Goal: Task Accomplishment & Management: Manage account settings

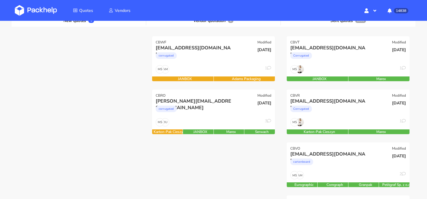
scroll to position [80, 0]
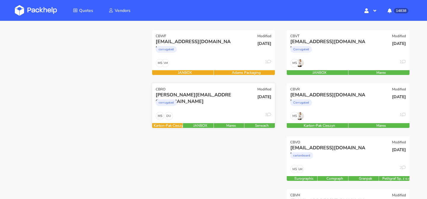
click at [227, 110] on div "christoph@biglittlethings.de corrugated" at bounding box center [193, 101] width 83 height 20
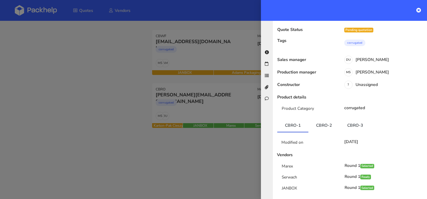
scroll to position [49, 0]
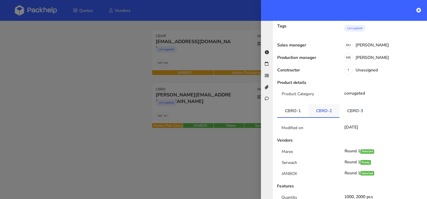
click at [325, 104] on link "CBRO-2" at bounding box center [324, 110] width 31 height 13
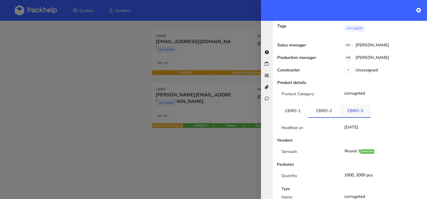
click at [348, 104] on link "CBRO-3" at bounding box center [355, 110] width 31 height 13
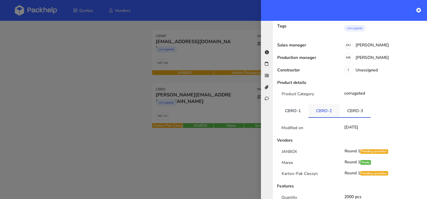
click at [331, 104] on link "CBRO-2" at bounding box center [324, 110] width 31 height 13
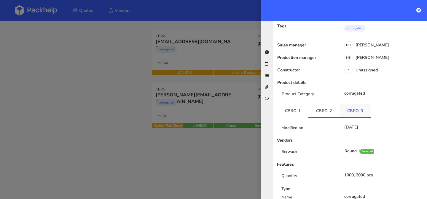
click at [346, 104] on link "CBRO-3" at bounding box center [355, 110] width 31 height 13
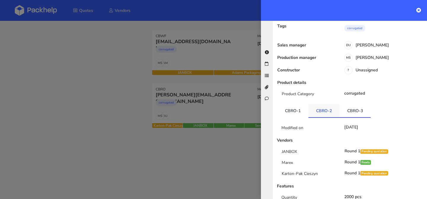
click at [330, 104] on link "CBRO-2" at bounding box center [324, 110] width 31 height 13
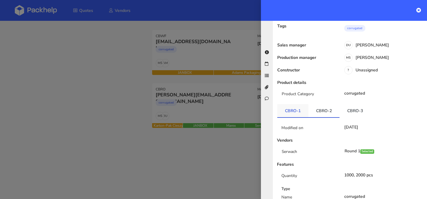
click at [301, 104] on link "CBRO-1" at bounding box center [293, 110] width 31 height 13
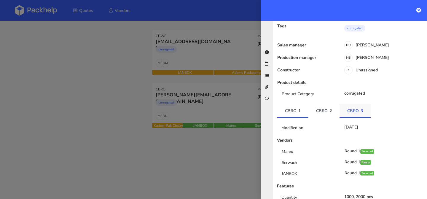
click at [351, 104] on link "CBRO-3" at bounding box center [355, 110] width 31 height 13
click at [211, 65] on div at bounding box center [213, 99] width 427 height 199
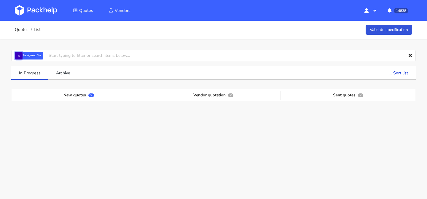
click at [18, 56] on button "×" at bounding box center [19, 56] width 8 height 8
click at [18, 56] on input "text" at bounding box center [213, 55] width 405 height 11
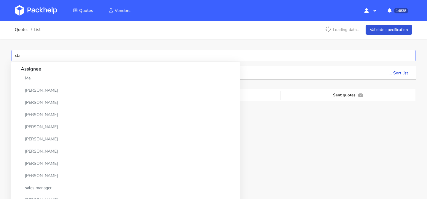
type input "cbnb"
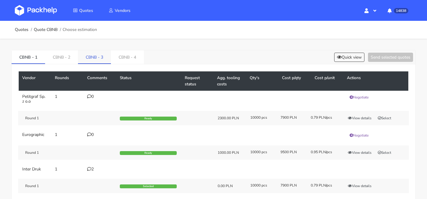
click at [109, 54] on link "CBNB - 3" at bounding box center [94, 56] width 33 height 13
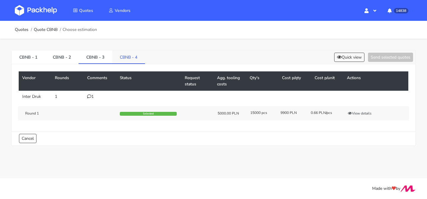
click at [125, 58] on link "CBNB - 4" at bounding box center [128, 56] width 33 height 13
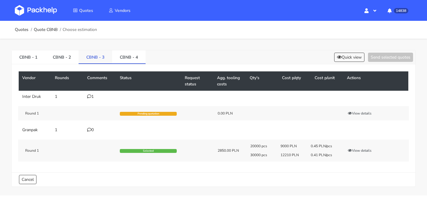
click at [104, 57] on link "CBNB - 3" at bounding box center [96, 56] width 34 height 13
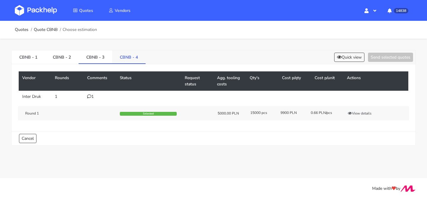
click at [121, 57] on link "CBNB - 4" at bounding box center [129, 56] width 34 height 13
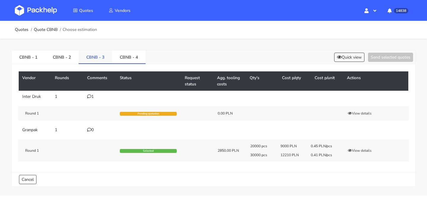
click at [106, 57] on link "CBNB - 3" at bounding box center [96, 56] width 34 height 13
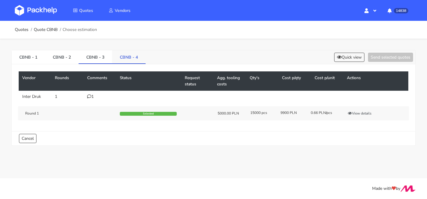
click at [125, 57] on link "CBNB - 4" at bounding box center [129, 56] width 34 height 13
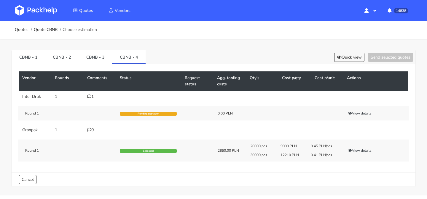
click at [90, 96] on icon at bounding box center [89, 96] width 4 height 4
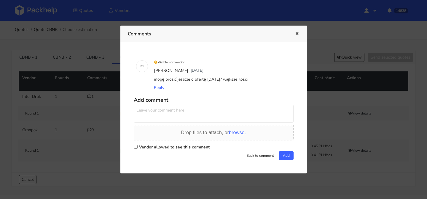
click at [189, 113] on textarea at bounding box center [214, 113] width 160 height 18
type textarea "proszę o ofertę do wariantu 4, PILNE"
click at [197, 145] on label "Vendor allowed to see this comment" at bounding box center [174, 147] width 71 height 6
click at [138, 145] on input "Vendor allowed to see this comment" at bounding box center [136, 147] width 4 height 4
checkbox input "true"
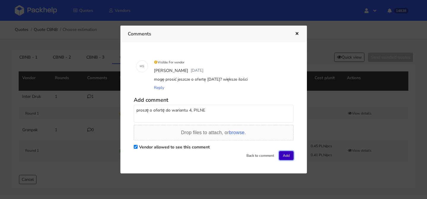
click at [283, 152] on button "Add" at bounding box center [286, 155] width 15 height 9
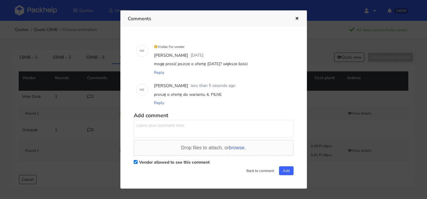
click at [298, 19] on icon "button" at bounding box center [297, 19] width 5 height 4
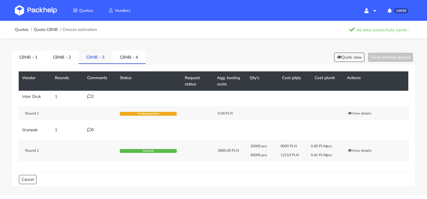
click at [101, 58] on link "CBNB - 3" at bounding box center [96, 56] width 34 height 13
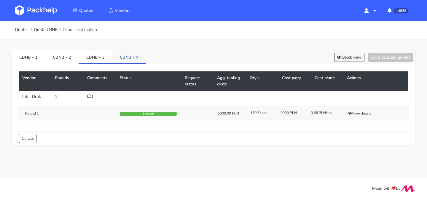
click at [129, 58] on link "CBNB - 4" at bounding box center [129, 56] width 34 height 13
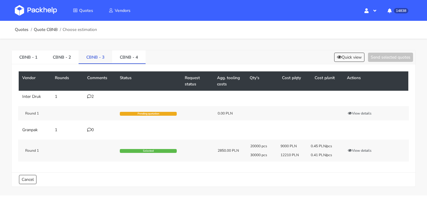
click at [98, 60] on link "CBNB - 3" at bounding box center [96, 56] width 34 height 13
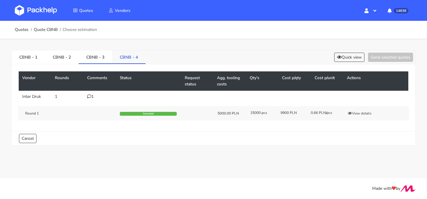
click at [126, 58] on link "CBNB - 4" at bounding box center [129, 56] width 34 height 13
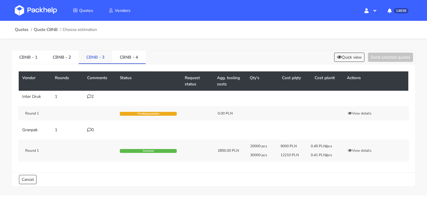
click at [107, 57] on link "CBNB - 3" at bounding box center [96, 56] width 34 height 13
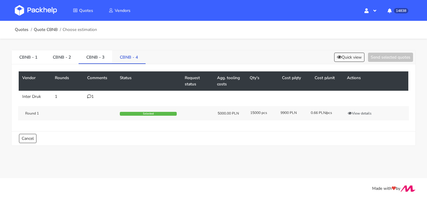
click at [130, 56] on link "CBNB - 4" at bounding box center [129, 56] width 34 height 13
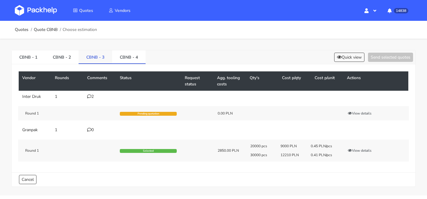
click at [97, 56] on link "CBNB - 3" at bounding box center [96, 56] width 34 height 13
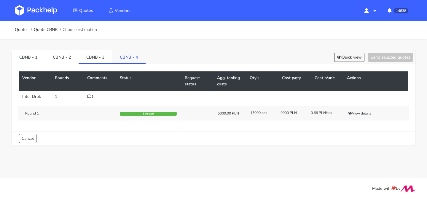
click at [122, 56] on link "CBNB - 4" at bounding box center [129, 56] width 34 height 13
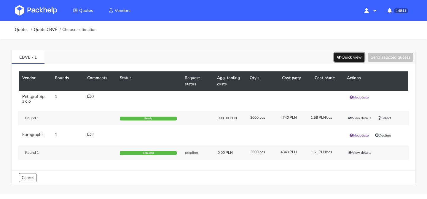
click at [337, 56] on icon at bounding box center [339, 57] width 5 height 4
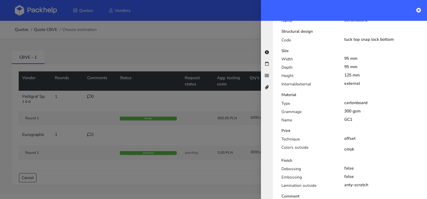
scroll to position [151, 0]
click at [207, 50] on div at bounding box center [213, 99] width 427 height 199
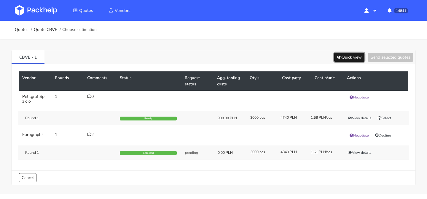
click at [343, 59] on button "Quick view" at bounding box center [350, 57] width 30 height 9
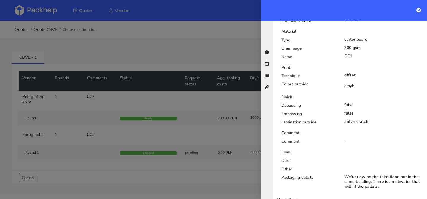
scroll to position [252, 0]
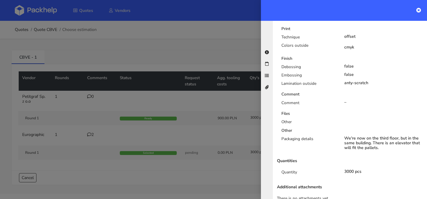
click at [215, 108] on div at bounding box center [213, 99] width 427 height 199
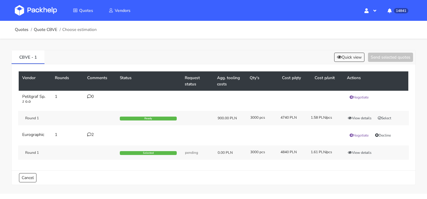
click at [94, 137] on td "2" at bounding box center [100, 135] width 33 height 13
click at [93, 133] on div "2" at bounding box center [100, 134] width 26 height 5
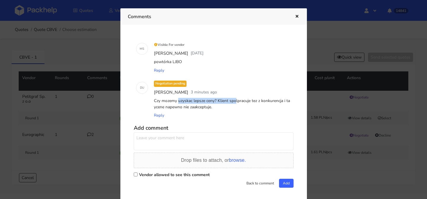
drag, startPoint x: 215, startPoint y: 101, endPoint x: 153, endPoint y: 102, distance: 62.3
click at [153, 102] on div "Czy mozemy uzyskac lepsze ceny? Klient spolpracuje tez z konkurencja i ta ycene…" at bounding box center [222, 103] width 139 height 15
copy div "Czy mozemy uzyskac lepsze ceny?"
click at [158, 140] on textarea at bounding box center [214, 141] width 160 height 18
paste textarea "Czy mozemy uzyskac lepsze ceny?"
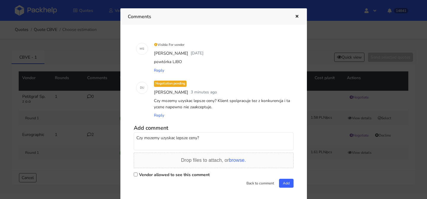
type textarea "Czy mozemy uzyskac lepsze ceny?"
click at [151, 176] on label "Vendor allowed to see this comment" at bounding box center [174, 175] width 71 height 6
click at [138, 176] on input "Vendor allowed to see this comment" at bounding box center [136, 174] width 4 height 4
checkbox input "true"
click at [283, 182] on button "Add" at bounding box center [286, 182] width 15 height 9
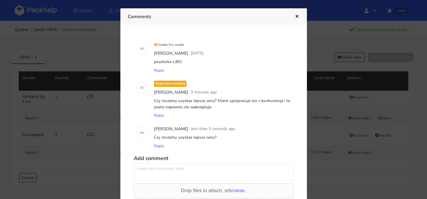
click at [297, 16] on icon "button" at bounding box center [297, 17] width 5 height 4
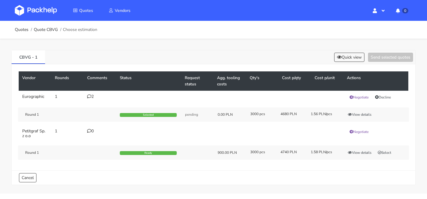
click at [353, 63] on div "CBVG - 1 Quick view Send selected quotes" at bounding box center [214, 57] width 404 height 14
click at [352, 57] on button "Quick view" at bounding box center [350, 57] width 30 height 9
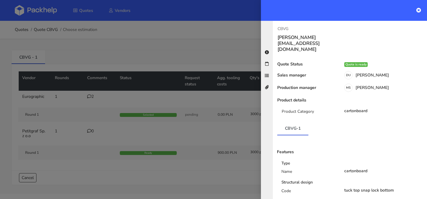
click at [179, 76] on div at bounding box center [213, 99] width 427 height 199
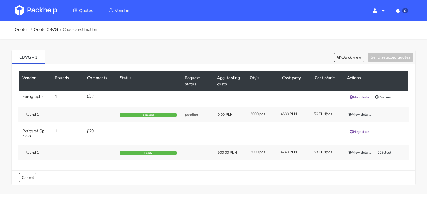
click at [92, 96] on div "2" at bounding box center [100, 96] width 26 height 5
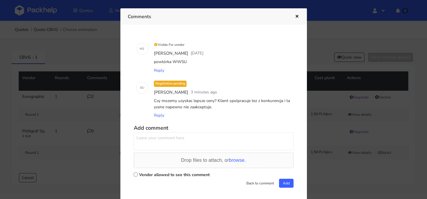
click at [174, 142] on textarea at bounding box center [214, 141] width 160 height 18
paste textarea "Czy mozemy uzyskac lepsze ceny?"
type textarea "Czy mozemy uzyskac lepsze ceny?"
click at [202, 175] on label "Vendor allowed to see this comment" at bounding box center [174, 175] width 71 height 6
click at [138, 175] on input "Vendor allowed to see this comment" at bounding box center [136, 174] width 4 height 4
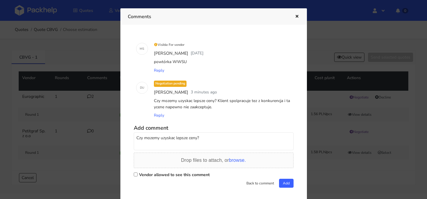
checkbox input "true"
click at [280, 183] on button "Add" at bounding box center [286, 182] width 15 height 9
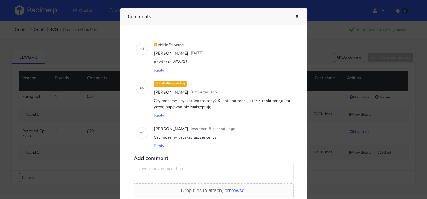
click at [295, 17] on icon "button" at bounding box center [297, 17] width 5 height 4
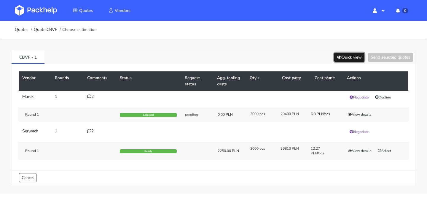
click at [345, 56] on button "Quick view" at bounding box center [350, 57] width 30 height 9
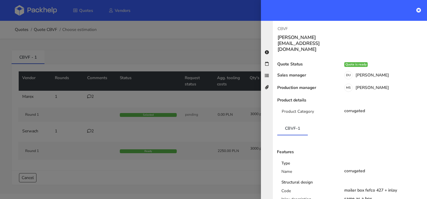
click at [152, 109] on div at bounding box center [213, 99] width 427 height 199
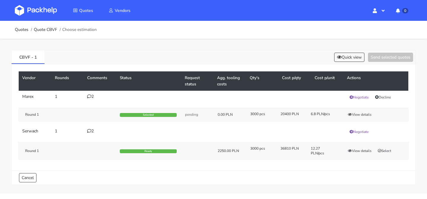
click at [95, 96] on div "2" at bounding box center [100, 96] width 26 height 5
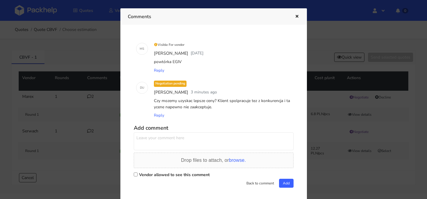
click at [193, 144] on textarea at bounding box center [214, 141] width 160 height 18
paste textarea "Czy mozemy uzyskac lepsze ceny?"
type textarea "Czy mozemy uzyskac lepsze ceny?"
click at [169, 178] on div "Vendor allowed to see this comment" at bounding box center [214, 174] width 160 height 8
click at [171, 176] on label "Vendor allowed to see this comment" at bounding box center [174, 175] width 71 height 6
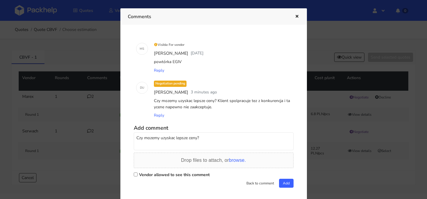
click at [138, 176] on input "Vendor allowed to see this comment" at bounding box center [136, 174] width 4 height 4
checkbox input "true"
click at [290, 184] on button "Add" at bounding box center [286, 182] width 15 height 9
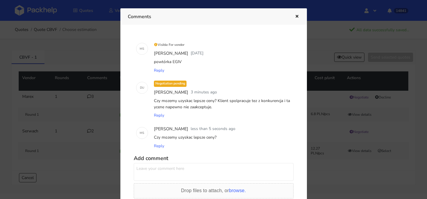
scroll to position [13, 0]
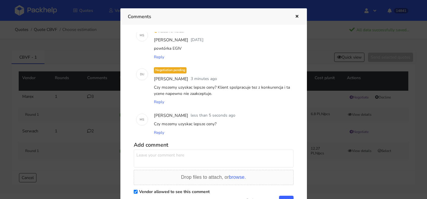
click at [296, 18] on button "button" at bounding box center [296, 17] width 7 height 8
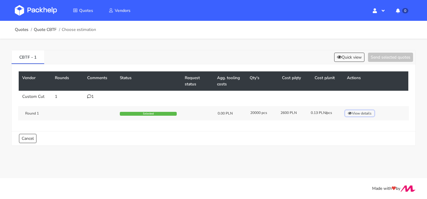
click at [363, 113] on button "View details" at bounding box center [360, 113] width 29 height 6
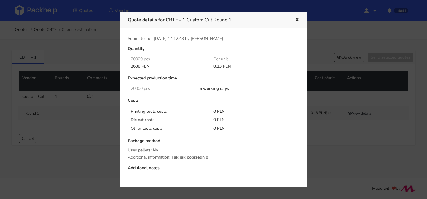
click at [363, 113] on div at bounding box center [213, 99] width 427 height 199
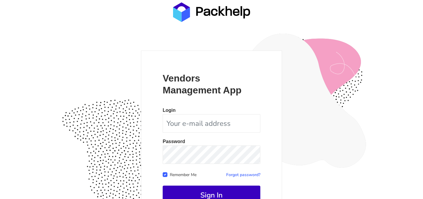
scroll to position [58, 0]
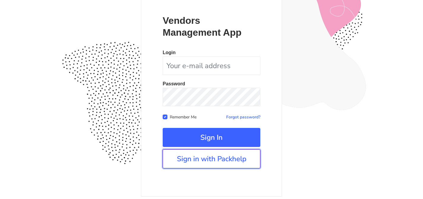
click at [201, 160] on link "Sign in with Packhelp" at bounding box center [212, 158] width 98 height 19
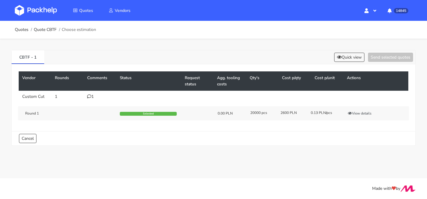
click at [95, 98] on div "1" at bounding box center [100, 96] width 26 height 5
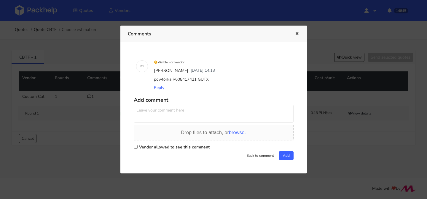
click at [363, 104] on div at bounding box center [213, 99] width 427 height 199
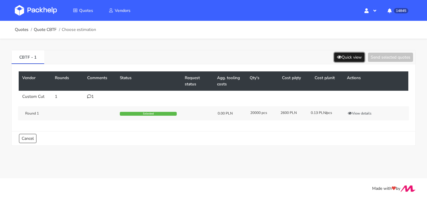
click at [362, 61] on button "Quick view" at bounding box center [350, 57] width 30 height 9
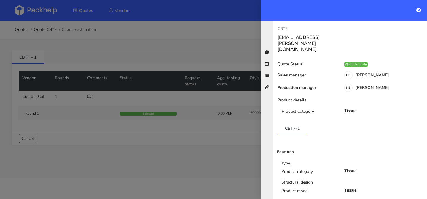
click at [221, 80] on div at bounding box center [213, 99] width 427 height 199
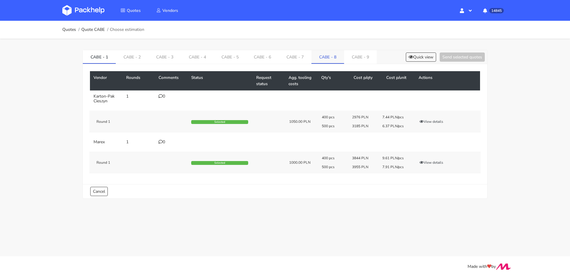
click at [322, 59] on link "CABE - 8" at bounding box center [327, 56] width 33 height 13
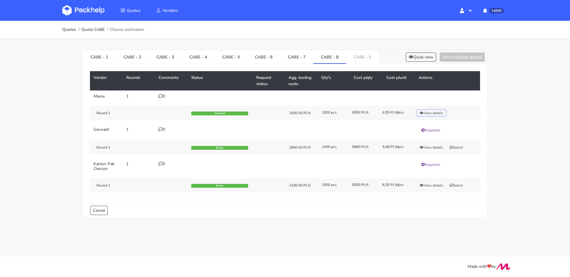
click at [432, 112] on button "View details" at bounding box center [431, 113] width 29 height 6
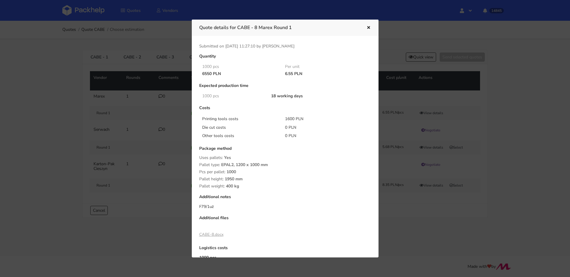
click at [418, 125] on div at bounding box center [285, 138] width 570 height 277
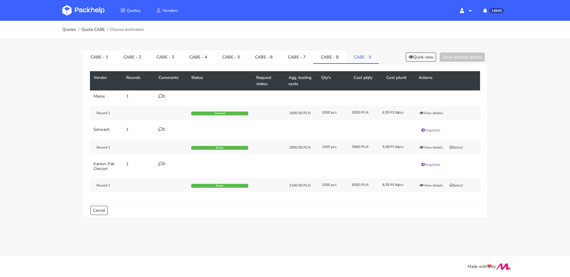
click at [358, 59] on link "CABE - 9" at bounding box center [362, 56] width 33 height 13
click at [432, 112] on button "View details" at bounding box center [431, 113] width 29 height 6
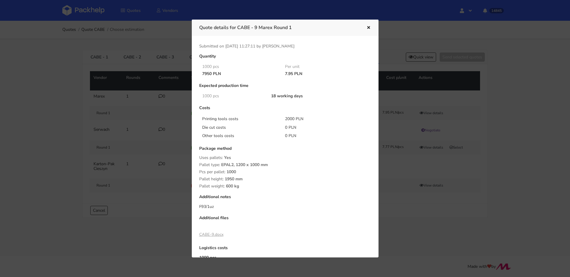
click at [369, 29] on icon "button" at bounding box center [368, 28] width 5 height 4
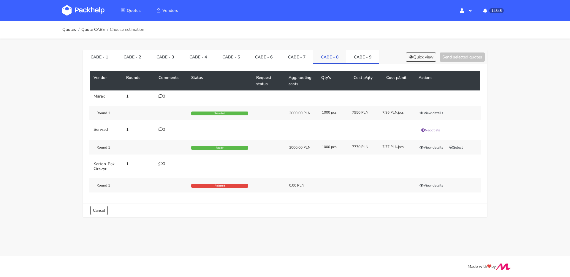
click at [326, 59] on link "CABE - 8" at bounding box center [329, 56] width 33 height 13
click at [433, 116] on button "View details" at bounding box center [431, 113] width 29 height 6
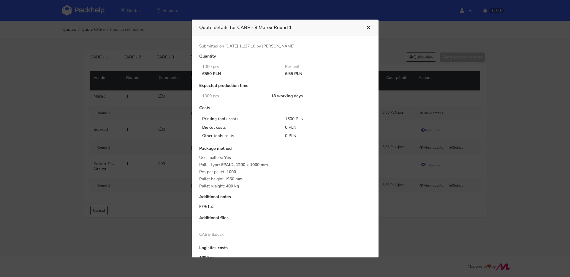
click at [433, 116] on div at bounding box center [285, 138] width 570 height 277
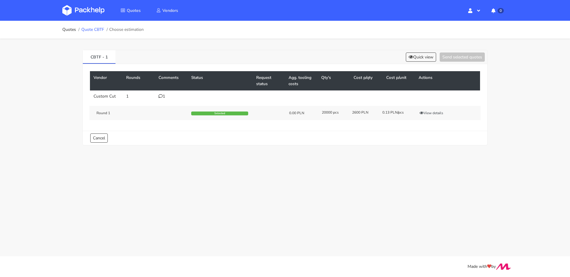
click at [102, 31] on link "Quote CBTF" at bounding box center [92, 29] width 23 height 5
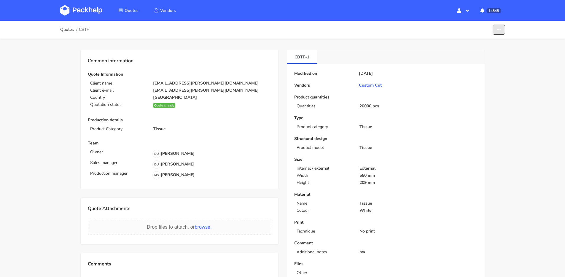
click at [504, 27] on button "button" at bounding box center [499, 30] width 12 height 10
click at [481, 64] on link "Show estimations" at bounding box center [477, 65] width 52 height 10
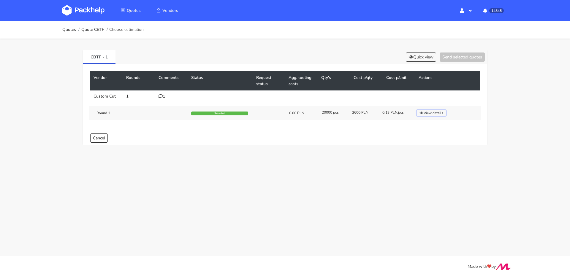
click at [422, 115] on button "View details" at bounding box center [431, 113] width 29 height 6
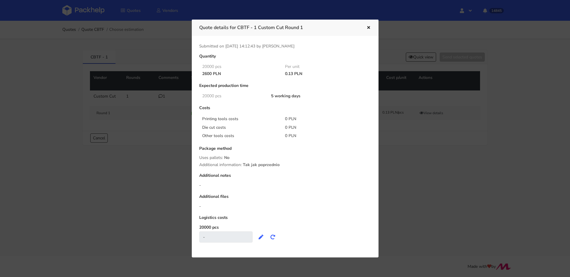
click at [369, 27] on icon "button" at bounding box center [368, 28] width 5 height 4
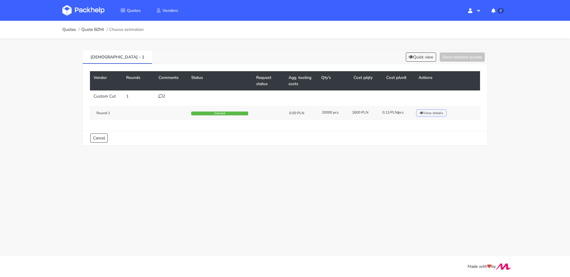
click at [438, 113] on button "View details" at bounding box center [431, 113] width 29 height 6
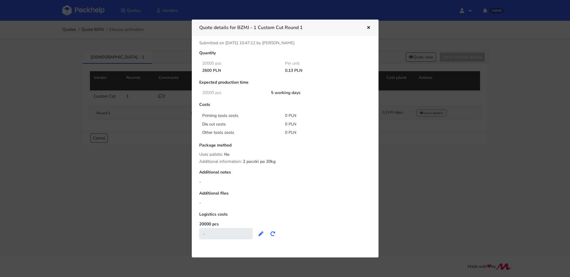
scroll to position [3, 0]
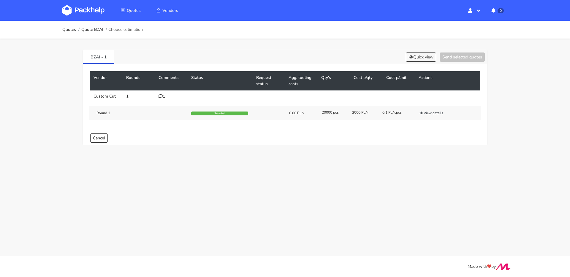
click at [165, 95] on div "1" at bounding box center [172, 96] width 26 height 5
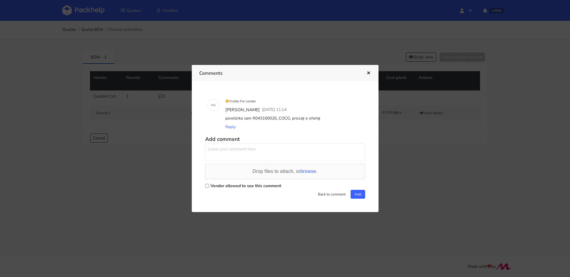
click at [414, 135] on div at bounding box center [285, 138] width 570 height 277
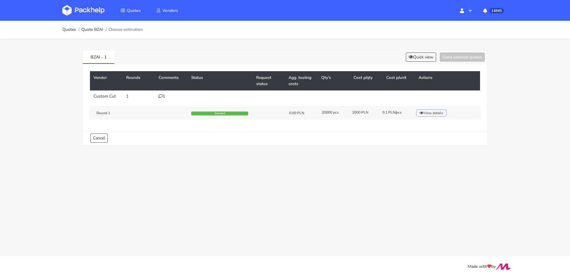
click at [431, 111] on button "View details" at bounding box center [431, 113] width 29 height 6
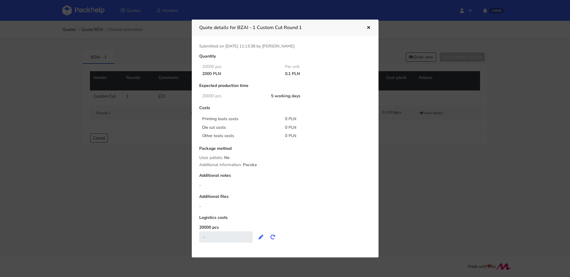
click at [415, 123] on div at bounding box center [285, 138] width 570 height 277
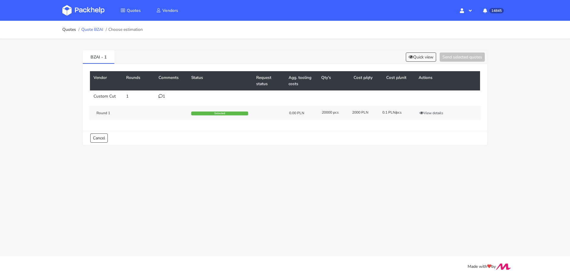
click at [91, 30] on link "Quote BZAI" at bounding box center [92, 29] width 22 height 5
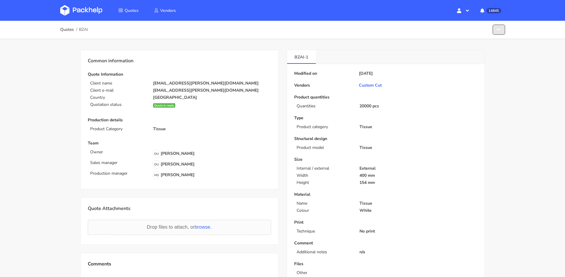
click at [499, 34] on button "button" at bounding box center [499, 30] width 12 height 10
click at [478, 68] on link "Show estimations" at bounding box center [477, 65] width 52 height 10
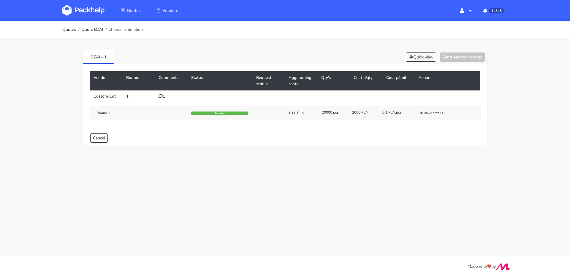
click at [437, 117] on div "Round 1 Selected 0.00 PLN 20000 pcs 2000 PLN 0.1 PLN/pcs View details" at bounding box center [284, 113] width 391 height 14
click at [437, 114] on button "View details" at bounding box center [431, 113] width 29 height 6
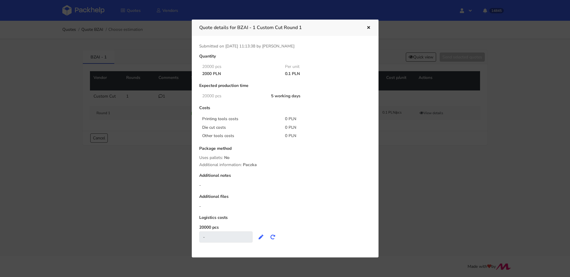
click at [372, 25] on div "Quote details for BZAI - 1 Custom Cut Round 1" at bounding box center [285, 28] width 187 height 16
click at [370, 26] on icon "button" at bounding box center [368, 28] width 5 height 4
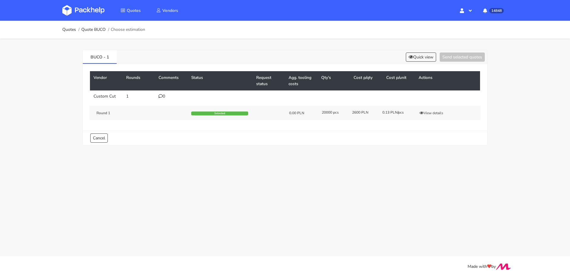
click at [411, 64] on div "Vendor Rounds Comments Status Request status Agg. tooling costs Qty's Cost p/qt…" at bounding box center [285, 97] width 404 height 67
click at [413, 61] on div "BUCO - 1 Quick view Send selected quotes" at bounding box center [285, 57] width 404 height 14
click at [414, 58] on button "Quick view" at bounding box center [421, 57] width 30 height 9
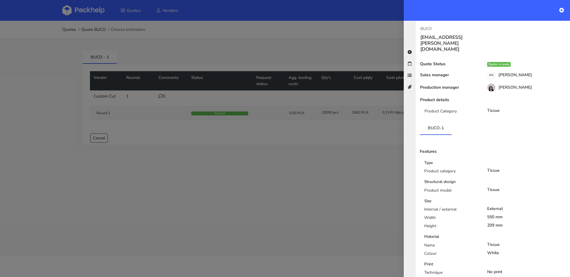
scroll to position [82, 0]
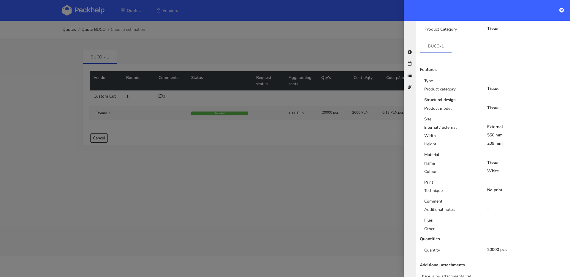
click at [281, 104] on div at bounding box center [285, 138] width 570 height 277
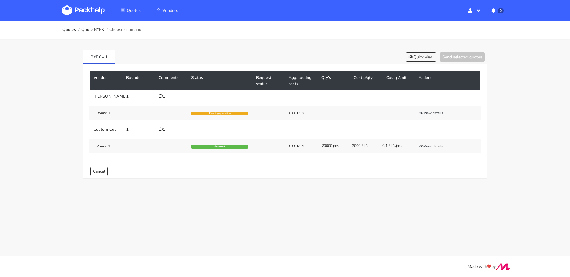
click at [165, 130] on div "1" at bounding box center [172, 129] width 26 height 5
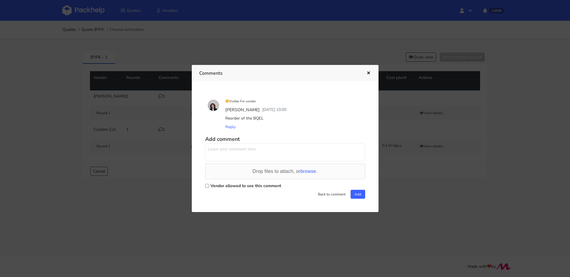
click at [165, 130] on div at bounding box center [285, 138] width 570 height 277
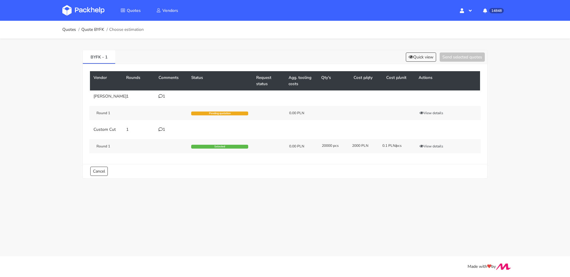
click at [162, 96] on icon at bounding box center [161, 96] width 4 height 4
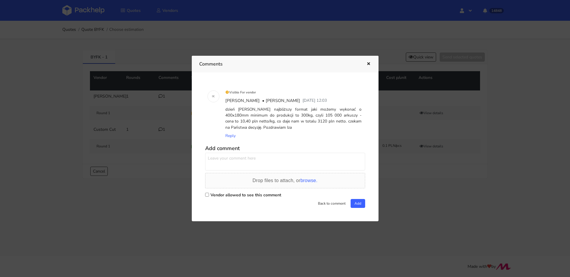
click at [164, 110] on div at bounding box center [285, 138] width 570 height 277
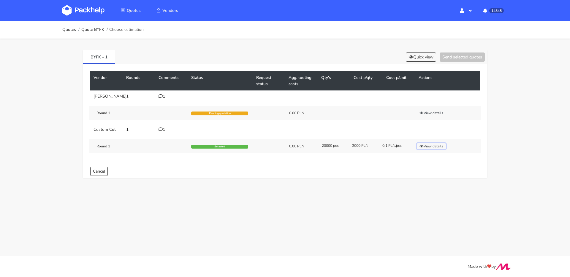
click at [440, 148] on button "View details" at bounding box center [431, 146] width 29 height 6
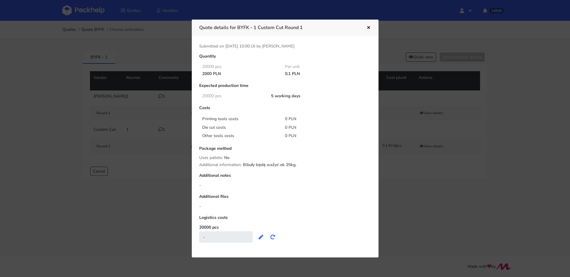
click at [458, 185] on div at bounding box center [285, 138] width 570 height 277
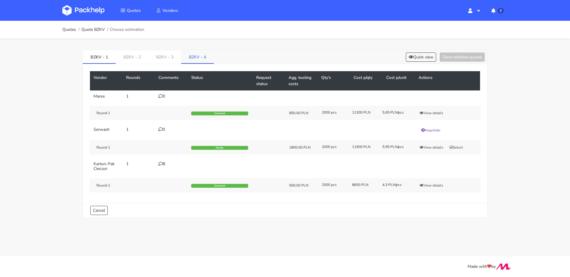
click at [194, 59] on link "BZKV - 4" at bounding box center [197, 56] width 33 height 13
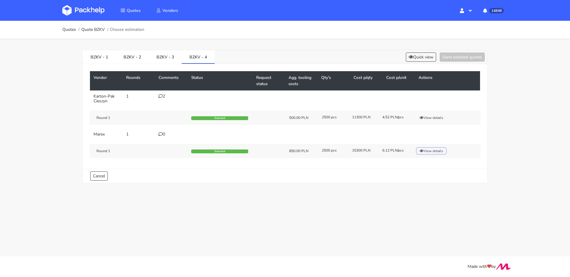
click at [441, 152] on button "View details" at bounding box center [431, 151] width 29 height 6
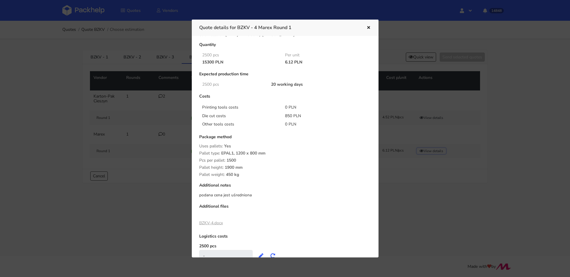
scroll to position [34, 0]
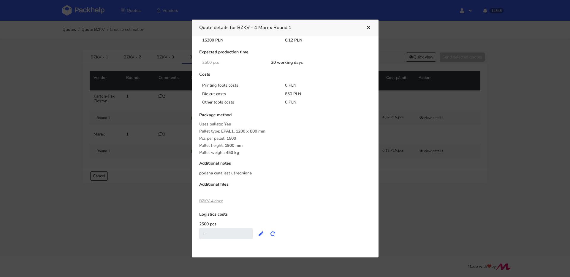
click at [137, 162] on div at bounding box center [285, 138] width 570 height 277
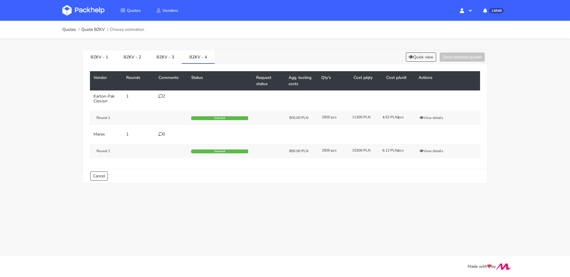
drag, startPoint x: 448, startPoint y: 114, endPoint x: 443, endPoint y: 117, distance: 5.6
click at [447, 115] on div "Round 1 Selected 500.00 PLN 2500 pcs 11300 PLN 4.52 PLN/pcs View details" at bounding box center [284, 118] width 391 height 14
click at [443, 117] on button "View details" at bounding box center [431, 118] width 29 height 6
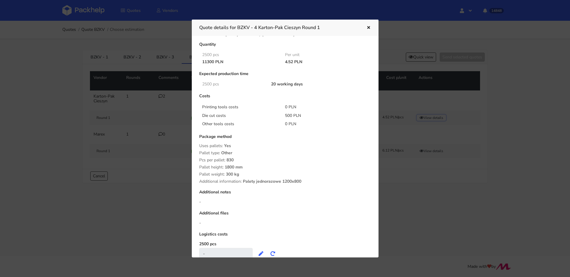
scroll to position [0, 0]
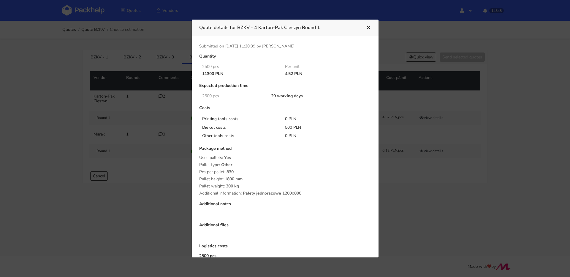
click at [365, 25] on button "button" at bounding box center [368, 28] width 7 height 8
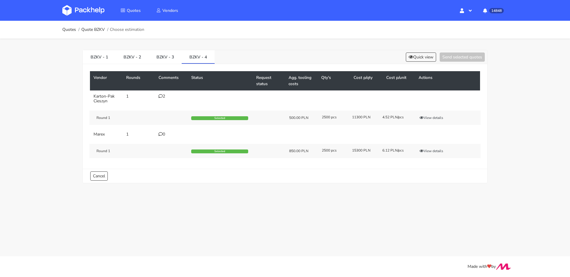
click at [163, 99] on div "2" at bounding box center [172, 96] width 26 height 5
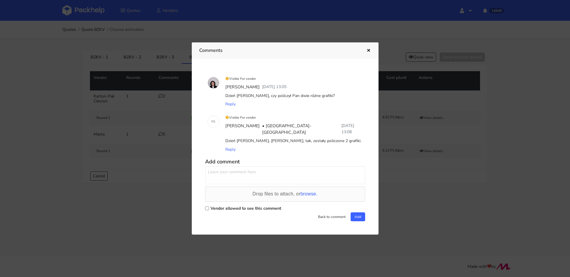
click at [163, 99] on div at bounding box center [285, 138] width 570 height 277
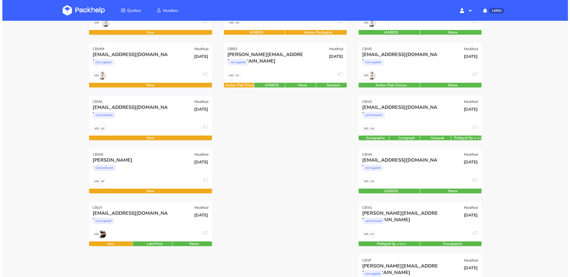
scroll to position [122, 0]
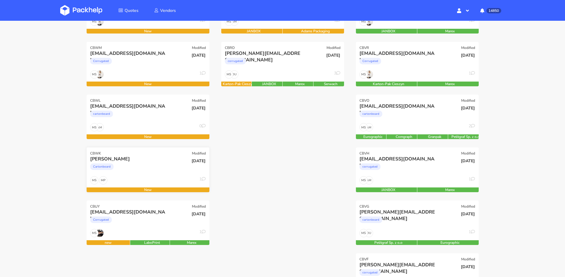
click at [141, 169] on div "Cartonboard" at bounding box center [129, 168] width 79 height 12
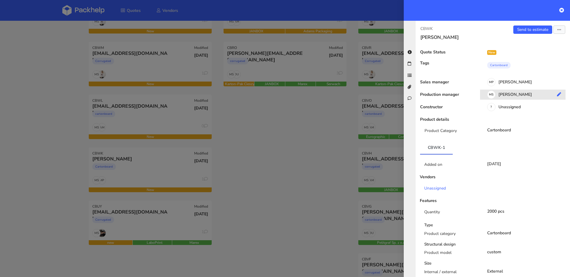
click at [521, 98] on div "MS Maciej Sikora" at bounding box center [525, 95] width 90 height 7
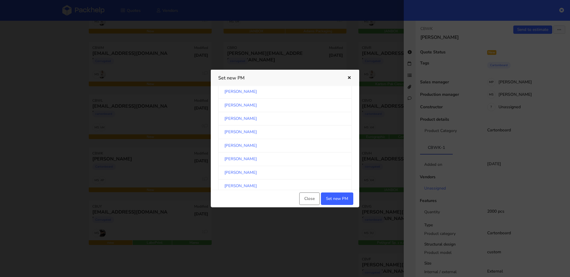
scroll to position [98, 0]
click at [260, 109] on link "[PERSON_NAME]" at bounding box center [285, 110] width 134 height 13
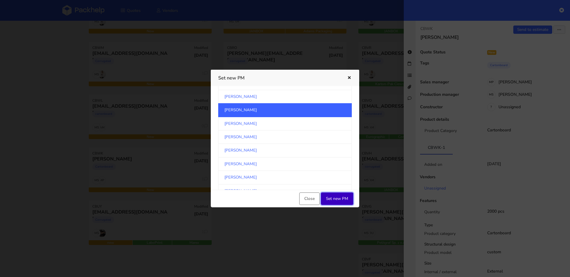
click at [339, 203] on button "Set new PM" at bounding box center [337, 199] width 32 height 12
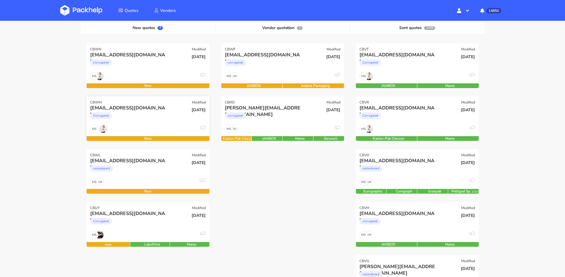
scroll to position [74, 0]
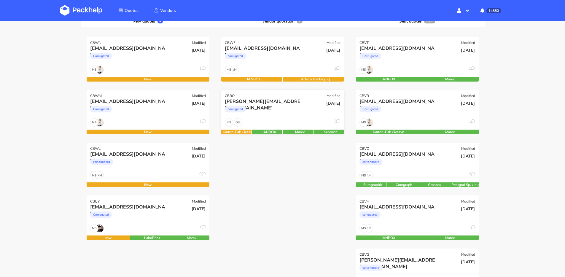
click at [305, 116] on div "[DATE]" at bounding box center [323, 108] width 41 height 20
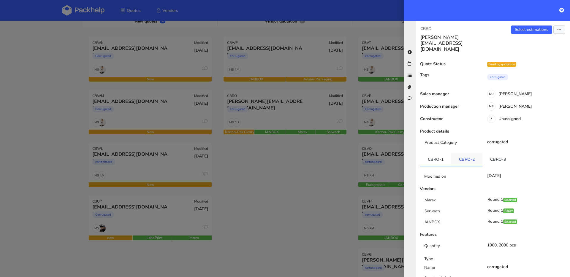
click at [454, 153] on link "CBRO-2" at bounding box center [466, 159] width 31 height 13
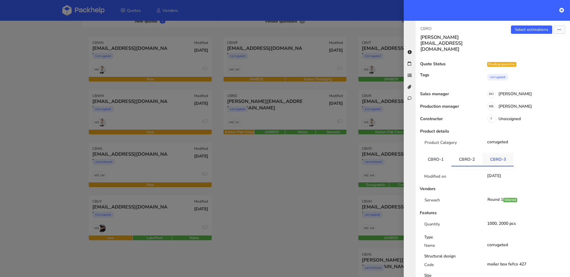
click at [489, 153] on link "CBRO-3" at bounding box center [497, 159] width 31 height 13
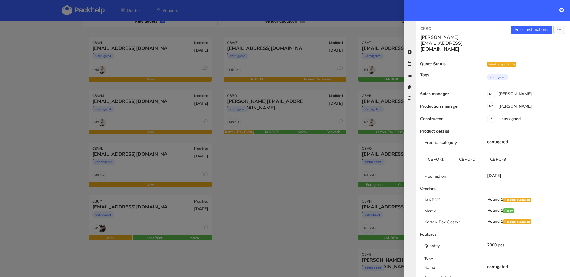
click at [296, 165] on div at bounding box center [285, 138] width 570 height 277
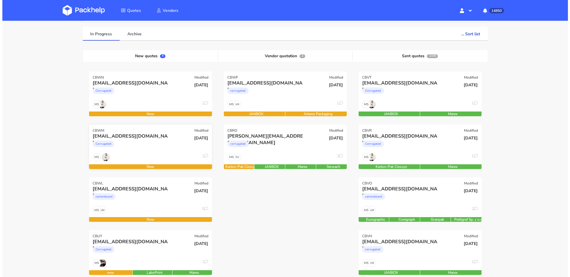
scroll to position [34, 0]
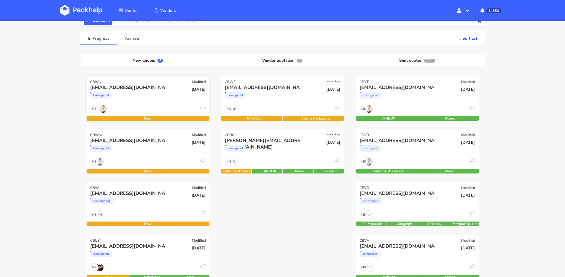
click at [147, 105] on div "MS 1" at bounding box center [148, 110] width 123 height 11
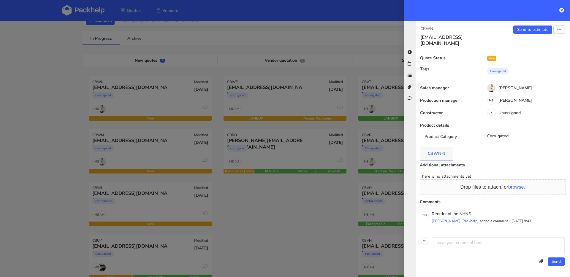
click at [435, 153] on link "CBWN-1" at bounding box center [436, 153] width 33 height 13
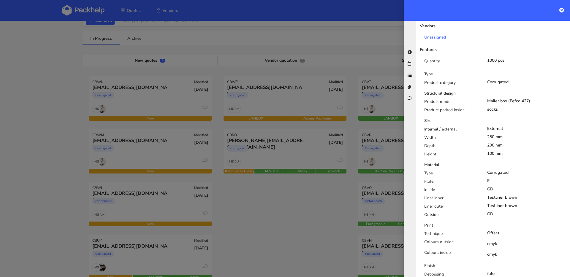
scroll to position [0, 0]
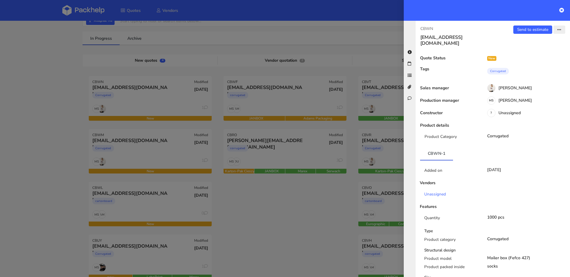
click at [557, 31] on icon "button" at bounding box center [559, 30] width 4 height 4
click at [530, 51] on link "Edit quote" at bounding box center [540, 53] width 52 height 10
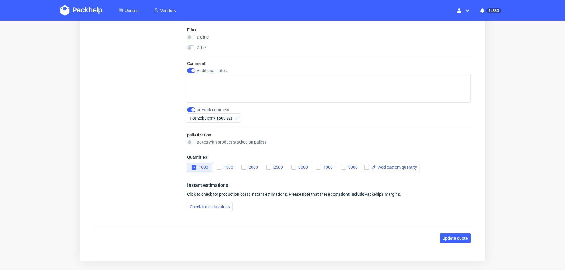
scroll to position [759, 0]
click at [193, 110] on input "checkbox" at bounding box center [191, 109] width 8 height 5
checkbox input "false"
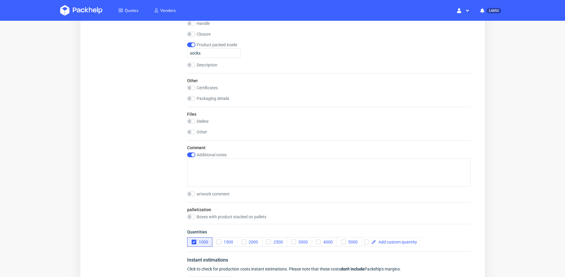
scroll to position [669, 0]
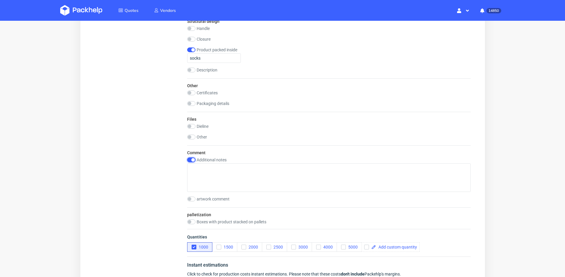
click at [193, 160] on input "checkbox" at bounding box center [191, 160] width 8 height 5
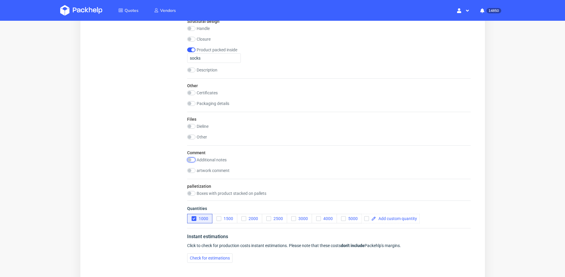
click at [193, 160] on input "checkbox" at bounding box center [191, 160] width 8 height 5
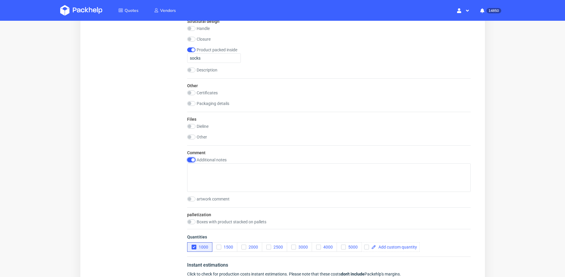
click at [189, 160] on input "checkbox" at bounding box center [191, 160] width 8 height 5
checkbox input "false"
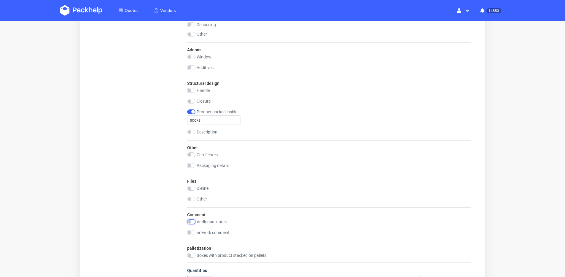
scroll to position [608, 0]
click at [190, 187] on input "checkbox" at bounding box center [191, 188] width 8 height 5
checkbox input "true"
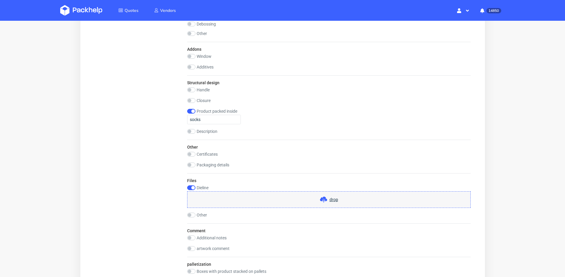
click at [324, 202] on use at bounding box center [323, 200] width 7 height 6
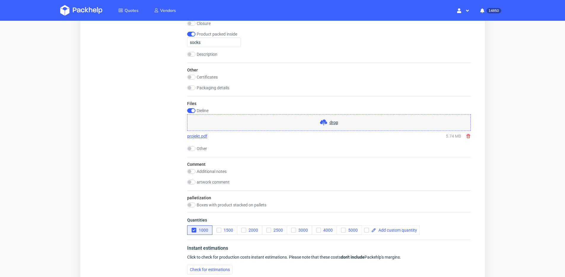
scroll to position [762, 0]
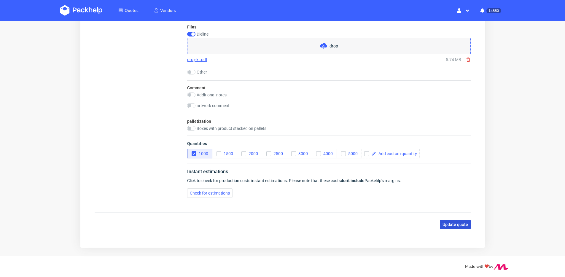
click at [453, 226] on span "Update quote" at bounding box center [456, 225] width 26 height 4
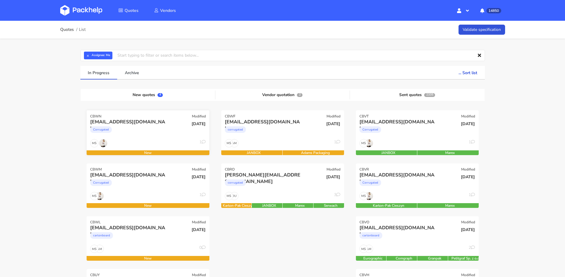
click at [159, 134] on div "Corrugated" at bounding box center [129, 131] width 79 height 12
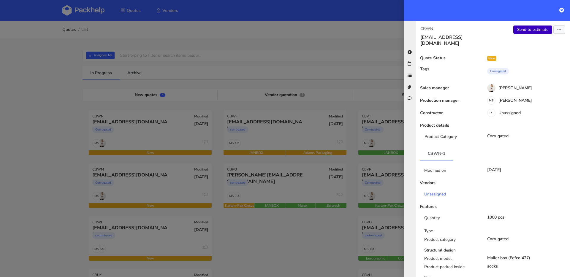
click at [520, 32] on link "Send to estimate" at bounding box center [532, 30] width 39 height 8
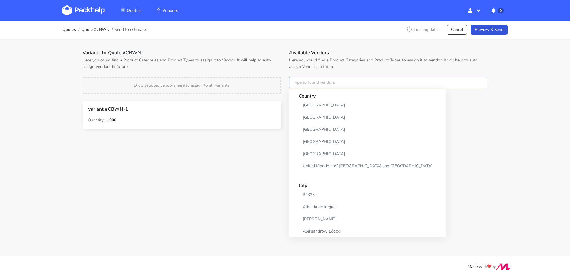
click at [319, 87] on input "text" at bounding box center [388, 82] width 198 height 11
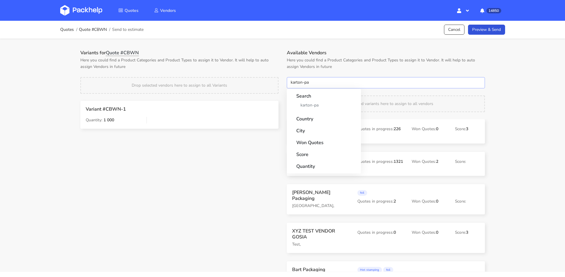
type input "karton-pak"
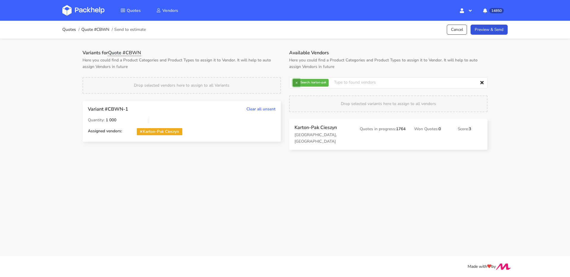
click at [299, 83] on button "×" at bounding box center [297, 83] width 8 height 8
click at [298, 83] on input "text" at bounding box center [388, 82] width 198 height 11
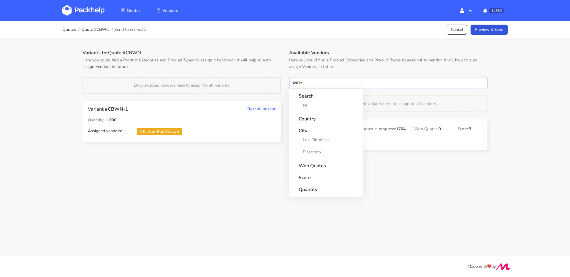
type input "serwa"
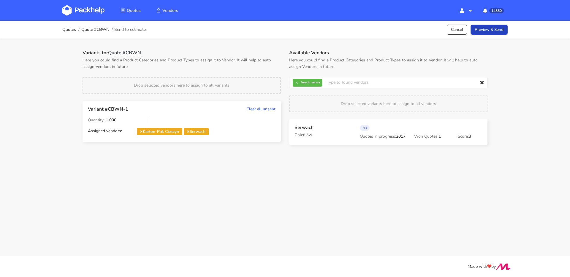
click at [497, 29] on link "Preview & Send" at bounding box center [488, 30] width 37 height 10
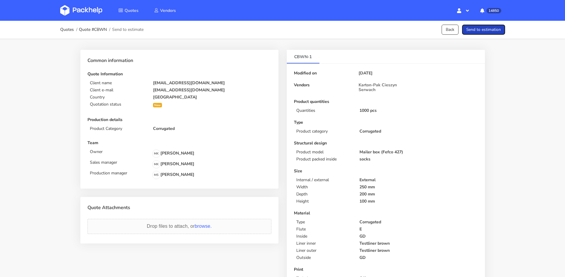
click at [497, 30] on button "Send to estimation" at bounding box center [483, 30] width 43 height 10
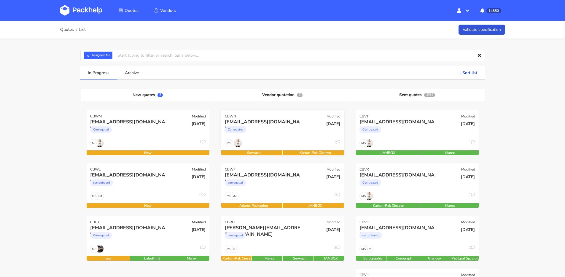
click at [269, 139] on div "MS 1" at bounding box center [282, 144] width 123 height 11
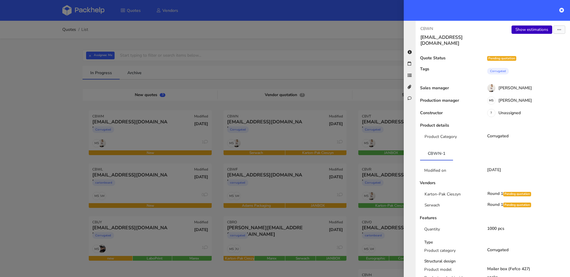
click at [514, 33] on link "Show estimations" at bounding box center [531, 30] width 41 height 8
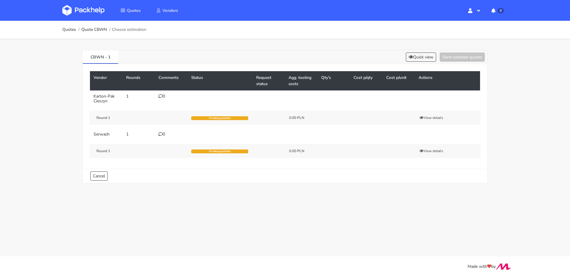
click at [165, 98] on div "0" at bounding box center [172, 96] width 26 height 5
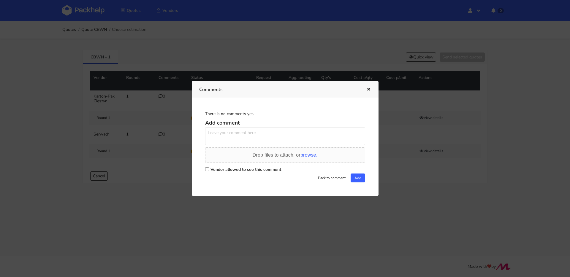
click at [253, 144] on textarea at bounding box center [285, 136] width 160 height 18
paste textarea "NHNS"
type textarea "powtórka NHNS"
click at [255, 172] on div "Vendor allowed to see this comment" at bounding box center [285, 169] width 160 height 8
click at [256, 171] on label "Vendor allowed to see this comment" at bounding box center [245, 170] width 71 height 6
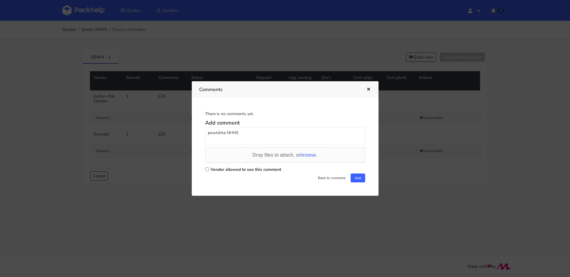
click at [209, 171] on input "Vendor allowed to see this comment" at bounding box center [207, 169] width 4 height 4
checkbox input "true"
click at [359, 176] on button "Add" at bounding box center [358, 178] width 15 height 9
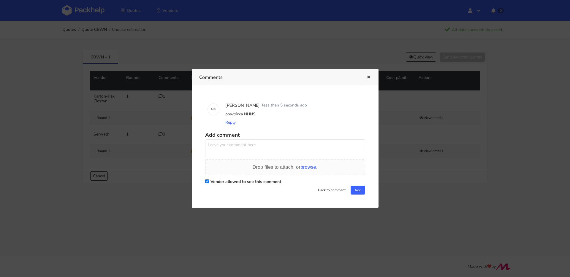
click at [366, 76] on icon "button" at bounding box center [368, 77] width 5 height 4
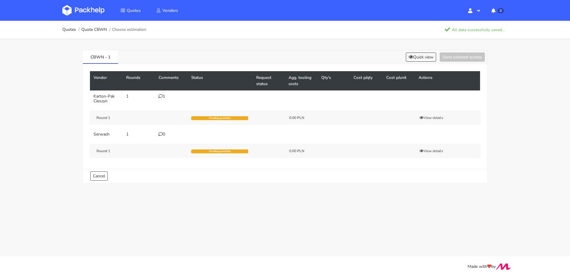
click at [161, 95] on icon at bounding box center [161, 96] width 4 height 4
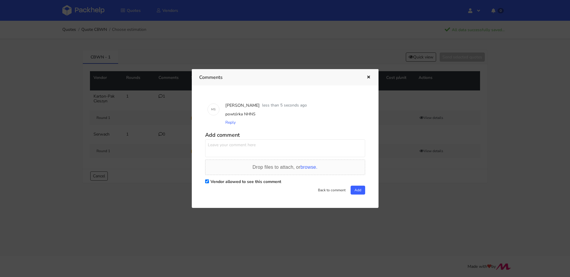
drag, startPoint x: 370, startPoint y: 77, endPoint x: 325, endPoint y: 84, distance: 45.3
click at [370, 77] on icon "button" at bounding box center [368, 77] width 5 height 4
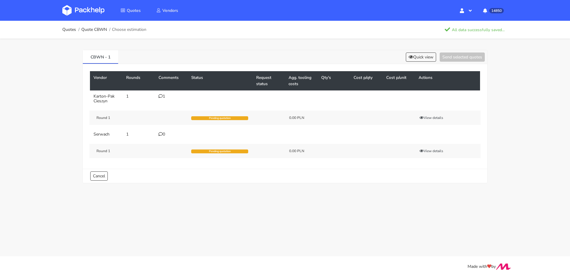
click at [165, 94] on div "1" at bounding box center [172, 96] width 26 height 5
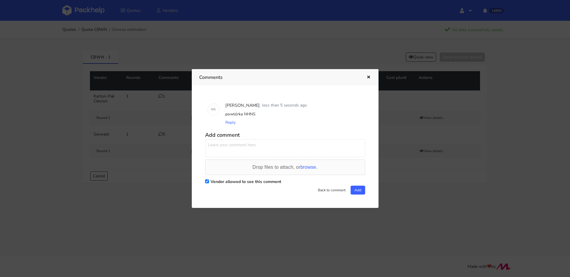
click at [113, 115] on div at bounding box center [285, 138] width 570 height 277
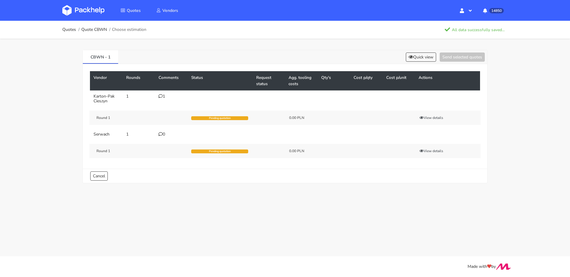
click at [161, 96] on icon at bounding box center [161, 96] width 4 height 4
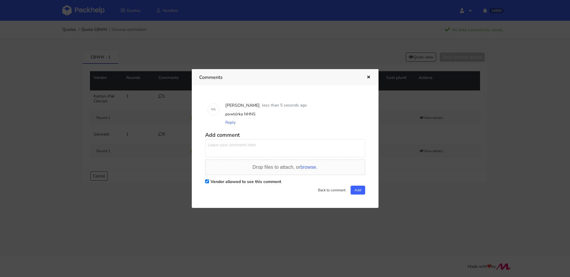
click at [126, 80] on div at bounding box center [285, 138] width 570 height 277
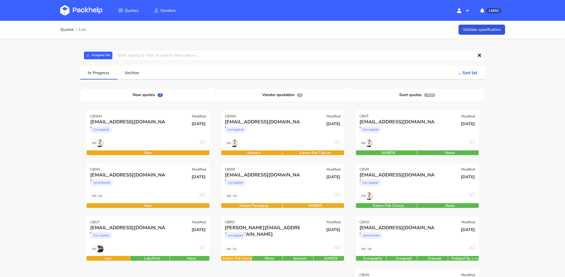
click at [140, 123] on div "[EMAIL_ADDRESS][DOMAIN_NAME]" at bounding box center [129, 122] width 79 height 7
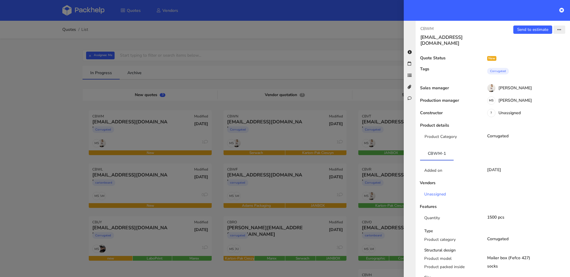
click at [555, 28] on button "button" at bounding box center [559, 30] width 12 height 8
click at [538, 51] on link "Edit quote" at bounding box center [540, 53] width 52 height 10
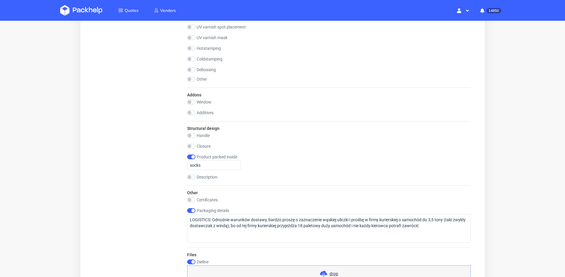
scroll to position [575, 0]
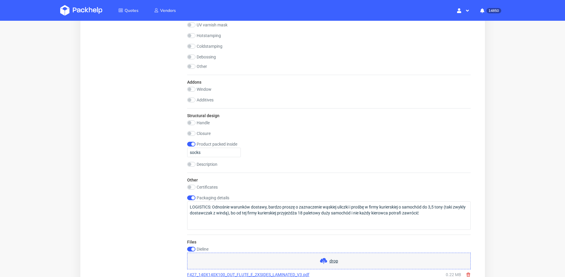
click at [191, 147] on div "Product packed inside socks" at bounding box center [214, 149] width 54 height 15
click at [191, 146] on input "checkbox" at bounding box center [191, 144] width 8 height 5
checkbox input "false"
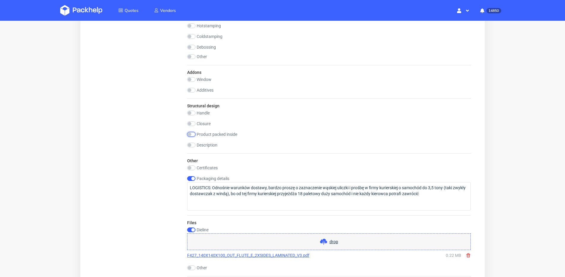
scroll to position [625, 0]
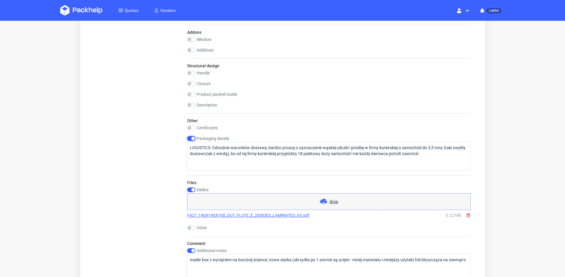
click at [191, 139] on input "checkbox" at bounding box center [191, 138] width 8 height 5
checkbox input "false"
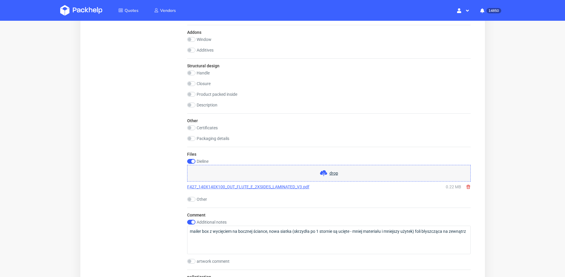
click at [193, 164] on div "Dieline drop F427_140X140X100_OUT_FLUTE_E_2XSIDES_LAMINATED_V3.pdf 0.22 MB" at bounding box center [329, 175] width 284 height 33
click at [193, 163] on input "checkbox" at bounding box center [191, 161] width 8 height 5
checkbox input "false"
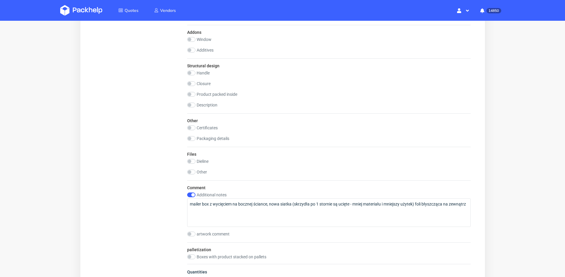
click at [191, 198] on div "Additional notes mailer box z wycięciem na bocznej ściance, nowa siatka (skrzyd…" at bounding box center [329, 210] width 284 height 34
click at [193, 195] on input "checkbox" at bounding box center [191, 195] width 8 height 5
checkbox input "false"
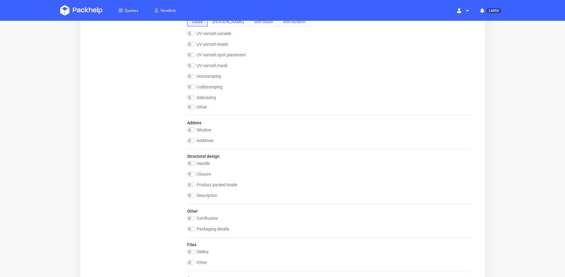
scroll to position [646, 0]
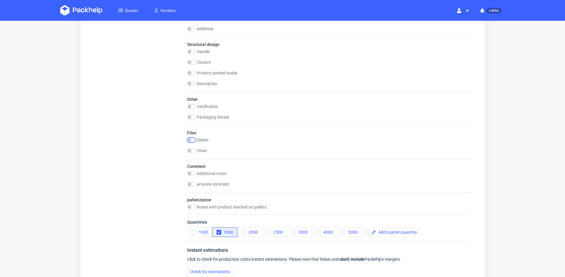
click at [191, 141] on input "checkbox" at bounding box center [191, 140] width 8 height 5
checkbox input "true"
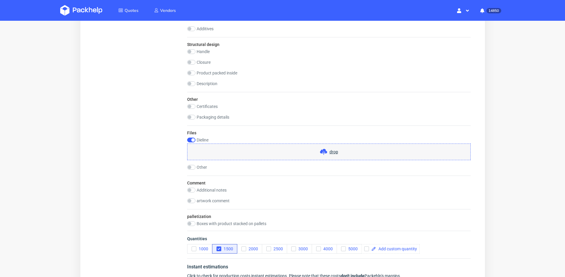
click at [302, 155] on div "drop" at bounding box center [329, 152] width 284 height 17
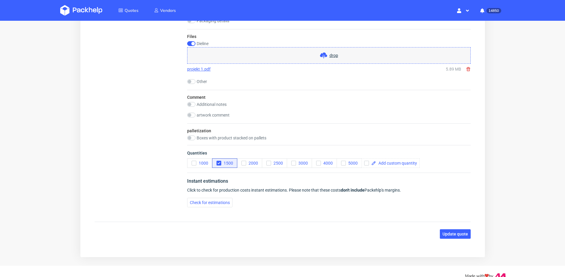
scroll to position [752, 0]
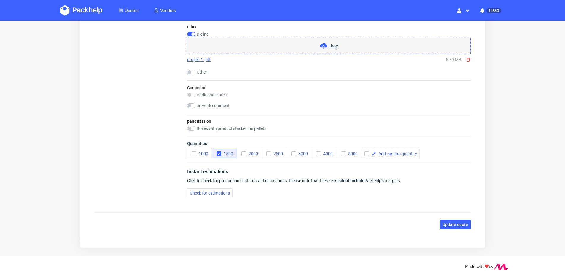
click at [461, 223] on span "Update quote" at bounding box center [456, 225] width 26 height 4
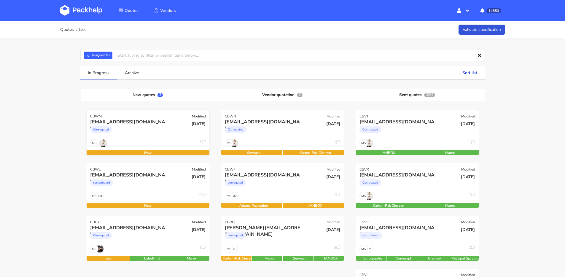
click at [143, 123] on div "[EMAIL_ADDRESS][DOMAIN_NAME]" at bounding box center [129, 122] width 79 height 7
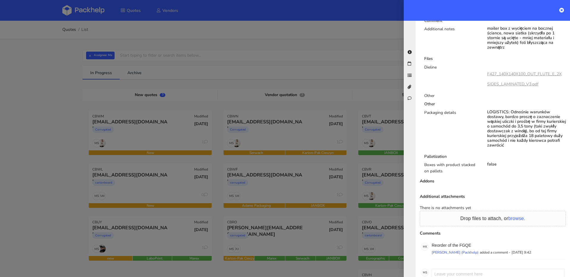
scroll to position [463, 0]
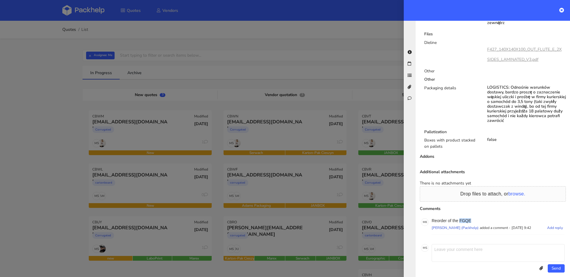
drag, startPoint x: 460, startPoint y: 214, endPoint x: 476, endPoint y: 214, distance: 16.0
click at [477, 218] on p "Reorder of the FGQE" at bounding box center [498, 220] width 133 height 5
copy p "FGQE"
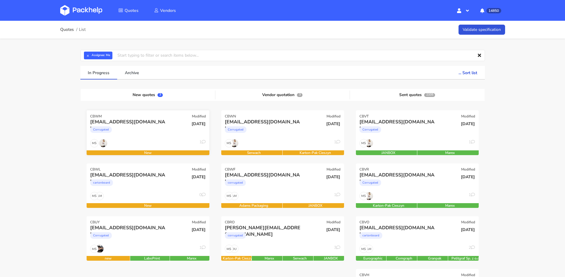
click at [157, 130] on div "Corrugated" at bounding box center [129, 131] width 79 height 12
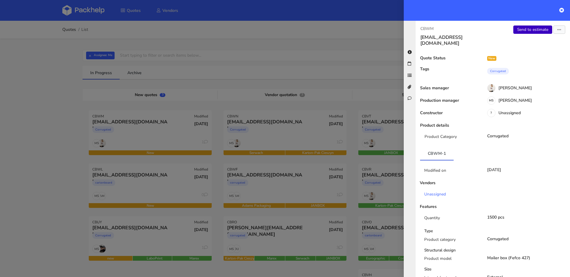
click at [520, 29] on link "Send to estimate" at bounding box center [532, 30] width 39 height 8
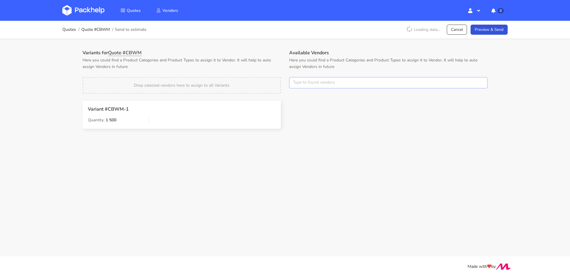
click at [311, 79] on input "text" at bounding box center [388, 82] width 198 height 11
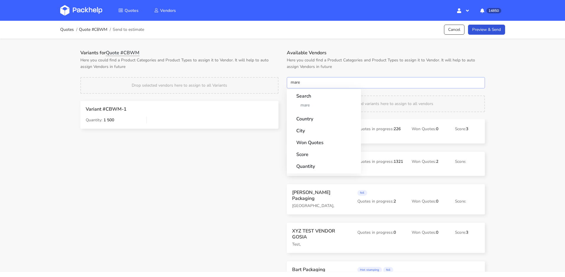
type input "marex"
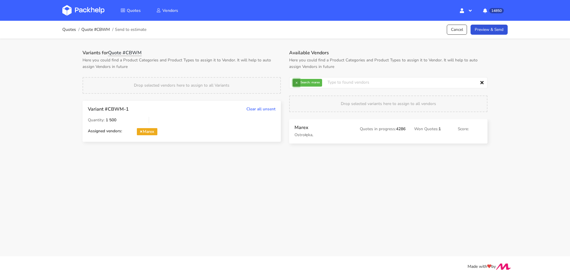
click at [296, 83] on button "×" at bounding box center [297, 83] width 8 height 8
click at [296, 83] on input "text" at bounding box center [388, 82] width 198 height 11
type input "serwa"
click at [294, 84] on button "×" at bounding box center [297, 83] width 8 height 8
click at [294, 84] on input "text" at bounding box center [388, 82] width 198 height 11
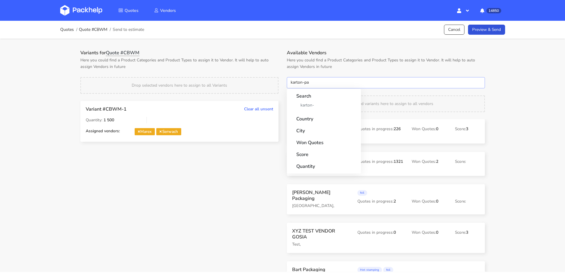
type input "karton-pak"
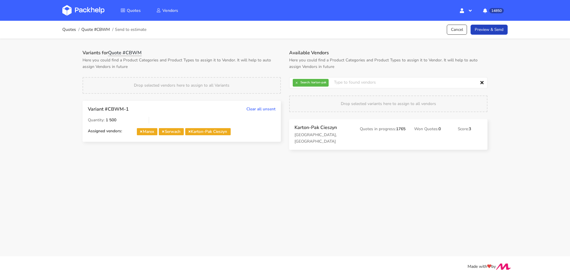
click at [480, 31] on link "Preview & Send" at bounding box center [488, 30] width 37 height 10
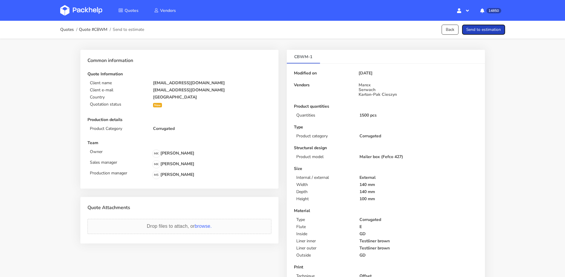
click at [482, 31] on button "Send to estimation" at bounding box center [483, 30] width 43 height 10
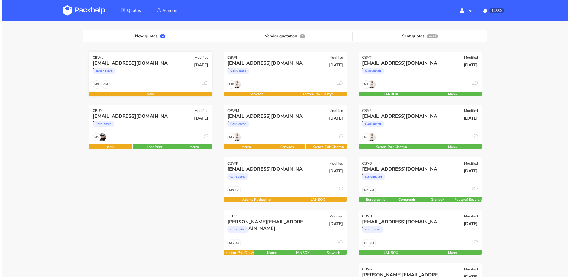
scroll to position [58, 0]
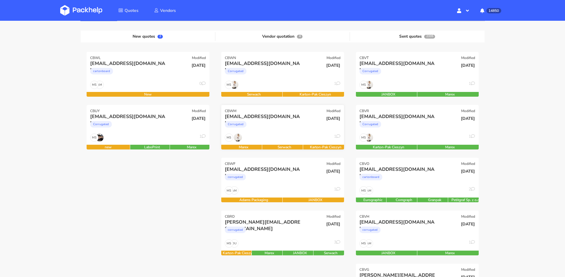
click at [281, 123] on div "Corrugated" at bounding box center [264, 126] width 79 height 12
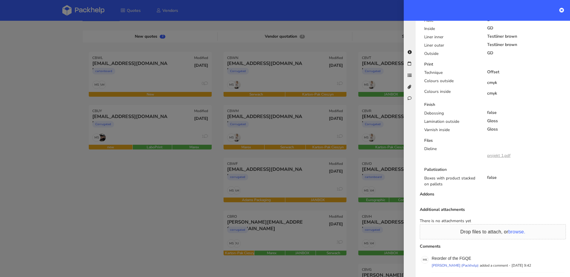
scroll to position [365, 0]
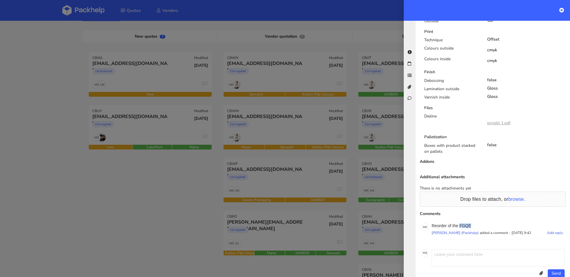
drag, startPoint x: 460, startPoint y: 219, endPoint x: 479, endPoint y: 219, distance: 19.3
click at [479, 224] on p "Reorder of the FGQE" at bounding box center [498, 226] width 133 height 5
copy p "FGQE"
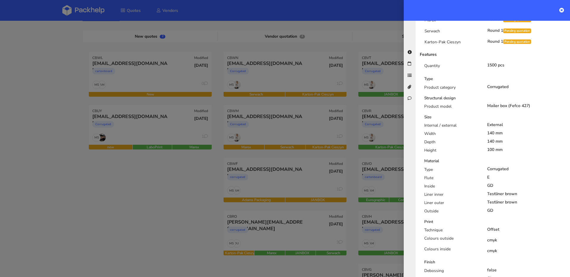
scroll to position [0, 0]
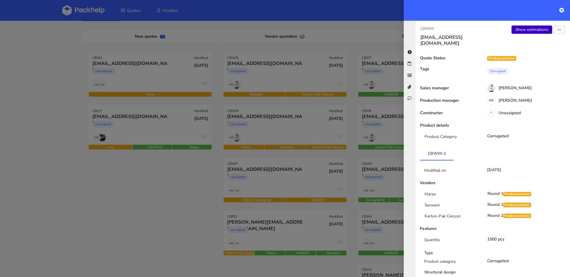
click at [530, 27] on link "Show estimations" at bounding box center [531, 30] width 41 height 8
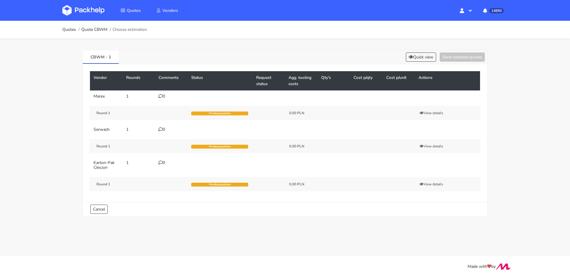
click at [161, 94] on td "0" at bounding box center [171, 97] width 33 height 12
click at [162, 96] on icon at bounding box center [161, 96] width 4 height 4
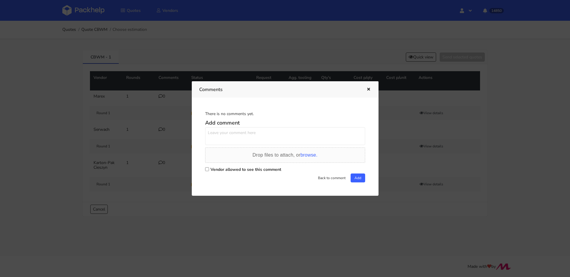
click at [226, 133] on textarea at bounding box center [285, 136] width 160 height 18
type textarea "o"
paste textarea "FGQE"
type textarea "powtórka FGQE"
click at [238, 171] on label "Vendor allowed to see this comment" at bounding box center [245, 170] width 71 height 6
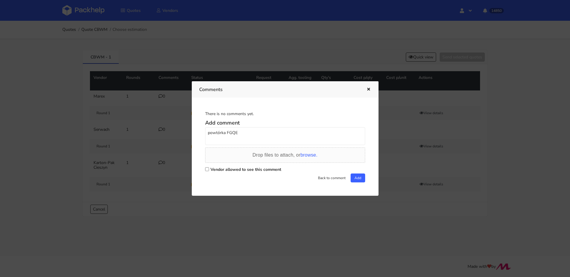
click at [209, 171] on input "Vendor allowed to see this comment" at bounding box center [207, 169] width 4 height 4
checkbox input "true"
click at [351, 177] on button "Add" at bounding box center [358, 178] width 15 height 9
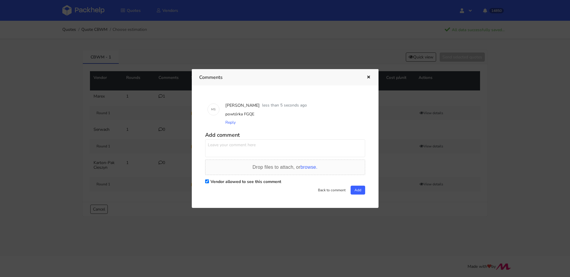
click at [366, 77] on icon "button" at bounding box center [368, 77] width 5 height 4
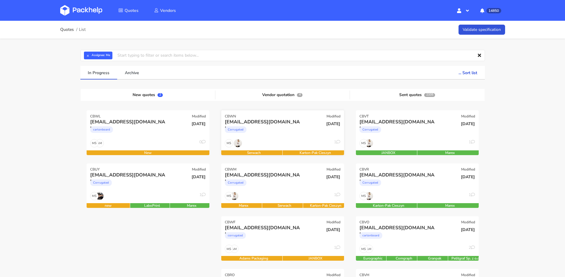
click at [281, 123] on div "[EMAIL_ADDRESS][DOMAIN_NAME]" at bounding box center [264, 122] width 79 height 7
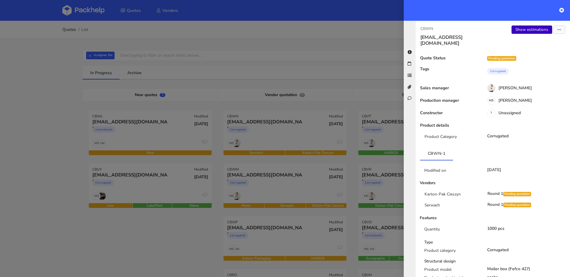
click at [528, 28] on link "Show estimations" at bounding box center [531, 30] width 41 height 8
click at [557, 31] on icon "button" at bounding box center [559, 30] width 4 height 4
click at [542, 44] on link "Send to estimate" at bounding box center [540, 42] width 52 height 10
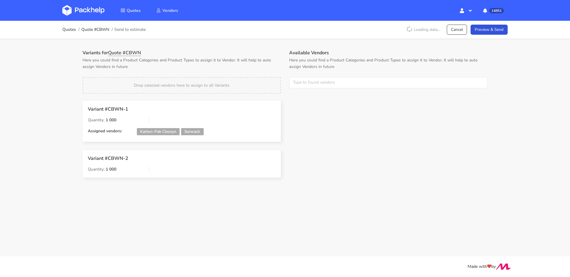
click at [308, 75] on div "Available Vendors Here you could find a Product Categories and Product Types to…" at bounding box center [388, 73] width 207 height 46
click at [309, 78] on input "text" at bounding box center [388, 82] width 198 height 11
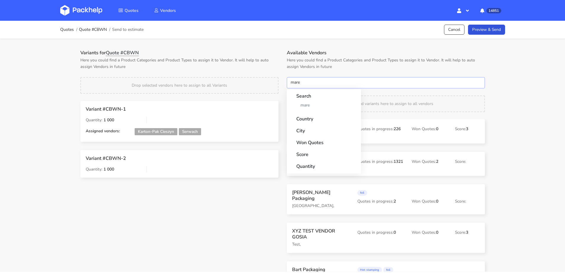
type input "marex"
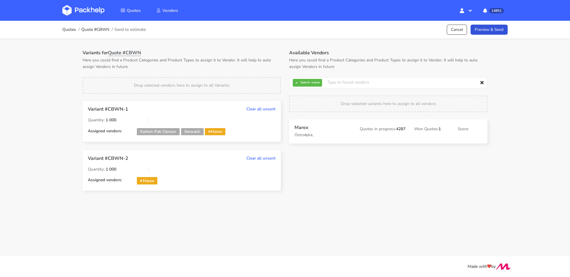
click at [140, 179] on icon at bounding box center [141, 180] width 2 height 3
click at [500, 26] on link "Preview & Send" at bounding box center [488, 30] width 37 height 10
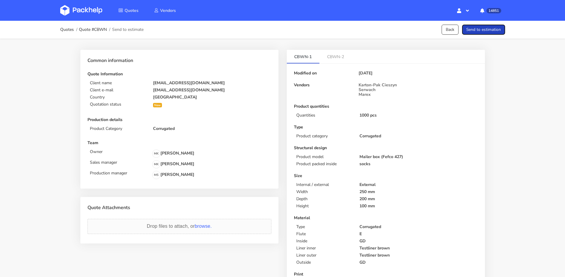
click at [498, 29] on button "Send to estimation" at bounding box center [483, 30] width 43 height 10
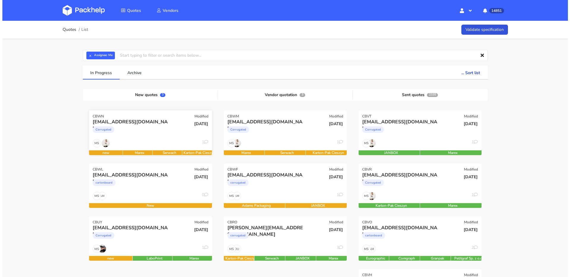
scroll to position [42, 0]
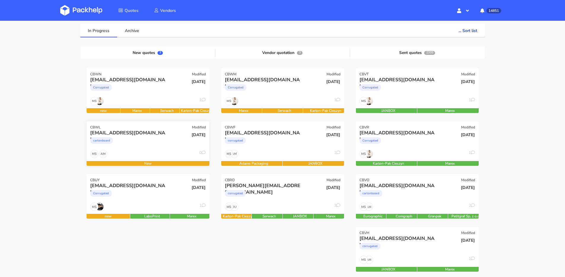
click at [139, 142] on div "cartonboard" at bounding box center [129, 142] width 79 height 12
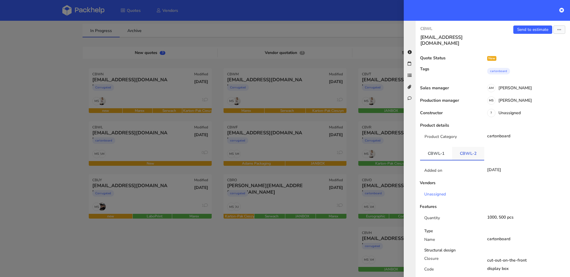
click at [468, 153] on link "CBWL-2" at bounding box center [468, 153] width 32 height 13
click at [444, 149] on link "CBWL-1" at bounding box center [436, 153] width 32 height 13
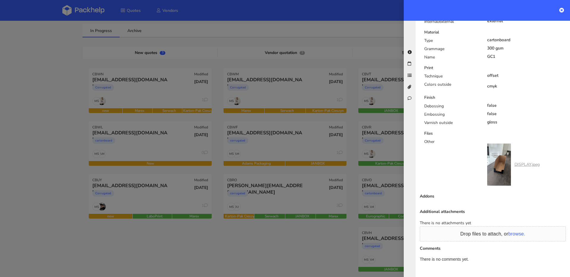
scroll to position [297, 0]
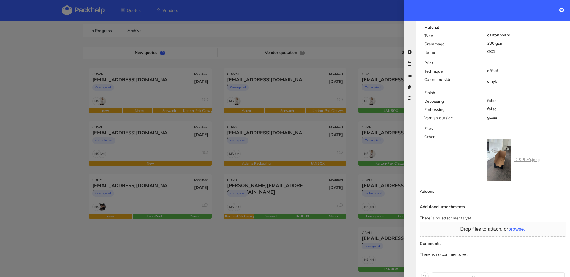
click at [523, 157] on link "DISPLAY.jpeg" at bounding box center [526, 160] width 25 height 6
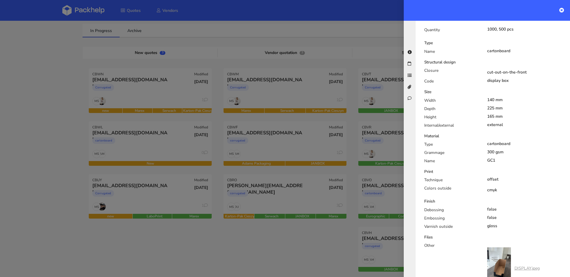
scroll to position [128, 0]
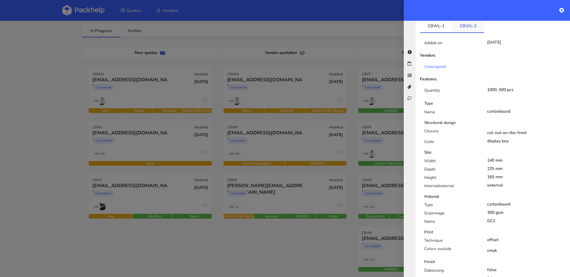
click at [466, 24] on link "CBWL-2" at bounding box center [468, 25] width 32 height 13
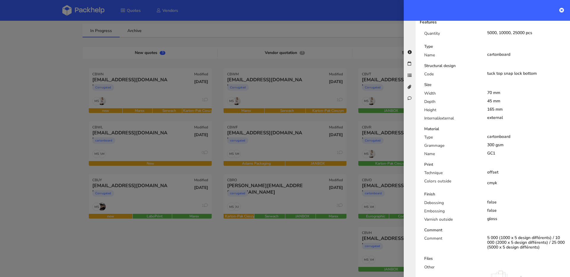
scroll to position [33, 0]
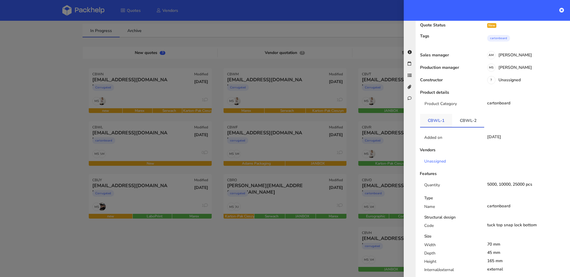
click at [435, 116] on link "CBWL-1" at bounding box center [436, 120] width 32 height 13
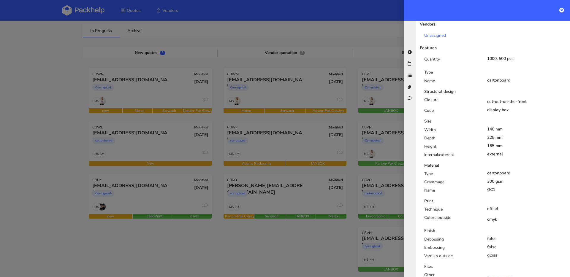
scroll to position [109, 0]
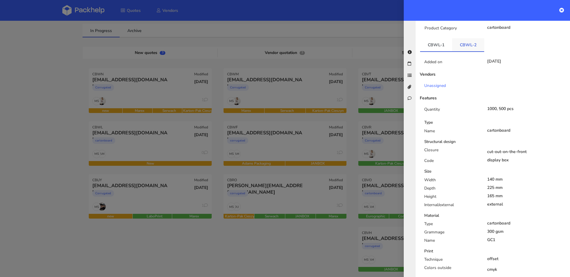
click at [466, 43] on link "CBWL-2" at bounding box center [468, 44] width 32 height 13
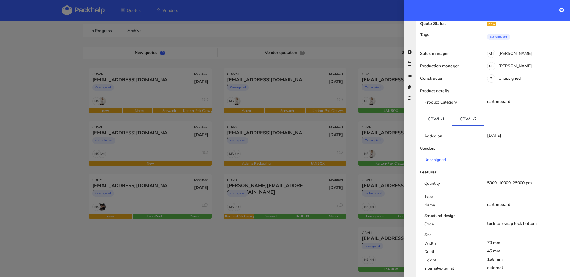
scroll to position [0, 0]
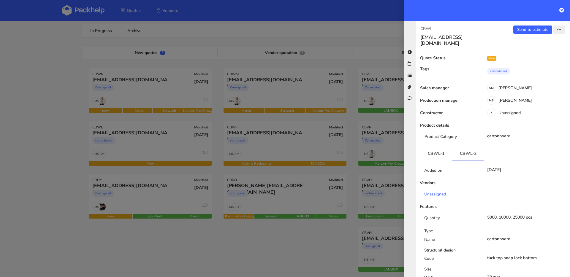
click at [554, 32] on button "button" at bounding box center [559, 30] width 12 height 8
click at [527, 64] on link "Missing data" at bounding box center [540, 64] width 52 height 10
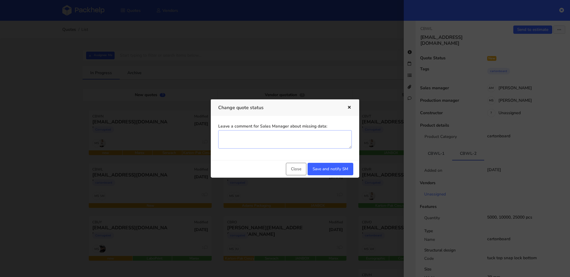
click at [260, 144] on textarea "Leave a comment for Sales Manager about missing data:" at bounding box center [285, 139] width 134 height 18
type textarea "potrzebna siatka do 1 wariantu, prośba o załączenie"
click at [337, 170] on button "Save and notify SM" at bounding box center [331, 169] width 46 height 12
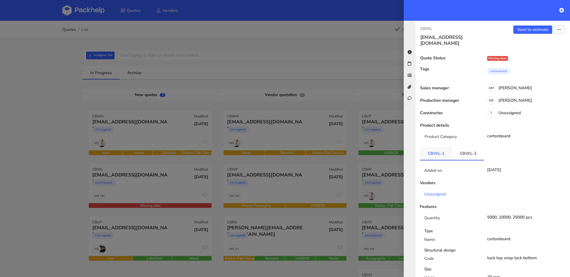
click at [441, 149] on link "CBWL-1" at bounding box center [436, 153] width 32 height 13
click at [464, 149] on link "CBWL-2" at bounding box center [468, 153] width 32 height 13
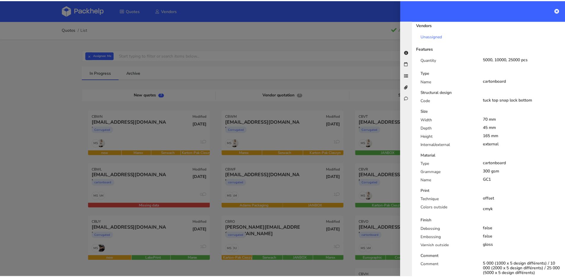
scroll to position [96, 0]
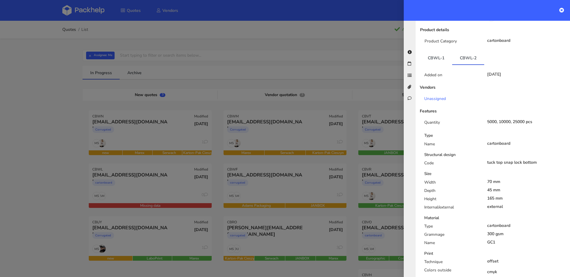
click at [112, 183] on div at bounding box center [285, 138] width 570 height 277
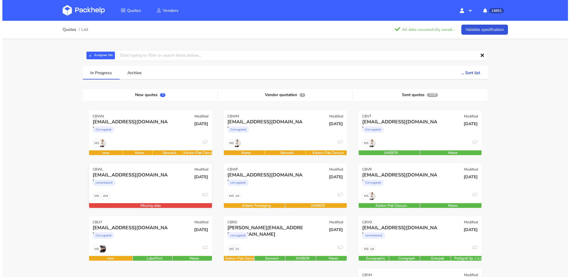
scroll to position [49, 0]
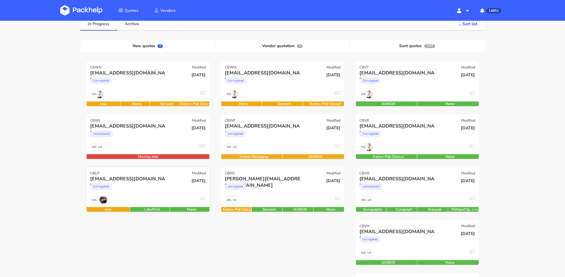
click at [155, 186] on div "Corrugated" at bounding box center [129, 188] width 79 height 12
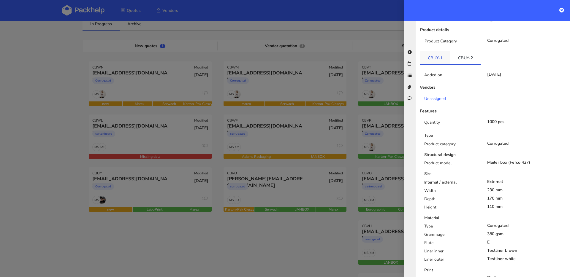
click at [439, 52] on link "CBUY-1" at bounding box center [435, 57] width 30 height 13
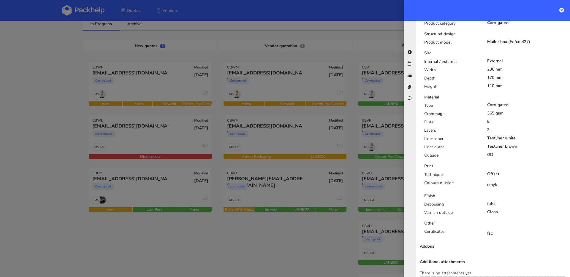
scroll to position [102, 0]
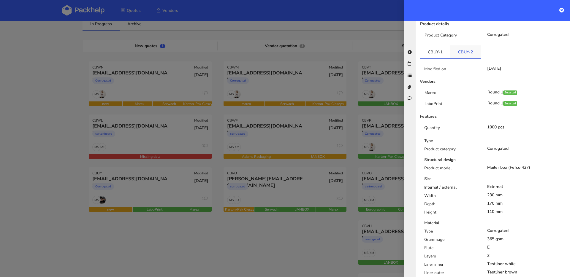
click at [464, 47] on link "CBUY-2" at bounding box center [465, 51] width 30 height 13
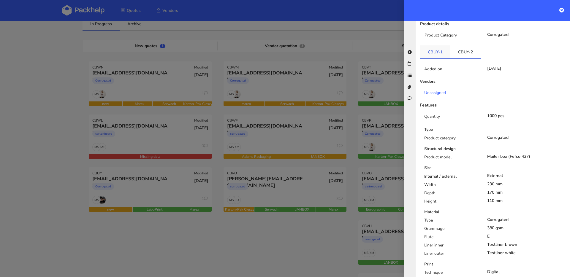
click at [435, 46] on link "CBUY-1" at bounding box center [435, 51] width 30 height 13
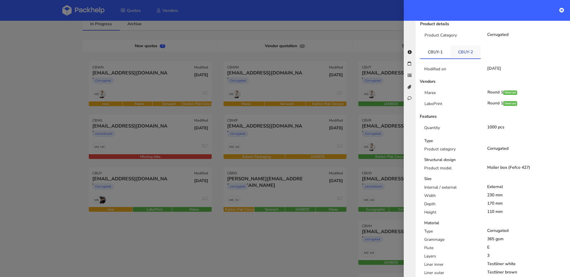
click at [456, 47] on link "CBUY-2" at bounding box center [465, 51] width 30 height 13
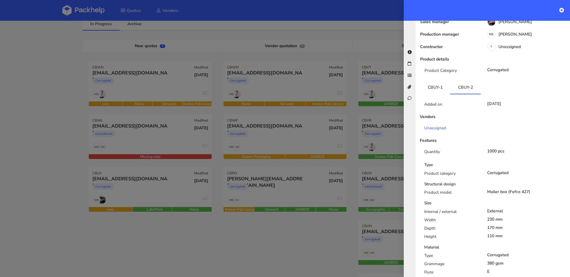
scroll to position [64, 0]
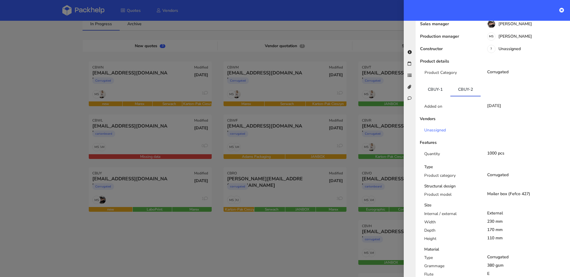
click at [433, 76] on div "Quote Status New Tags Corrugated Sales manager Cristina Martinez Production man…" at bounding box center [492, 243] width 145 height 502
click at [434, 83] on link "CBUY-1" at bounding box center [435, 89] width 30 height 13
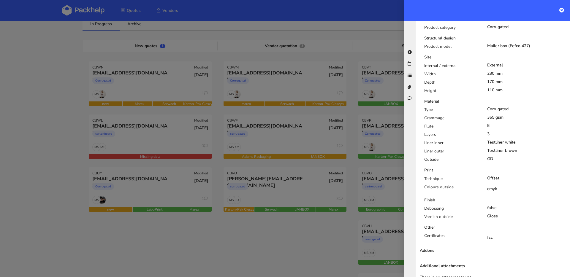
scroll to position [123, 0]
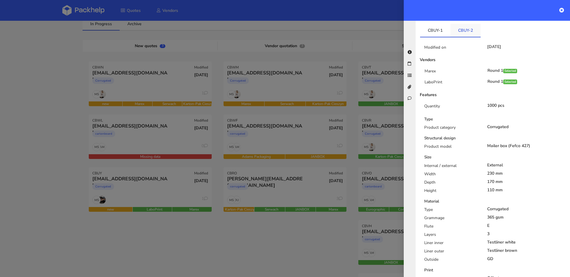
click at [466, 26] on link "CBUY-2" at bounding box center [465, 30] width 30 height 13
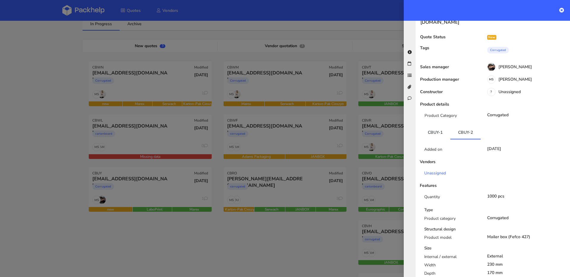
scroll to position [0, 0]
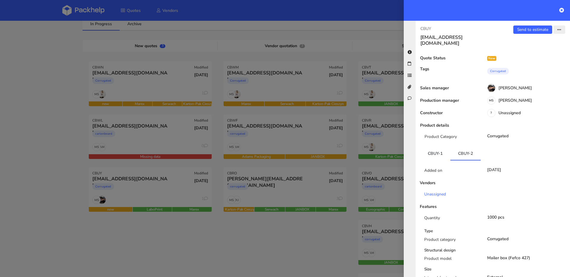
click at [555, 34] on div "Send to estimate View quote Edit quote Missing data Export to PDF" at bounding box center [531, 36] width 77 height 21
click at [557, 31] on icon "button" at bounding box center [559, 30] width 4 height 4
click at [523, 54] on link "Edit quote" at bounding box center [540, 53] width 52 height 10
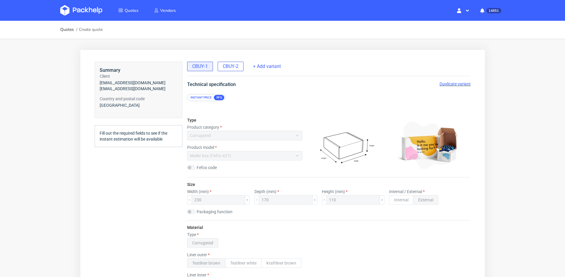
click at [232, 64] on span "CBUY-2" at bounding box center [231, 66] width 16 height 7
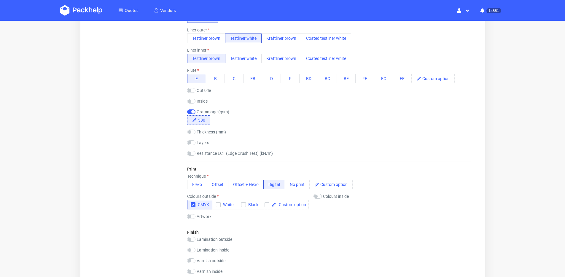
scroll to position [226, 0]
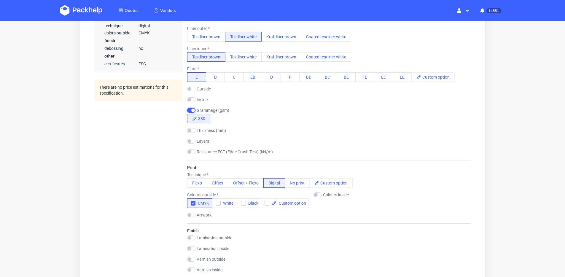
click at [193, 110] on input "checkbox" at bounding box center [191, 110] width 8 height 5
checkbox input "false"
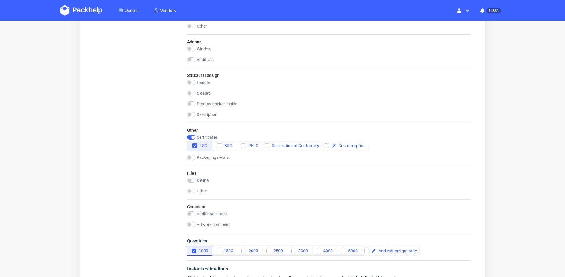
scroll to position [569, 0]
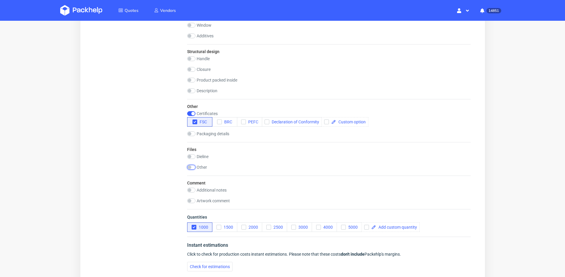
click at [190, 167] on input "checkbox" at bounding box center [191, 167] width 8 height 5
checkbox input "true"
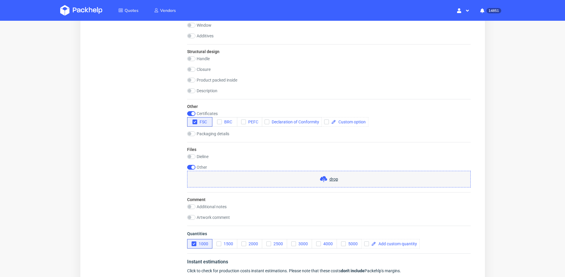
click at [307, 188] on div "Files Dieline drop Other drop" at bounding box center [329, 167] width 284 height 50
click at [308, 183] on div "drop" at bounding box center [329, 179] width 284 height 17
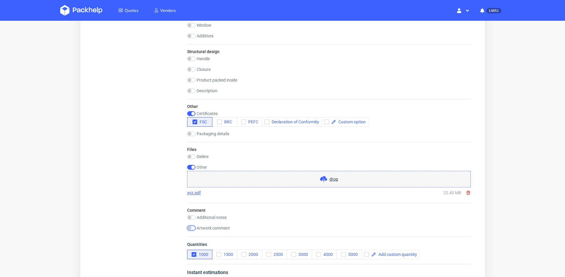
click at [190, 228] on input "checkbox" at bounding box center [191, 228] width 8 height 5
checkbox input "true"
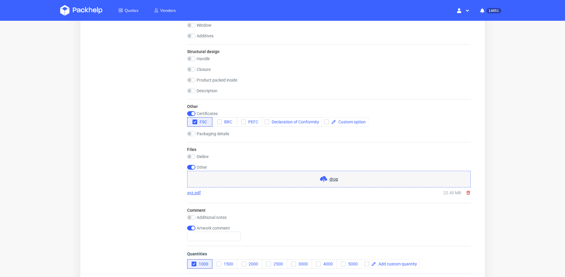
click at [191, 226] on div "Comment Additional notes Artwork comment" at bounding box center [329, 224] width 284 height 43
click at [193, 216] on input "checkbox" at bounding box center [191, 217] width 8 height 5
checkbox input "true"
click at [190, 259] on div "Artwork comment" at bounding box center [214, 261] width 54 height 15
click at [192, 257] on input "checkbox" at bounding box center [191, 256] width 8 height 5
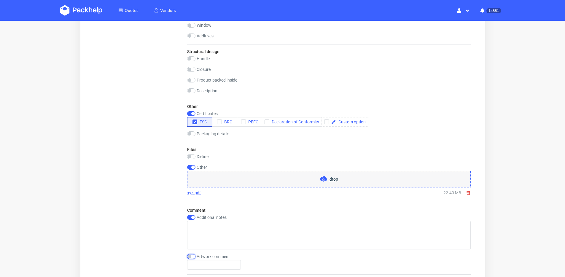
checkbox input "false"
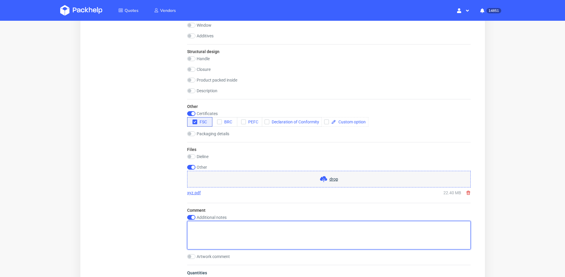
click at [216, 229] on textarea at bounding box center [329, 235] width 284 height 28
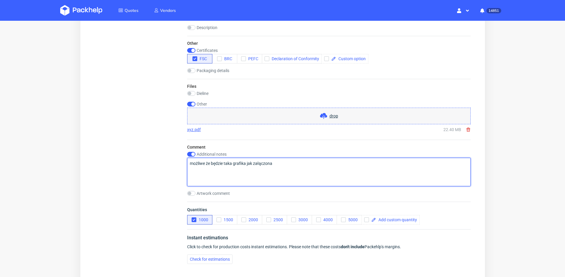
scroll to position [698, 0]
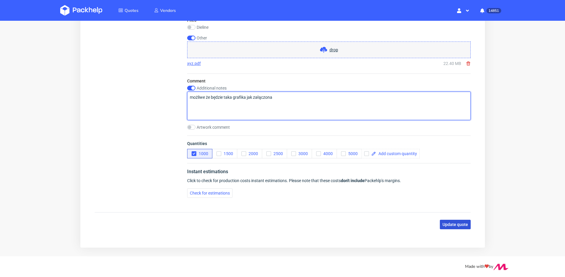
type textarea "możliwe że będzie taka grafika jak załączona"
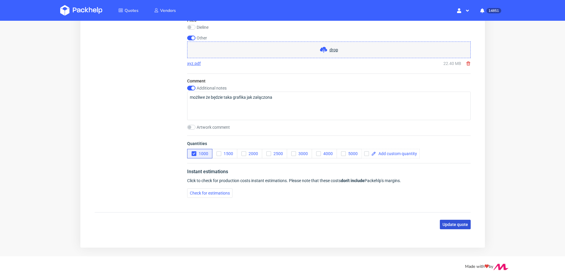
click at [463, 224] on span "Update quote" at bounding box center [456, 225] width 26 height 4
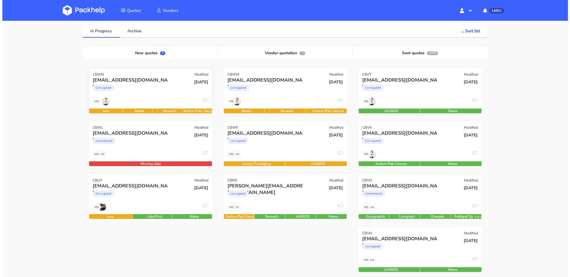
scroll to position [56, 0]
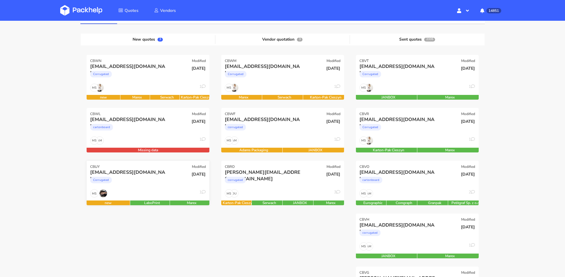
click at [150, 175] on div "[EMAIL_ADDRESS][DOMAIN_NAME]" at bounding box center [129, 172] width 79 height 7
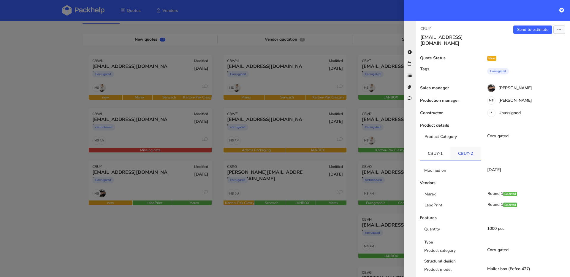
click at [472, 147] on link "CBUY-2" at bounding box center [465, 153] width 30 height 13
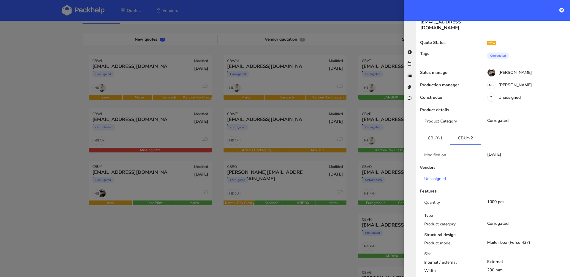
scroll to position [0, 0]
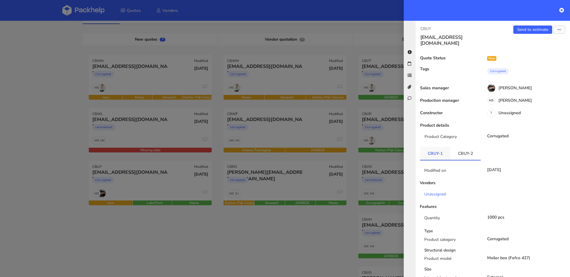
click at [439, 150] on link "CBUY-1" at bounding box center [435, 153] width 30 height 13
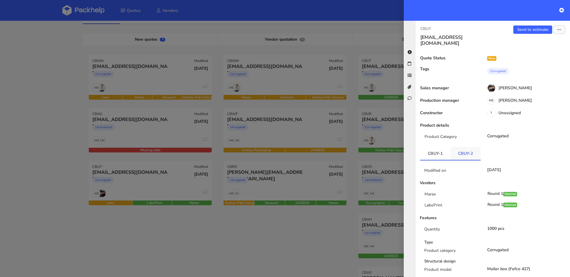
click at [462, 150] on link "CBUY-2" at bounding box center [465, 153] width 30 height 13
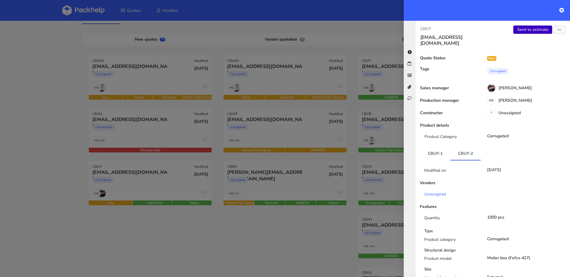
click at [519, 29] on link "Send to estimate" at bounding box center [532, 30] width 39 height 8
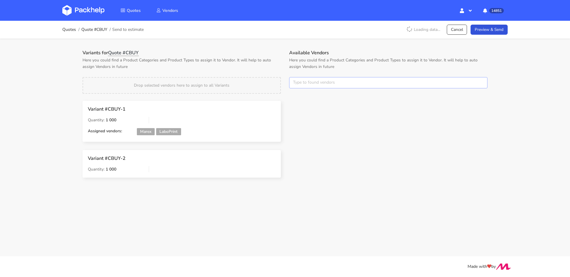
click at [325, 87] on input "text" at bounding box center [388, 82] width 198 height 11
type input "marex"
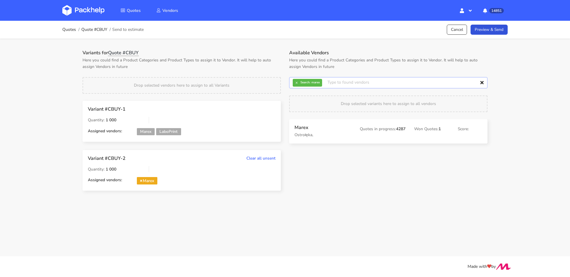
click at [297, 88] on input "text" at bounding box center [388, 82] width 198 height 11
click at [297, 85] on button "×" at bounding box center [297, 83] width 8 height 8
click at [297, 85] on input "text" at bounding box center [388, 82] width 198 height 11
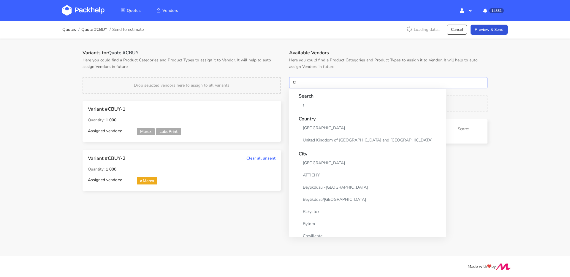
type input "tfp"
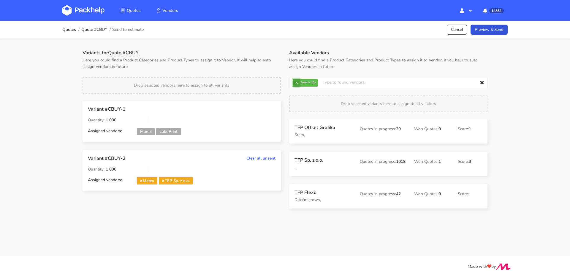
click at [296, 83] on button "×" at bounding box center [297, 83] width 8 height 8
click at [296, 83] on input "text" at bounding box center [388, 82] width 198 height 11
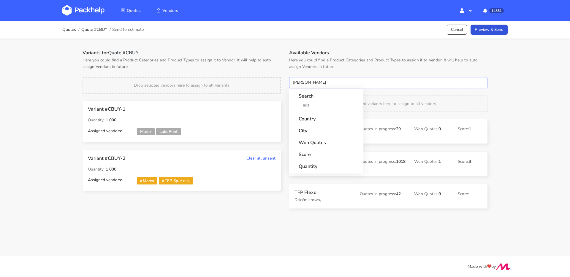
type input "adams"
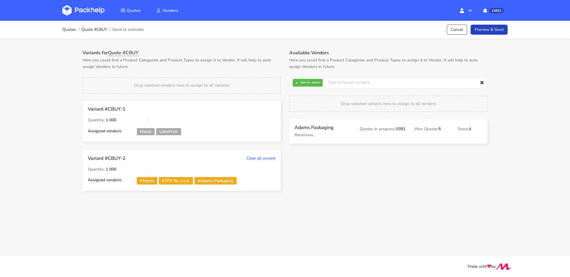
click at [492, 27] on link "Preview & Send" at bounding box center [488, 30] width 37 height 10
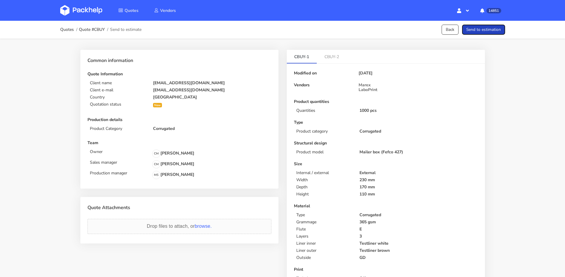
drag, startPoint x: 496, startPoint y: 30, endPoint x: 487, endPoint y: 33, distance: 9.9
click at [495, 30] on button "Send to estimation" at bounding box center [483, 30] width 43 height 10
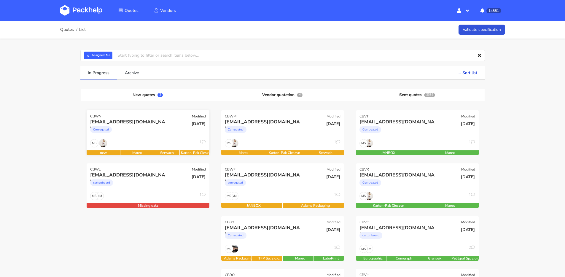
click at [139, 141] on div "MS 1" at bounding box center [148, 144] width 123 height 11
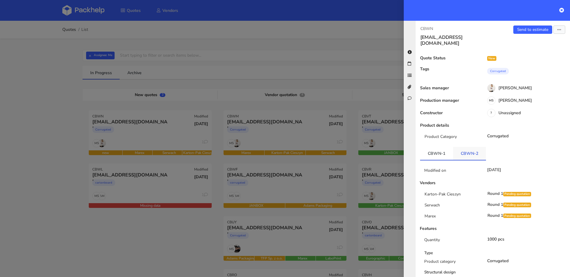
click at [465, 149] on link "CBWN-2" at bounding box center [469, 153] width 33 height 13
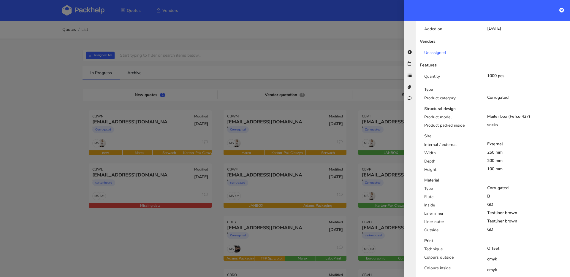
scroll to position [6, 0]
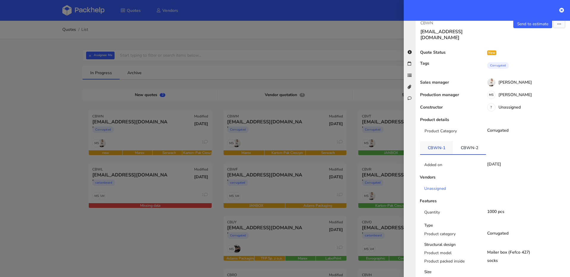
click at [442, 148] on link "CBWN-1" at bounding box center [436, 147] width 33 height 13
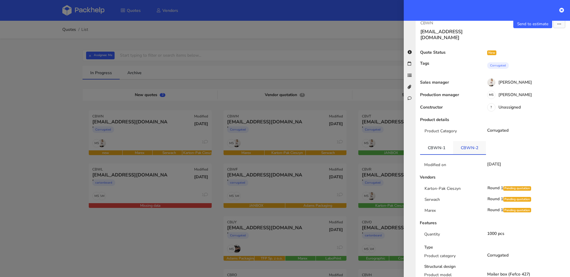
click at [468, 145] on link "CBWN-2" at bounding box center [469, 147] width 33 height 13
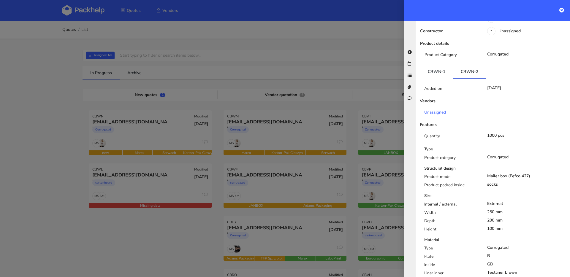
scroll to position [70, 0]
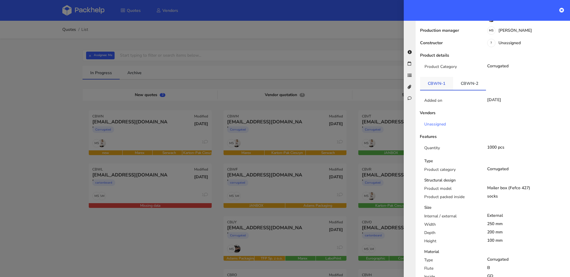
click at [439, 77] on link "CBWN-1" at bounding box center [436, 83] width 33 height 13
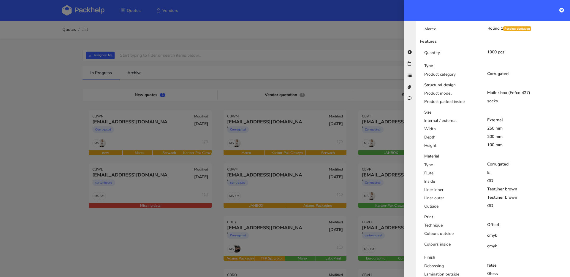
scroll to position [0, 0]
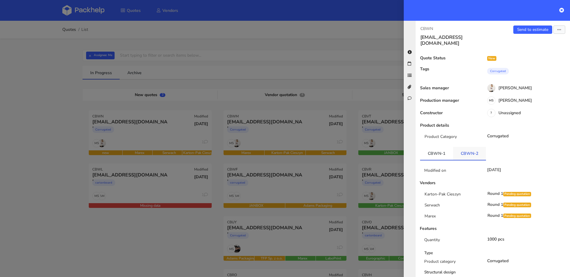
click at [465, 147] on link "CBWN-2" at bounding box center [469, 153] width 33 height 13
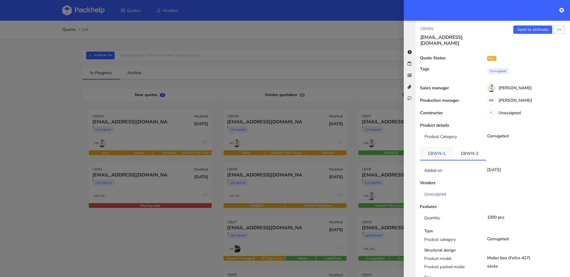
click at [441, 148] on link "CBWN-1" at bounding box center [436, 153] width 33 height 13
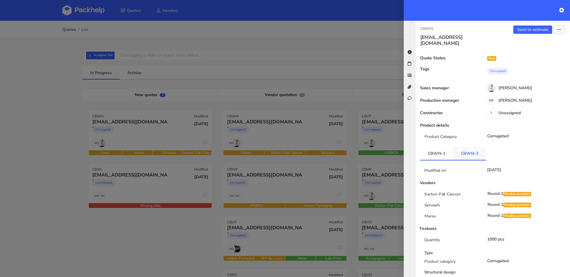
click at [471, 149] on link "CBWN-2" at bounding box center [469, 153] width 33 height 13
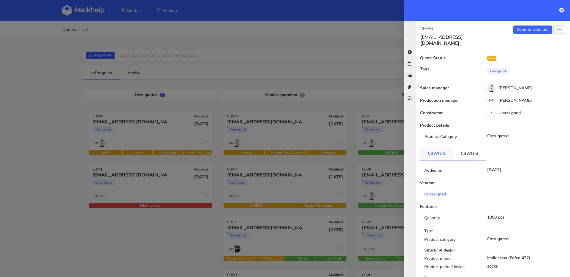
click at [435, 149] on link "CBWN-1" at bounding box center [436, 153] width 33 height 13
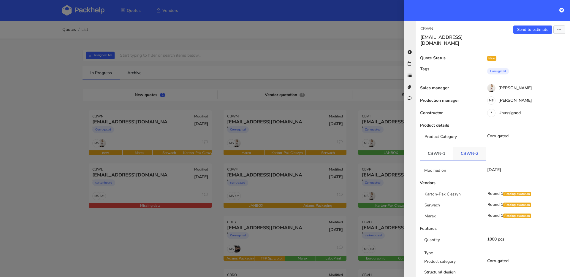
click at [461, 148] on link "CBWN-2" at bounding box center [469, 153] width 33 height 13
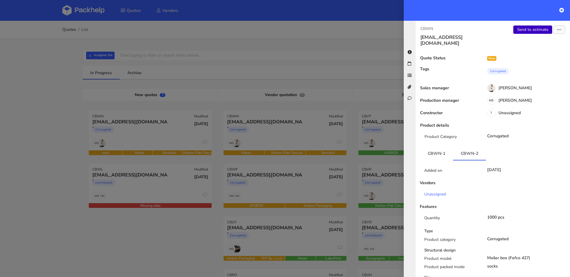
click at [539, 30] on link "Send to estimate" at bounding box center [532, 30] width 39 height 8
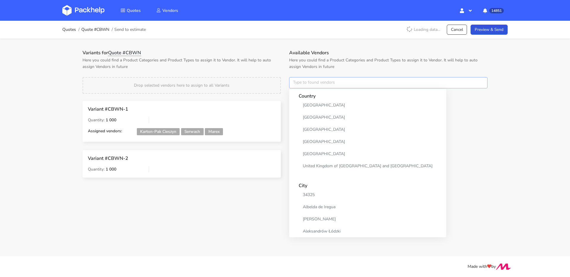
click at [318, 85] on input "text" at bounding box center [388, 82] width 198 height 11
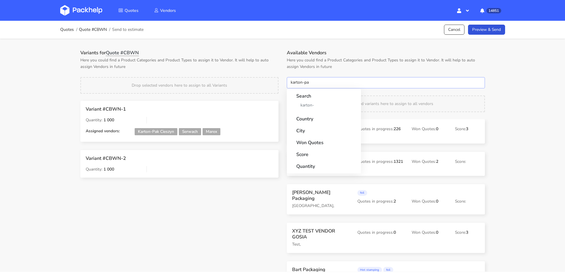
type input "karton-pak"
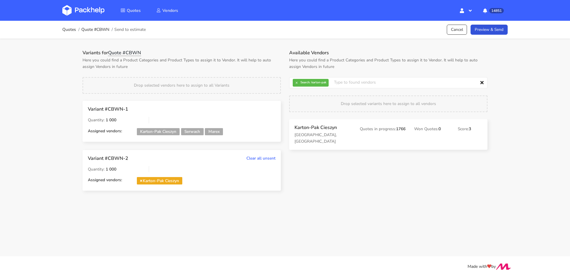
click at [301, 82] on strong "Search:" at bounding box center [305, 82] width 10 height 3
click at [300, 81] on button "×" at bounding box center [297, 83] width 8 height 8
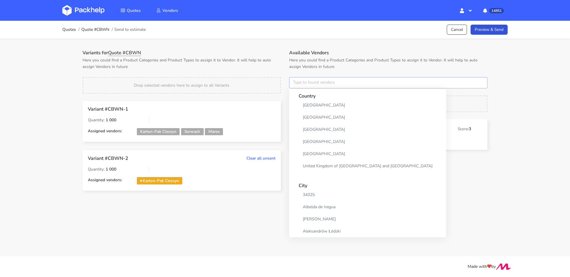
click at [300, 81] on input "text" at bounding box center [388, 82] width 198 height 11
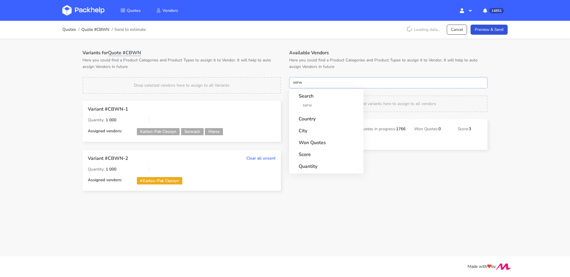
type input "serwa"
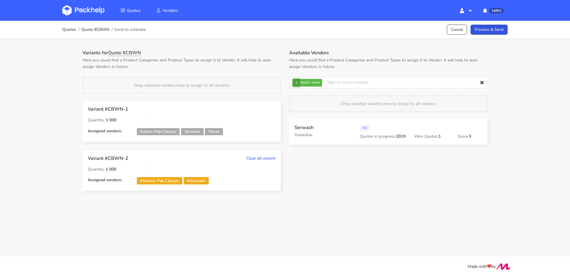
click at [296, 80] on button "×" at bounding box center [297, 83] width 8 height 8
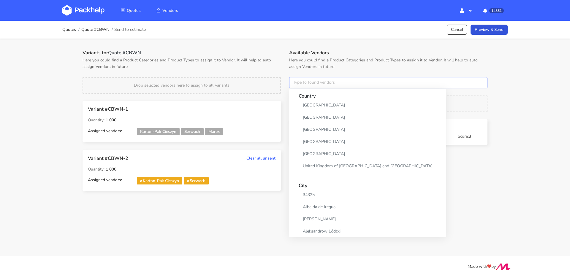
click at [296, 80] on input "text" at bounding box center [388, 82] width 198 height 11
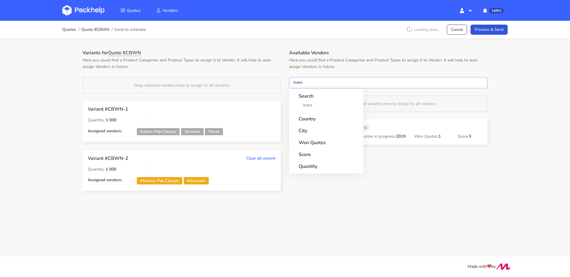
type input "marex"
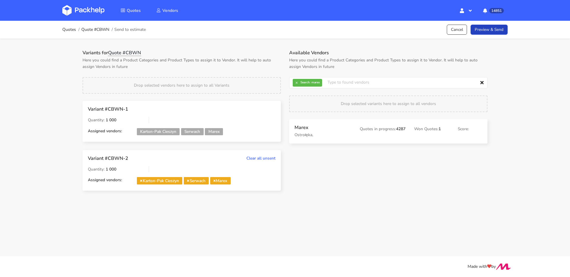
click at [489, 31] on link "Preview & Send" at bounding box center [488, 30] width 37 height 10
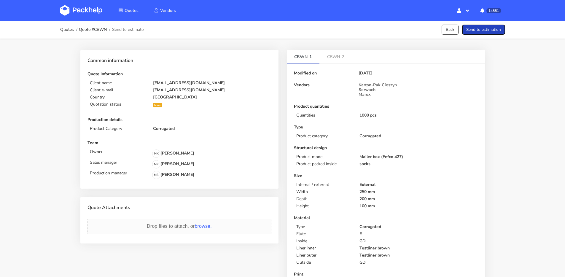
click at [489, 31] on button "Send to estimation" at bounding box center [483, 30] width 43 height 10
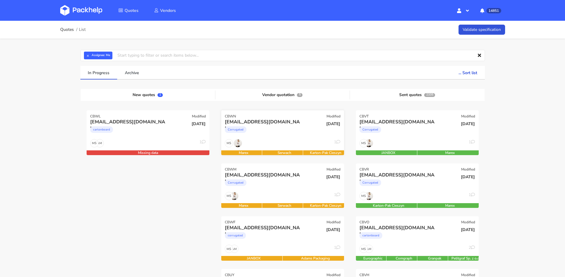
click at [291, 129] on div "Corrugated" at bounding box center [264, 131] width 79 height 12
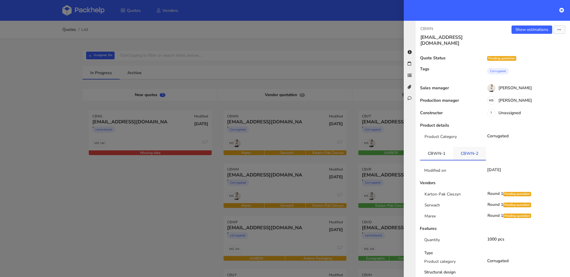
click at [464, 147] on link "CBWN-2" at bounding box center [469, 153] width 33 height 13
click at [265, 174] on div at bounding box center [285, 138] width 570 height 277
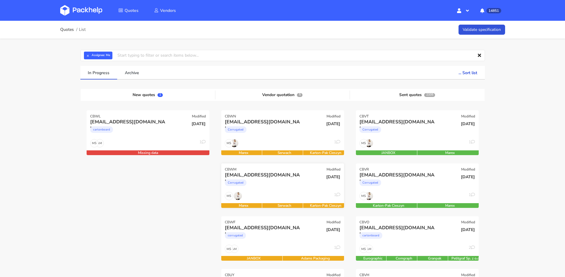
click at [272, 179] on div "Corrugated" at bounding box center [264, 184] width 79 height 12
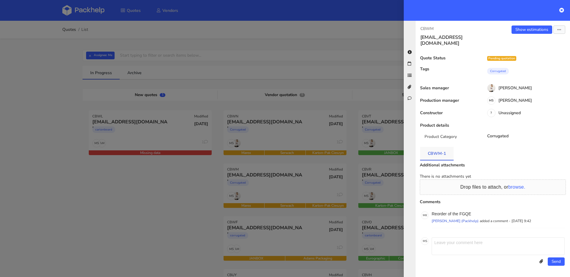
click at [427, 147] on link "CBWM-1" at bounding box center [437, 153] width 34 height 13
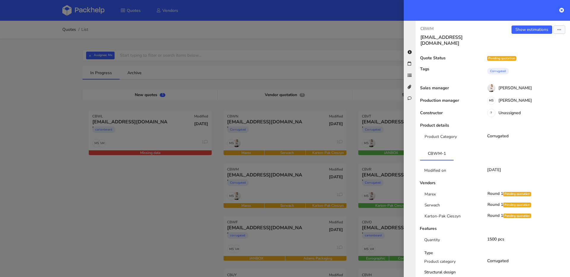
click at [289, 139] on div at bounding box center [285, 138] width 570 height 277
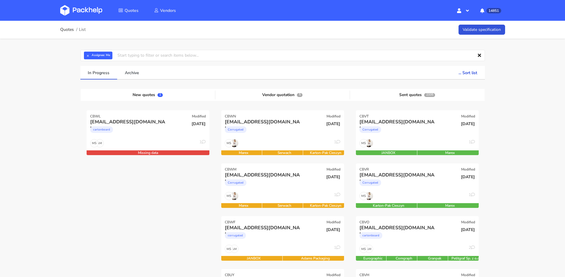
click at [289, 139] on div "torkishh@gmail.com Corrugated" at bounding box center [262, 129] width 83 height 20
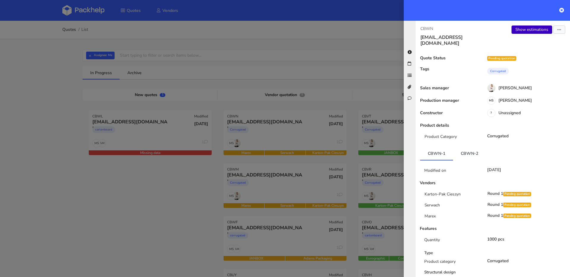
click at [520, 28] on link "Show estimations" at bounding box center [531, 30] width 41 height 8
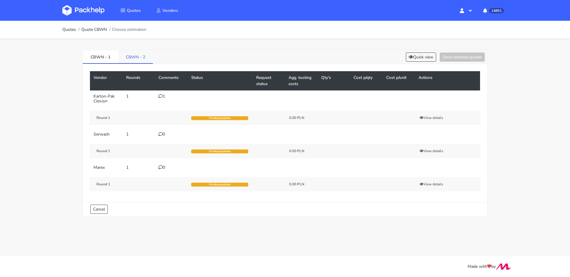
click at [141, 59] on link "CBWN - 2" at bounding box center [135, 56] width 35 height 13
click at [163, 96] on div "0" at bounding box center [172, 96] width 26 height 5
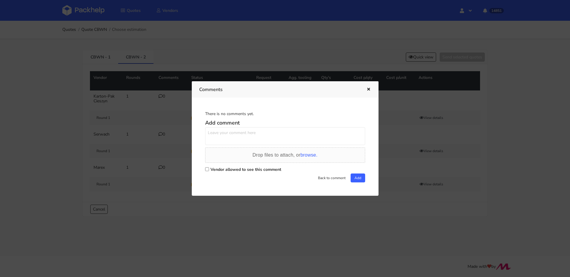
click at [238, 135] on textarea at bounding box center [285, 136] width 160 height 18
click at [102, 56] on div at bounding box center [285, 138] width 570 height 277
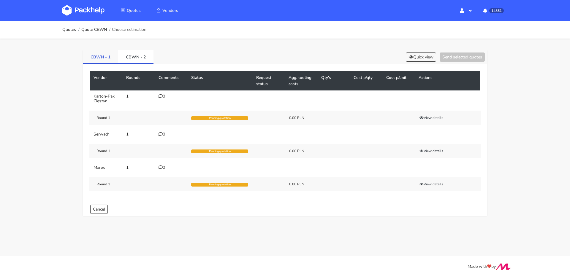
click at [102, 56] on link "CBWN - 1" at bounding box center [100, 56] width 35 height 13
click at [162, 97] on div "1" at bounding box center [172, 96] width 26 height 5
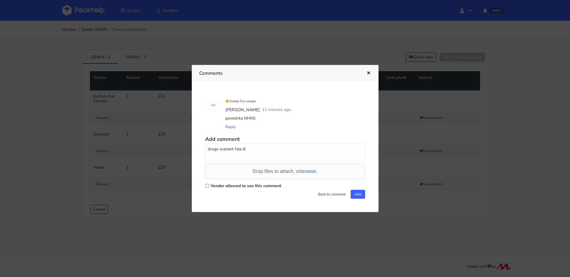
click at [140, 63] on div at bounding box center [285, 138] width 570 height 277
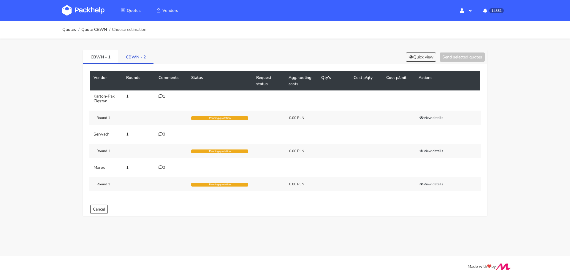
click at [141, 60] on link "CBWN - 2" at bounding box center [135, 56] width 35 height 13
click at [161, 97] on icon at bounding box center [161, 96] width 4 height 4
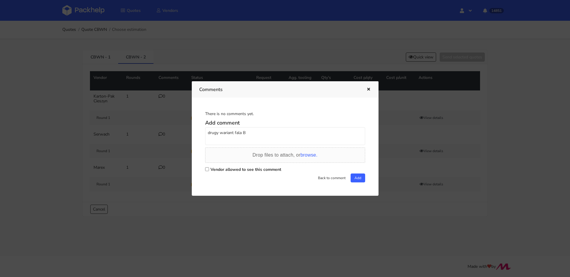
click at [256, 134] on textarea "drugy wariant fala B" at bounding box center [285, 136] width 160 height 18
drag, startPoint x: 237, startPoint y: 132, endPoint x: 170, endPoint y: 132, distance: 66.8
click at [170, 132] on div "Comments There is no comments yet. Add comment drugy wariant fala B Drop files …" at bounding box center [285, 138] width 570 height 277
type textarea "g"
type textarea "drugi wariant zmiana na fale B"
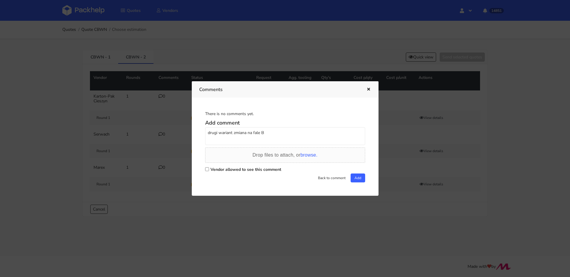
click at [211, 167] on div "Vendor allowed to see this comment" at bounding box center [285, 169] width 160 height 8
click at [251, 170] on label "Vendor allowed to see this comment" at bounding box center [245, 170] width 71 height 6
click at [209, 170] on input "Vendor allowed to see this comment" at bounding box center [207, 169] width 4 height 4
checkbox input "true"
click at [352, 180] on button "Add" at bounding box center [358, 178] width 15 height 9
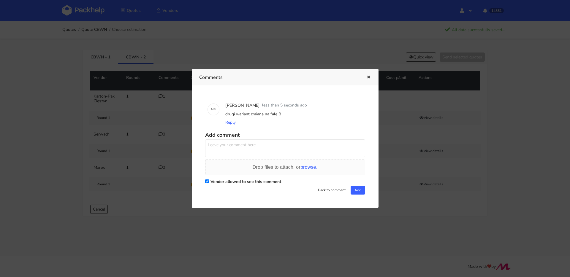
click at [368, 75] on button "button" at bounding box center [368, 78] width 7 height 8
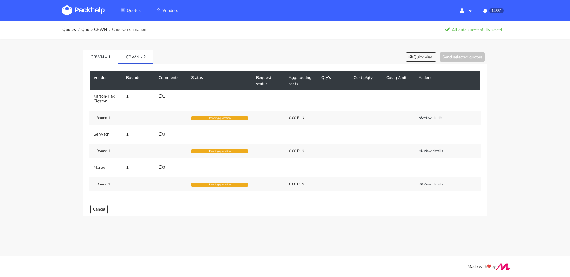
click at [164, 134] on div "0" at bounding box center [172, 134] width 26 height 5
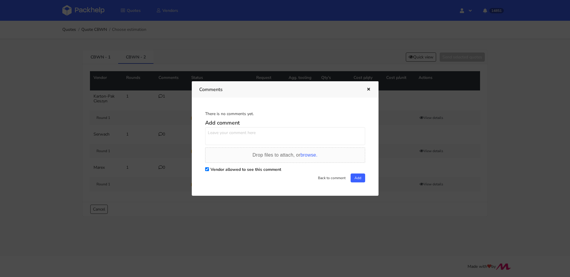
click at [236, 133] on textarea at bounding box center [285, 136] width 160 height 18
click at [277, 137] on textarea "fala B drugi wariant" at bounding box center [285, 136] width 160 height 18
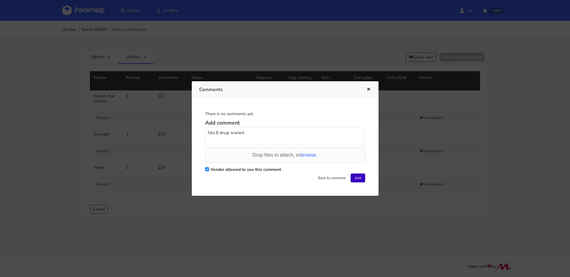
type textarea "fala B drugi wariant"
click at [356, 176] on button "Add" at bounding box center [358, 178] width 15 height 9
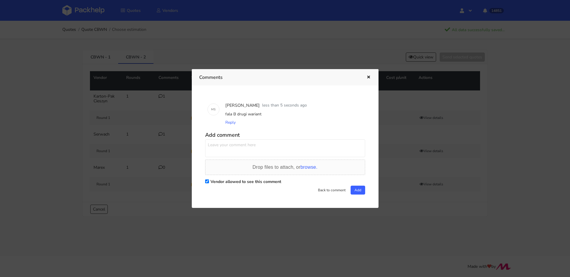
click at [369, 76] on icon "button" at bounding box center [368, 77] width 5 height 4
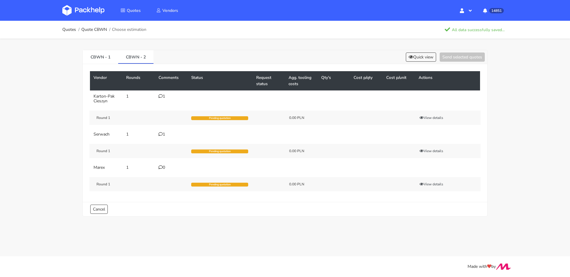
click at [162, 167] on div "0" at bounding box center [172, 167] width 26 height 5
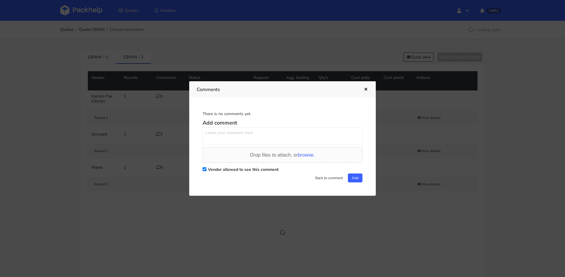
click at [248, 141] on textarea at bounding box center [283, 136] width 160 height 18
paste textarea "fala B drugi wariant"
type textarea "fala B drugi wariant"
click at [359, 182] on button "Add" at bounding box center [358, 178] width 15 height 9
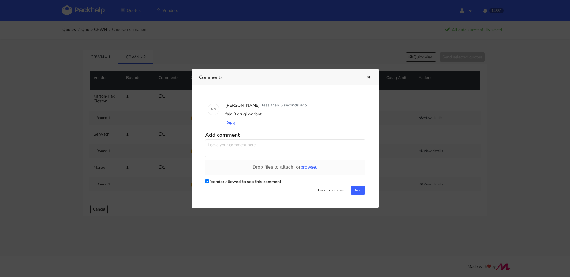
click at [369, 77] on icon "button" at bounding box center [368, 77] width 5 height 4
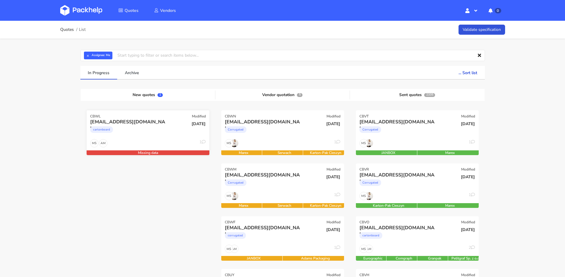
click at [159, 141] on div "AM MS 1" at bounding box center [148, 144] width 123 height 11
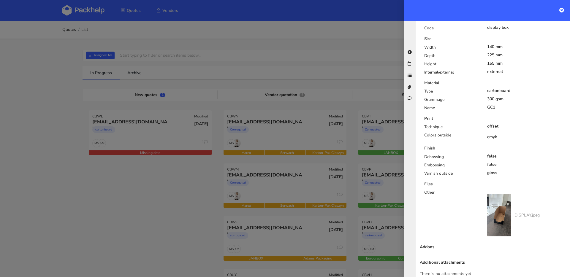
scroll to position [247, 0]
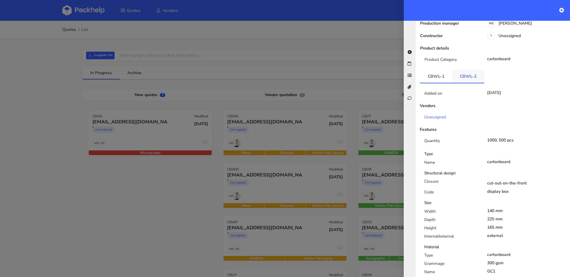
click at [466, 70] on link "CBWL-2" at bounding box center [468, 76] width 32 height 13
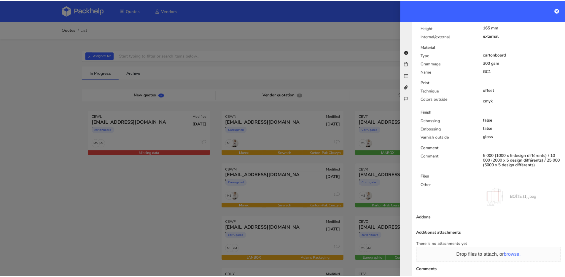
scroll to position [328, 0]
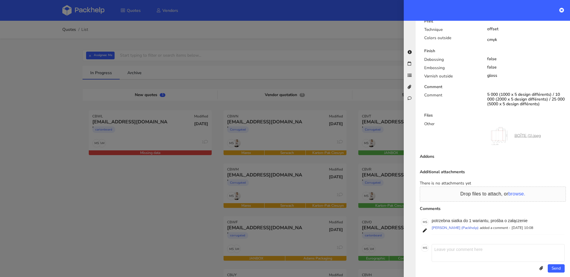
click at [164, 209] on div at bounding box center [285, 138] width 570 height 277
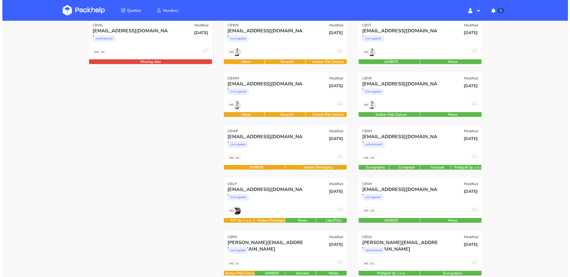
scroll to position [147, 0]
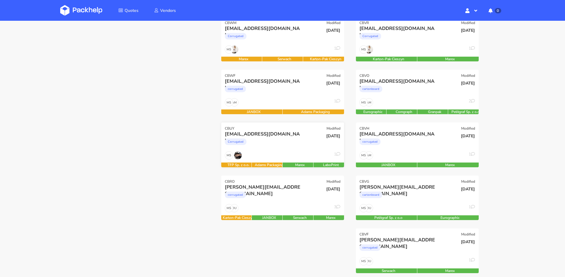
click at [313, 131] on div "[DATE]" at bounding box center [323, 141] width 41 height 20
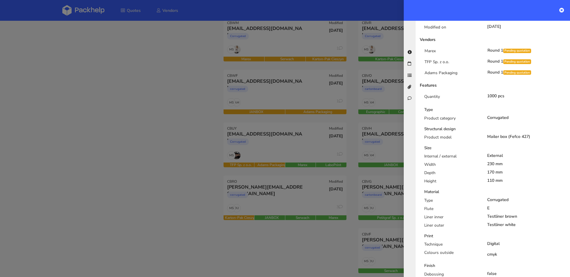
scroll to position [56, 0]
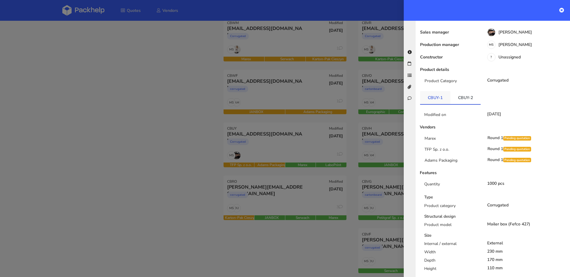
click at [440, 92] on link "CBUY-1" at bounding box center [435, 97] width 30 height 13
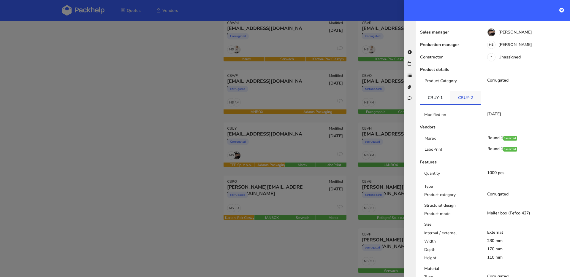
click at [460, 91] on link "CBUY-2" at bounding box center [465, 97] width 30 height 13
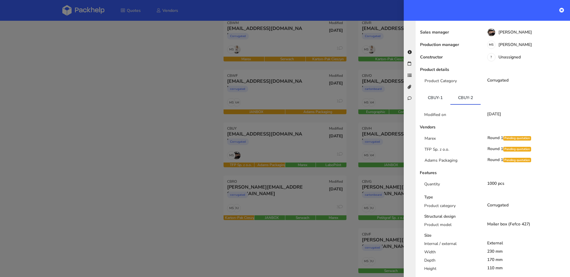
click at [303, 146] on div at bounding box center [285, 138] width 570 height 277
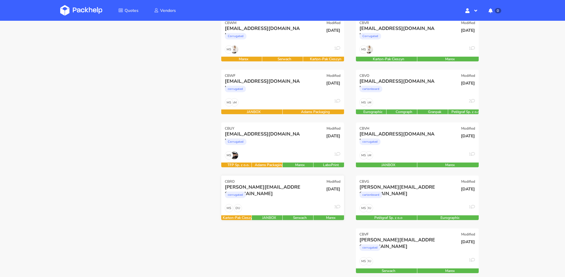
click at [293, 190] on div "[PERSON_NAME][EMAIL_ADDRESS][DOMAIN_NAME]" at bounding box center [264, 187] width 79 height 7
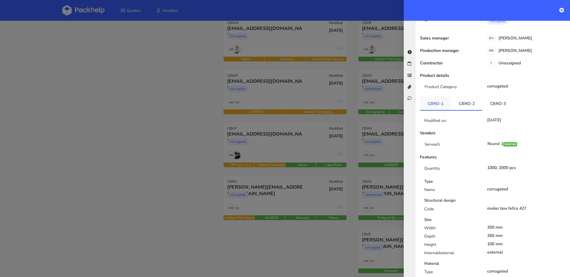
click at [446, 97] on link "CBRO-1" at bounding box center [435, 103] width 31 height 13
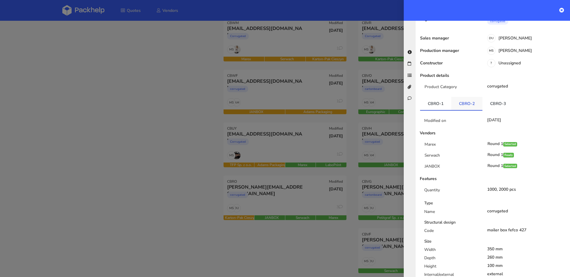
click at [463, 97] on link "CBRO-2" at bounding box center [466, 103] width 31 height 13
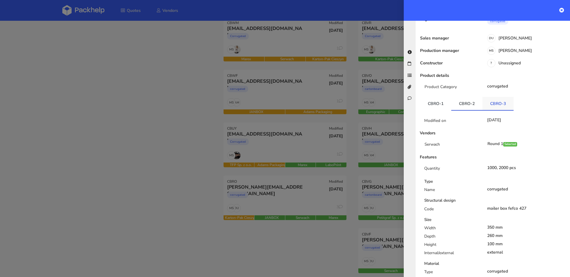
click at [494, 97] on link "CBRO-3" at bounding box center [497, 103] width 31 height 13
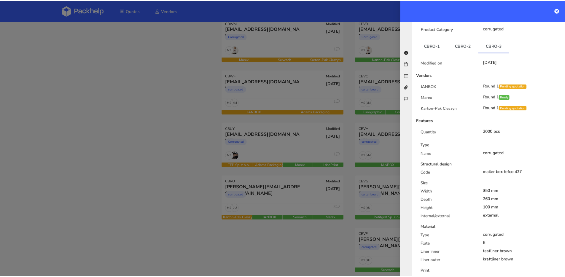
scroll to position [95, 0]
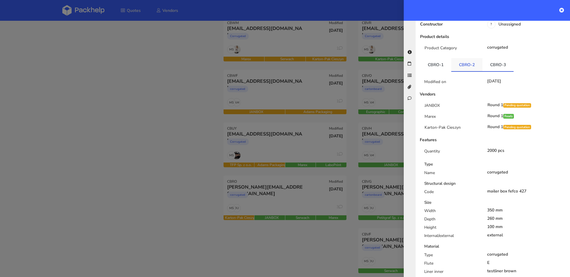
click at [473, 58] on link "CBRO-2" at bounding box center [466, 64] width 31 height 13
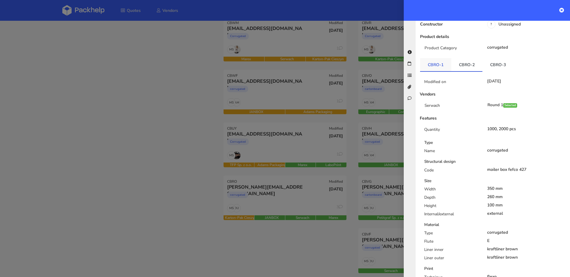
click at [439, 58] on link "CBRO-1" at bounding box center [435, 64] width 31 height 13
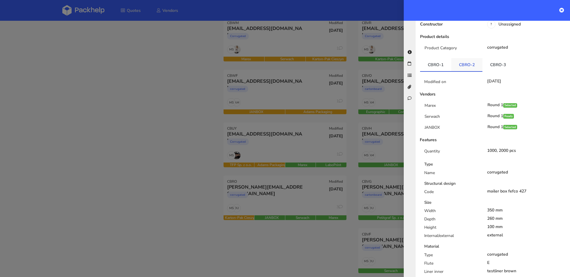
click at [464, 58] on link "CBRO-2" at bounding box center [466, 64] width 31 height 13
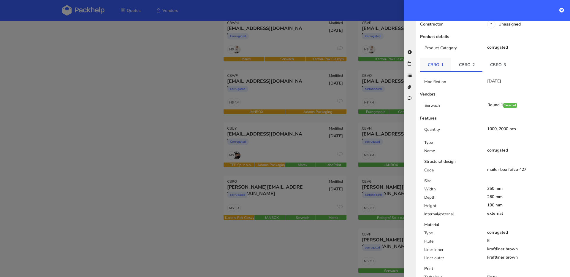
click at [440, 58] on link "CBRO-1" at bounding box center [435, 64] width 31 height 13
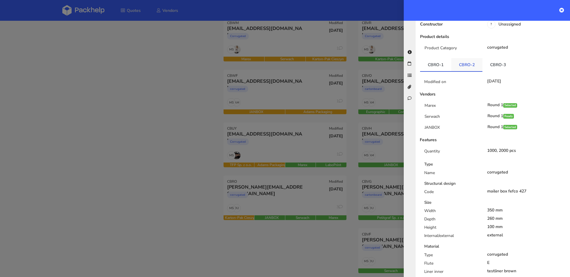
click at [463, 58] on link "CBRO-2" at bounding box center [466, 64] width 31 height 13
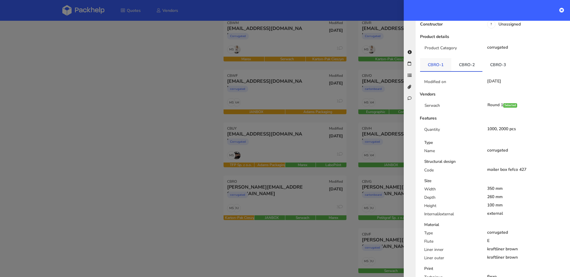
click at [442, 58] on link "CBRO-1" at bounding box center [435, 64] width 31 height 13
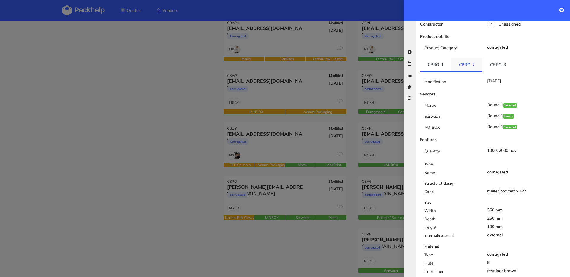
click at [461, 58] on link "CBRO-2" at bounding box center [466, 64] width 31 height 13
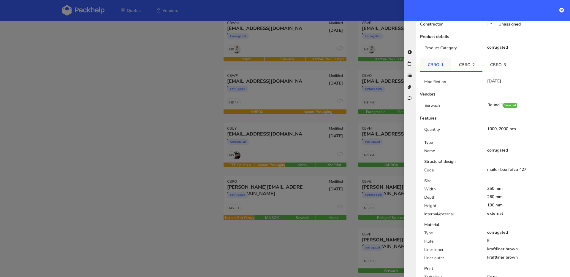
click at [443, 58] on link "CBRO-1" at bounding box center [435, 64] width 31 height 13
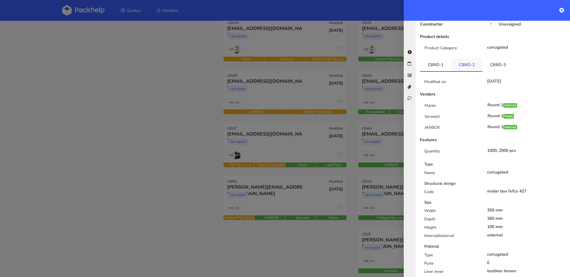
click at [466, 58] on link "CBRO-2" at bounding box center [466, 64] width 31 height 13
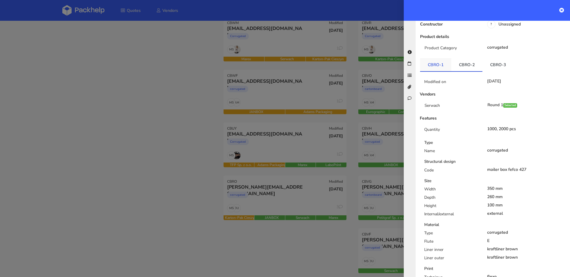
click at [439, 58] on link "CBRO-1" at bounding box center [435, 64] width 31 height 13
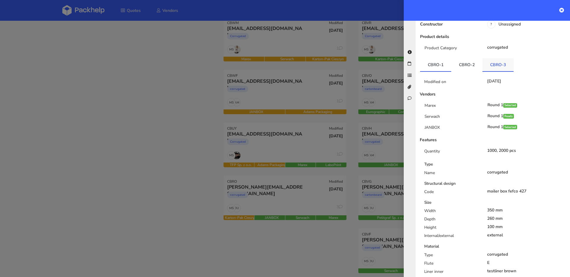
click at [491, 58] on link "CBRO-3" at bounding box center [497, 64] width 31 height 13
click at [434, 58] on link "CBRO-1" at bounding box center [435, 64] width 31 height 13
click at [497, 58] on link "CBRO-3" at bounding box center [497, 64] width 31 height 13
click at [235, 124] on div at bounding box center [285, 138] width 570 height 277
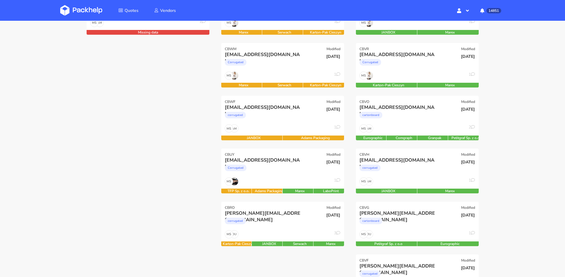
scroll to position [130, 0]
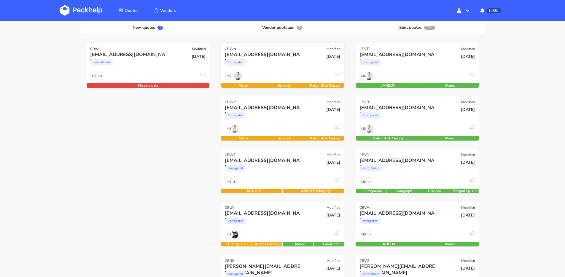
scroll to position [74, 0]
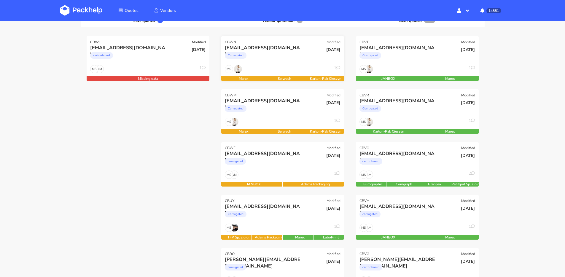
click at [275, 63] on div "[EMAIL_ADDRESS][DOMAIN_NAME] Corrugated" at bounding box center [262, 55] width 83 height 20
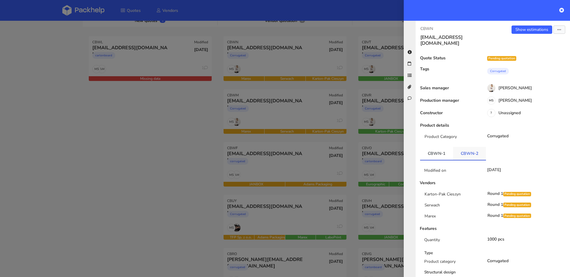
click at [468, 147] on link "CBWN-2" at bounding box center [469, 153] width 33 height 13
click at [299, 107] on div at bounding box center [285, 138] width 570 height 277
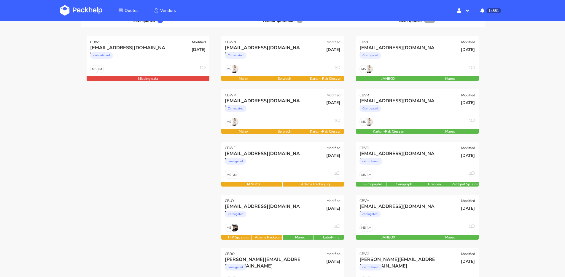
click at [299, 107] on div "Corrugated" at bounding box center [264, 110] width 79 height 12
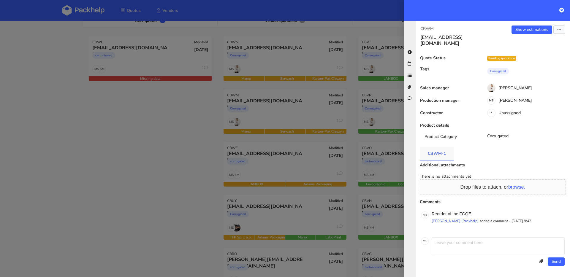
click at [441, 148] on link "CBWM-1" at bounding box center [437, 153] width 34 height 13
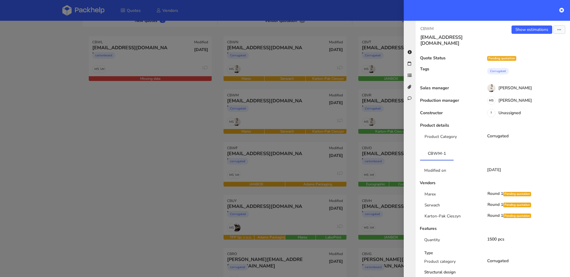
click at [314, 119] on div at bounding box center [285, 138] width 570 height 277
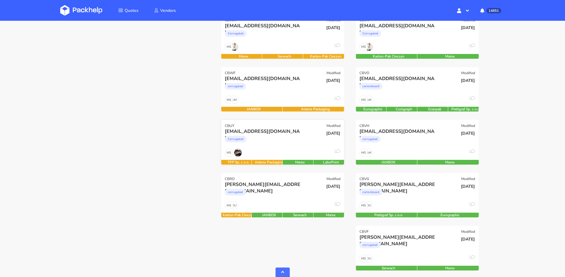
scroll to position [173, 0]
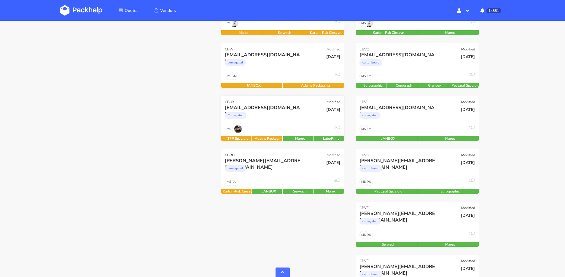
click at [297, 128] on div "MS 1" at bounding box center [282, 130] width 123 height 11
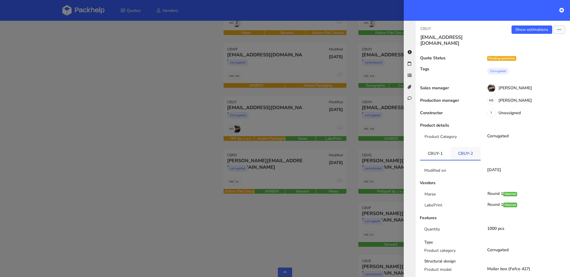
click at [468, 147] on link "CBUY-2" at bounding box center [465, 153] width 30 height 13
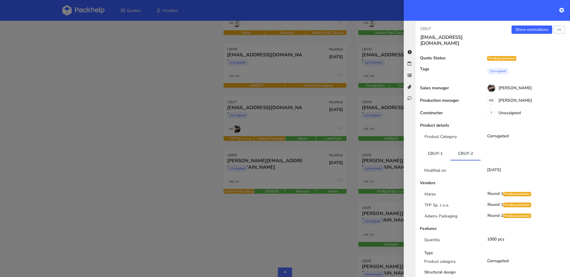
click at [294, 172] on div at bounding box center [285, 138] width 570 height 277
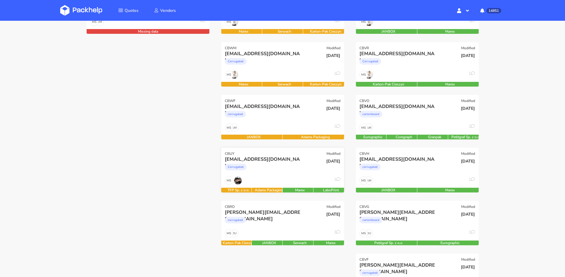
scroll to position [128, 0]
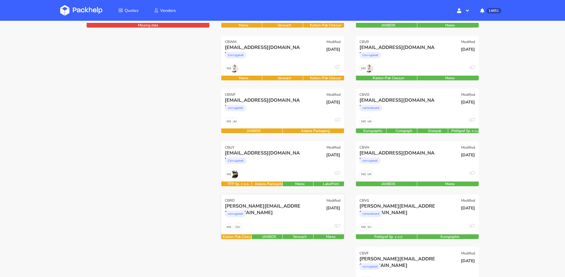
click at [301, 212] on div "corrugated" at bounding box center [264, 216] width 79 height 12
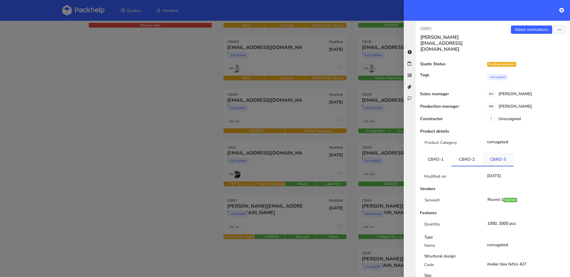
click at [490, 153] on link "CBRO-3" at bounding box center [497, 159] width 31 height 13
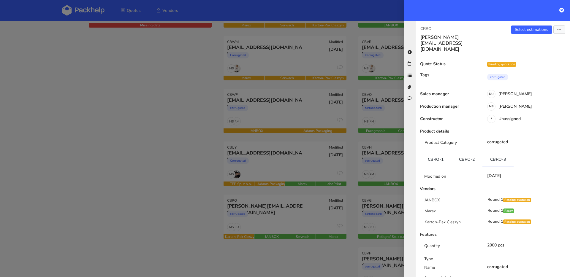
click at [159, 111] on div at bounding box center [285, 138] width 570 height 277
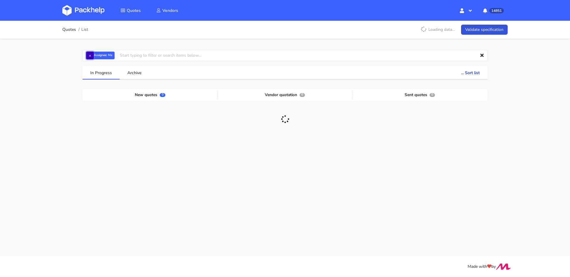
click at [91, 55] on button "×" at bounding box center [90, 56] width 8 height 8
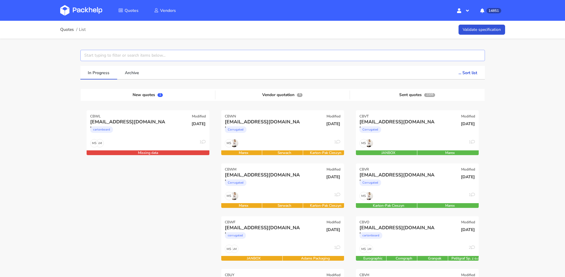
click at [106, 55] on input "text" at bounding box center [282, 55] width 405 height 11
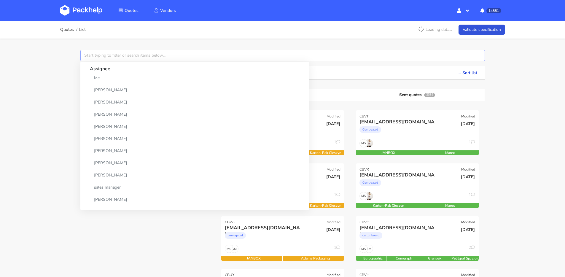
paste input "[PERSON_NAME][EMAIL_ADDRESS][DOMAIN_NAME]"
type input "[PERSON_NAME][EMAIL_ADDRESS][DOMAIN_NAME]"
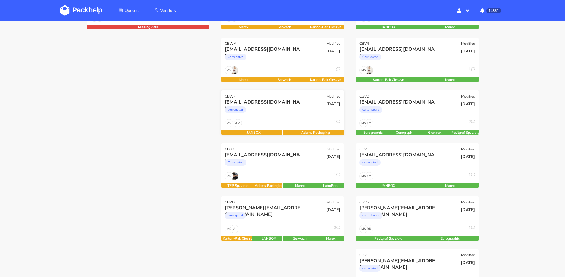
scroll to position [174, 0]
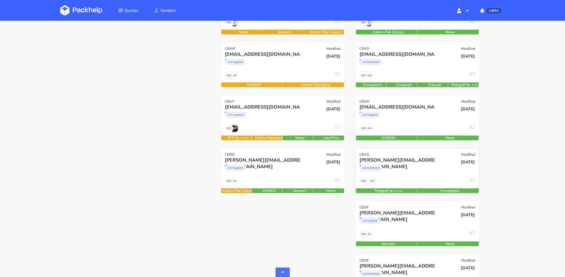
click at [408, 173] on div "cartonboard" at bounding box center [399, 170] width 79 height 12
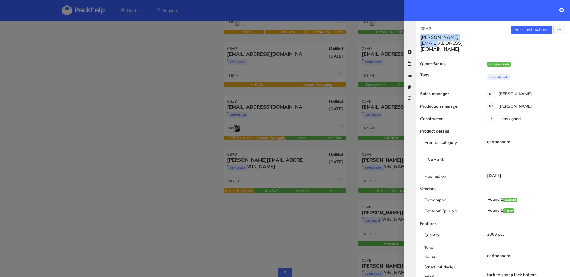
drag, startPoint x: 471, startPoint y: 37, endPoint x: 420, endPoint y: 36, distance: 51.1
click at [420, 36] on h3 "[PERSON_NAME][EMAIL_ADDRESS][DOMAIN_NAME]" at bounding box center [454, 43] width 68 height 18
copy h3 "[PERSON_NAME][EMAIL_ADDRESS][DOMAIN_NAME]"
drag, startPoint x: 118, startPoint y: 111, endPoint x: 115, endPoint y: 112, distance: 3.6
click at [118, 111] on div at bounding box center [285, 138] width 570 height 277
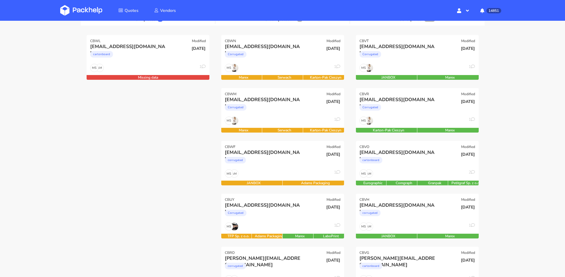
scroll to position [0, 0]
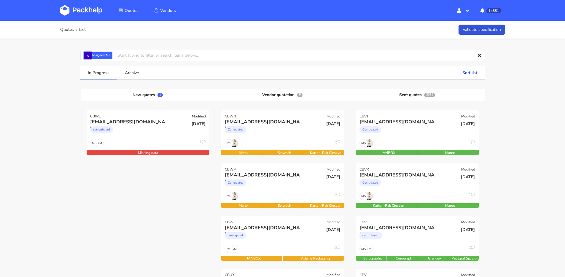
click at [91, 58] on button "×" at bounding box center [88, 56] width 8 height 8
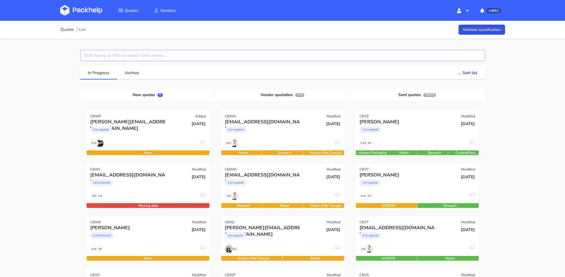
click at [99, 57] on input "text" at bounding box center [282, 55] width 405 height 11
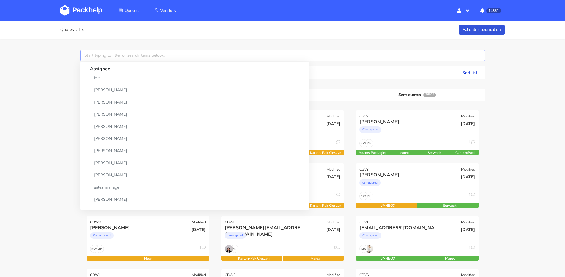
paste input "dominic@unahealth.io"
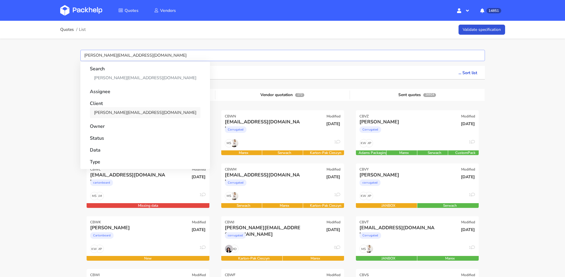
type input "dominic@unahealth.io"
click at [104, 112] on link "dominic@unahealth.io" at bounding box center [145, 112] width 111 height 11
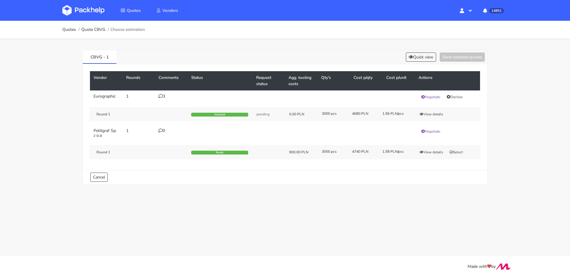
click at [164, 100] on td "3" at bounding box center [171, 97] width 33 height 13
click at [163, 97] on div "3" at bounding box center [172, 96] width 26 height 5
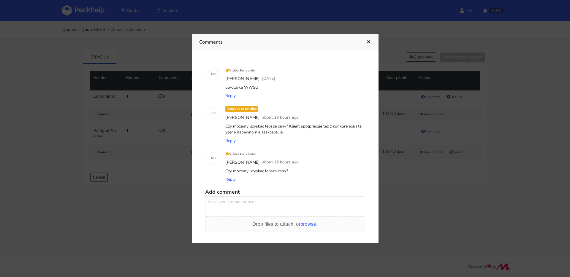
click at [145, 109] on div at bounding box center [285, 138] width 570 height 277
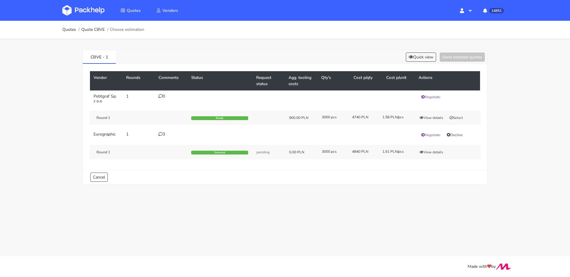
click at [164, 135] on div "3" at bounding box center [172, 134] width 26 height 5
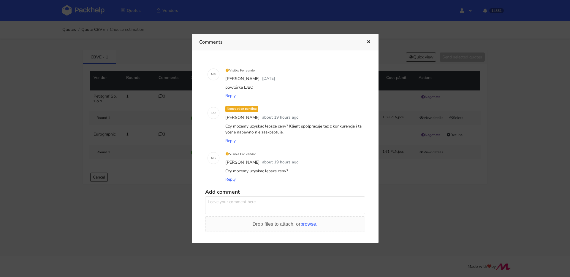
click at [134, 134] on div at bounding box center [285, 138] width 570 height 277
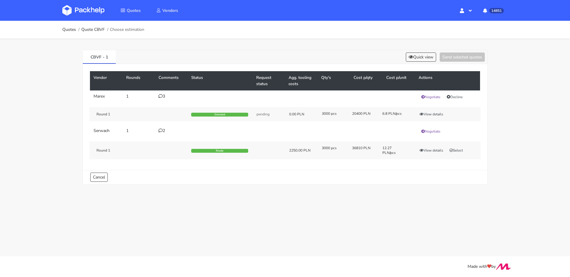
click at [163, 101] on td "3" at bounding box center [171, 97] width 33 height 13
click at [163, 98] on div "3" at bounding box center [172, 96] width 26 height 5
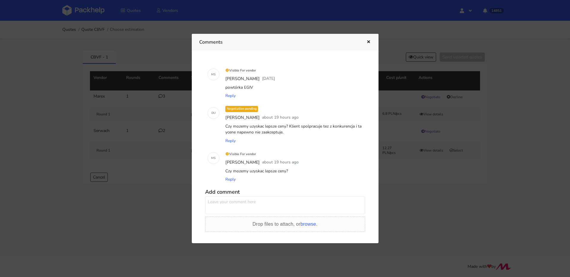
click at [367, 42] on icon "button" at bounding box center [368, 42] width 5 height 4
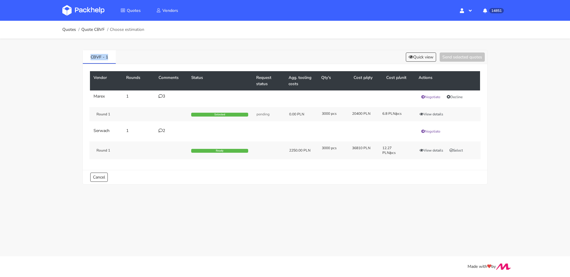
drag, startPoint x: 113, startPoint y: 58, endPoint x: 74, endPoint y: 57, distance: 39.2
click at [74, 57] on div "CBVF - 1 Quick view Send selected quotes Vendor Rounds Comments Status Request …" at bounding box center [284, 116] width 427 height 155
copy link "CBVF - 1"
click at [163, 96] on div "3" at bounding box center [172, 96] width 26 height 5
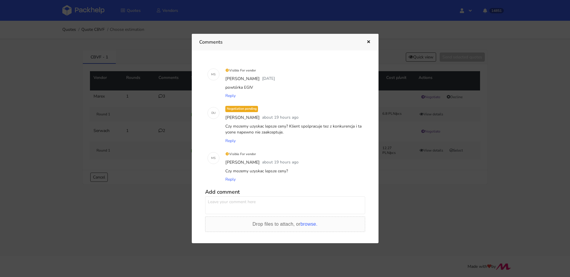
drag, startPoint x: 288, startPoint y: 172, endPoint x: 223, endPoint y: 170, distance: 65.4
click at [223, 170] on div "Visible For vendor [PERSON_NAME] about 19 hours ago Czy mozemy uzyskac lepsze c…" at bounding box center [293, 167] width 143 height 39
copy div "Czy mozemy uzyskac lepsze ceny?"
click at [367, 40] on icon "button" at bounding box center [368, 42] width 5 height 4
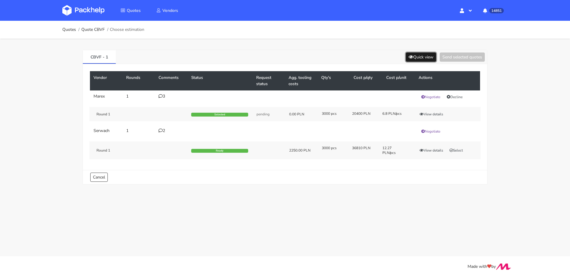
click at [413, 57] on button "Quick view" at bounding box center [421, 57] width 30 height 9
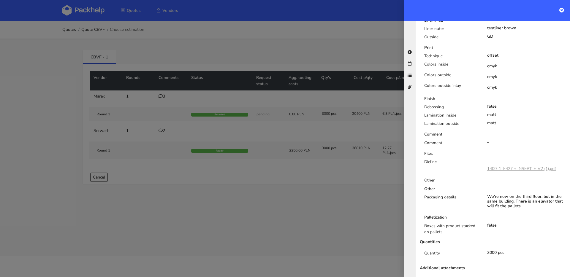
scroll to position [278, 0]
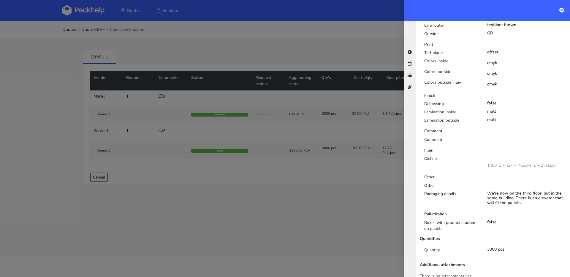
click at [279, 134] on div at bounding box center [285, 138] width 570 height 277
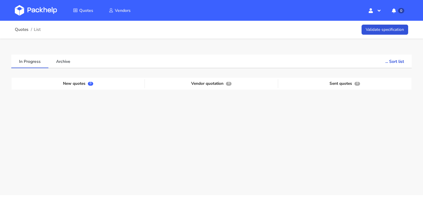
click at [399, 29] on link "Validate specification" at bounding box center [385, 30] width 47 height 10
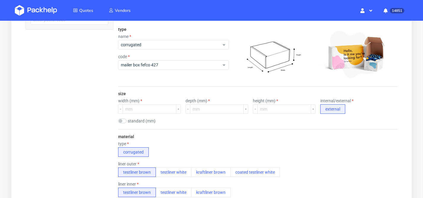
scroll to position [92, 0]
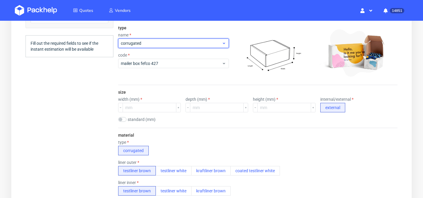
click at [150, 47] on div "corrugated" at bounding box center [173, 43] width 111 height 9
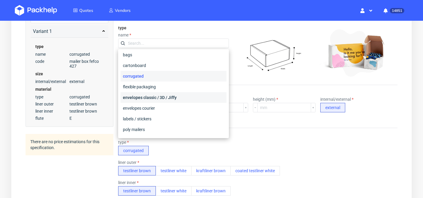
scroll to position [34, 0]
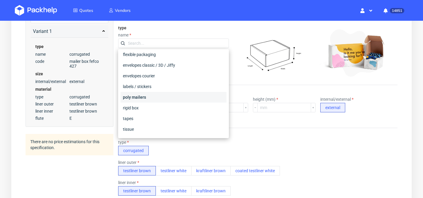
click at [140, 98] on div "poly mailers" at bounding box center [174, 97] width 106 height 11
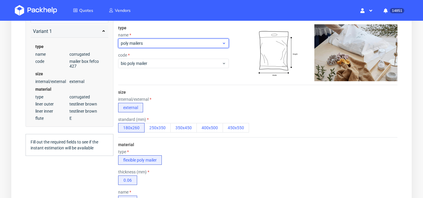
click at [144, 45] on span "poly mailers" at bounding box center [171, 43] width 101 height 6
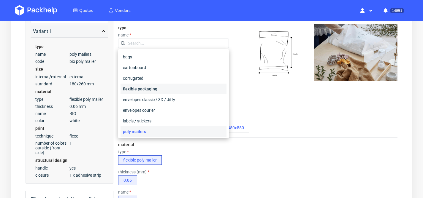
click at [146, 88] on div "flexible packaging" at bounding box center [174, 89] width 106 height 11
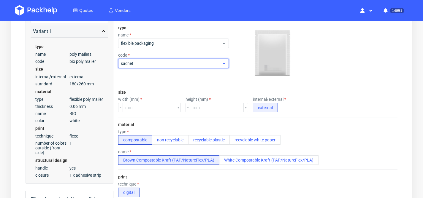
click at [159, 65] on span "sachet" at bounding box center [171, 64] width 101 height 6
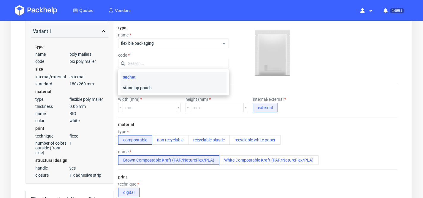
click at [145, 85] on div "stand up pouch" at bounding box center [174, 88] width 106 height 11
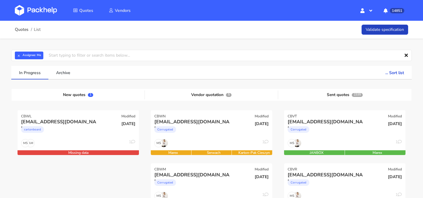
click at [378, 31] on link "Validate specification" at bounding box center [385, 30] width 47 height 10
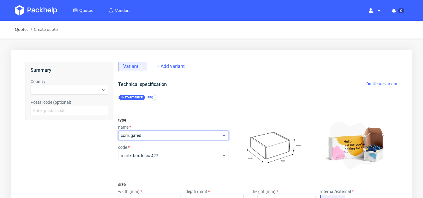
click at [143, 133] on span "corrugated" at bounding box center [171, 136] width 101 height 6
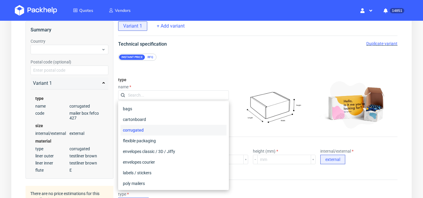
scroll to position [14, 0]
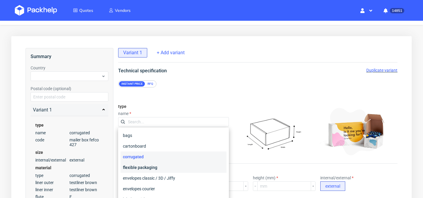
click at [150, 168] on div "flexible packaging" at bounding box center [174, 167] width 106 height 11
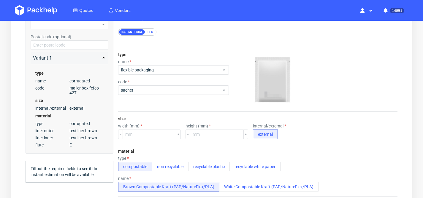
scroll to position [118, 0]
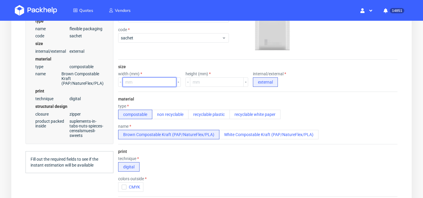
click at [152, 82] on input "number" at bounding box center [150, 81] width 54 height 9
type input "620"
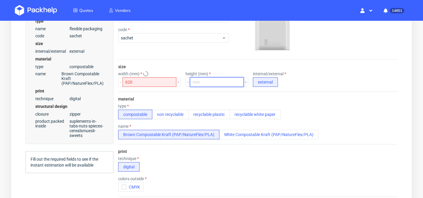
click at [208, 85] on input "number" at bounding box center [217, 81] width 54 height 9
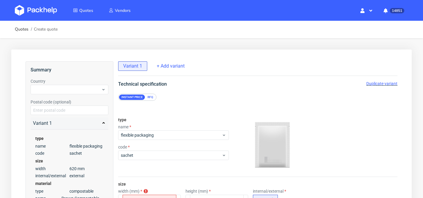
click at [150, 99] on div "RFQ" at bounding box center [150, 97] width 10 height 5
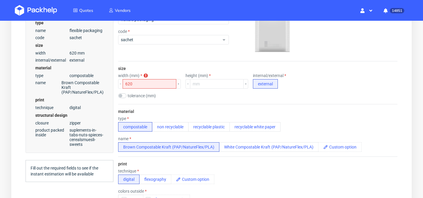
scroll to position [67, 0]
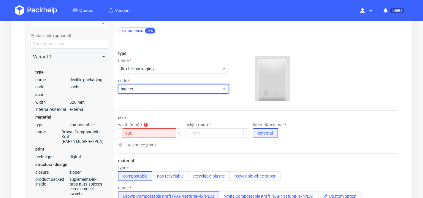
click at [144, 88] on span "sachet" at bounding box center [171, 89] width 101 height 6
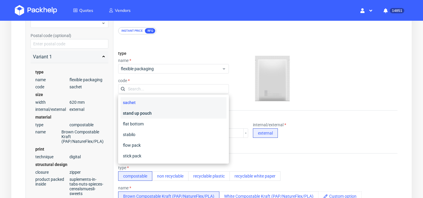
click at [146, 113] on div "stand up pouch" at bounding box center [174, 113] width 106 height 11
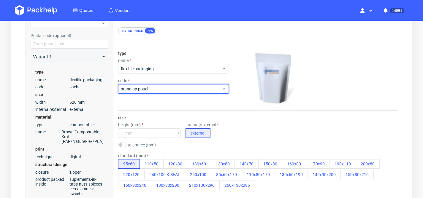
click at [158, 91] on span "stand up pouch" at bounding box center [171, 89] width 101 height 6
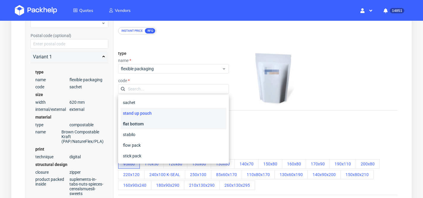
click at [143, 121] on div "flat bottom" at bounding box center [174, 124] width 106 height 11
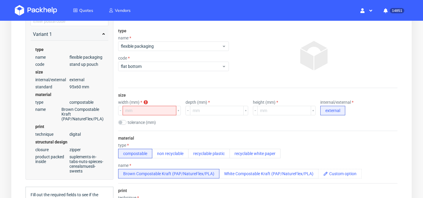
scroll to position [119, 0]
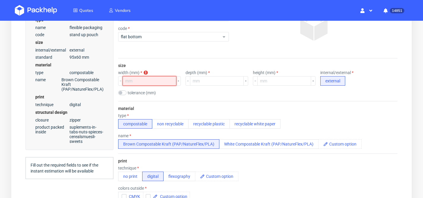
click at [146, 80] on input "number" at bounding box center [150, 80] width 54 height 9
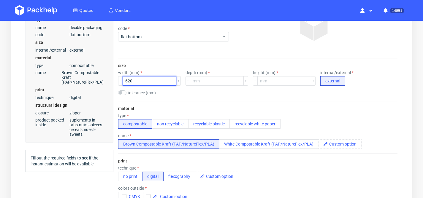
type input "620"
click at [204, 91] on div "tolerance (mm)" at bounding box center [257, 94] width 279 height 6
click at [196, 80] on input "number" at bounding box center [217, 80] width 54 height 9
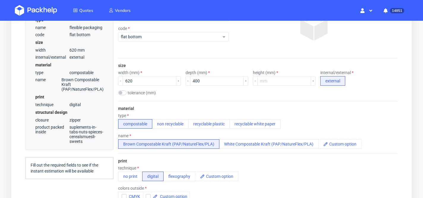
click at [203, 94] on div "tolerance (mm)" at bounding box center [257, 94] width 279 height 6
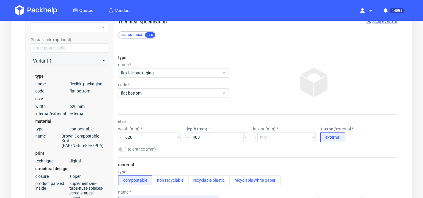
scroll to position [57, 0]
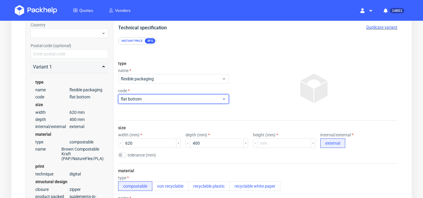
click at [166, 98] on span "flat bottom" at bounding box center [171, 99] width 101 height 6
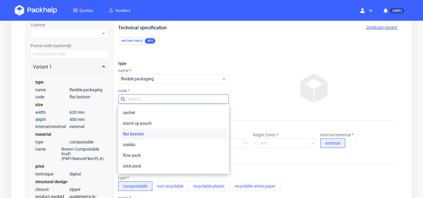
click at [166, 98] on input "text" at bounding box center [173, 98] width 111 height 9
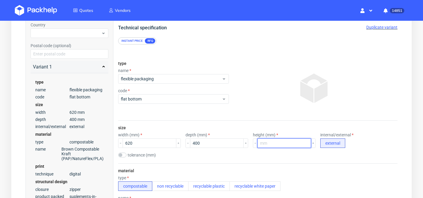
click at [265, 147] on input "number" at bounding box center [284, 143] width 54 height 9
click at [197, 144] on input "400" at bounding box center [217, 143] width 54 height 9
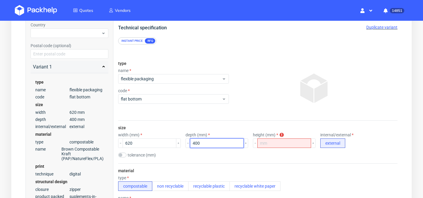
click at [197, 144] on input "400" at bounding box center [217, 143] width 54 height 9
click at [202, 142] on input "400" at bounding box center [217, 143] width 54 height 9
click at [202, 141] on input "400" at bounding box center [217, 143] width 54 height 9
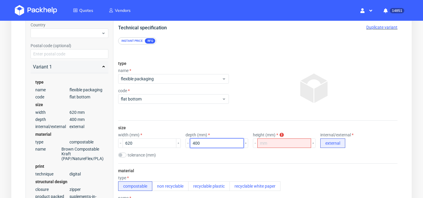
click at [202, 141] on input "400" at bounding box center [217, 143] width 54 height 9
type input "210"
click at [267, 141] on input "number" at bounding box center [284, 143] width 54 height 9
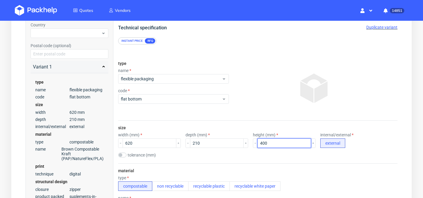
type input "400"
click at [264, 119] on div "type name flexible packaging code flat bottom" at bounding box center [257, 88] width 279 height 64
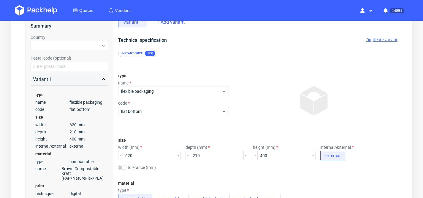
scroll to position [120, 0]
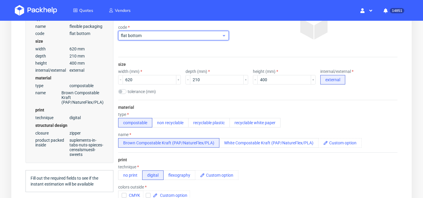
click at [144, 38] on span "flat bottom" at bounding box center [171, 36] width 101 height 6
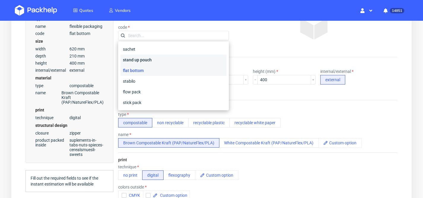
click at [141, 62] on div "stand up pouch" at bounding box center [174, 60] width 106 height 11
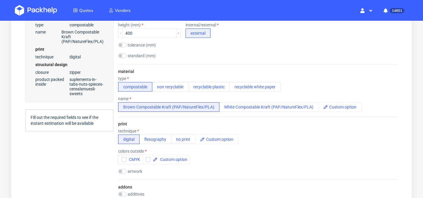
scroll to position [161, 0]
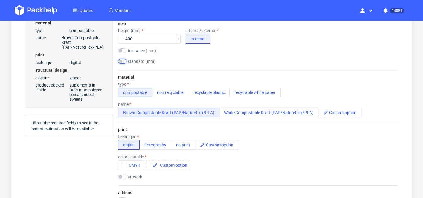
click at [126, 61] on input "checkbox" at bounding box center [122, 61] width 8 height 5
checkbox input "true"
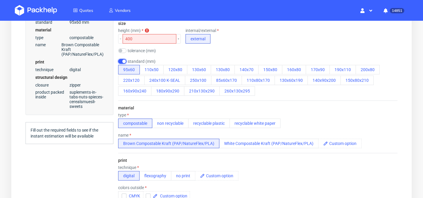
scroll to position [42, 0]
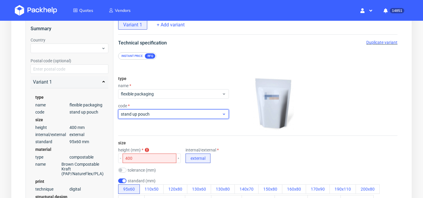
click at [152, 115] on span "stand up pouch" at bounding box center [171, 114] width 101 height 6
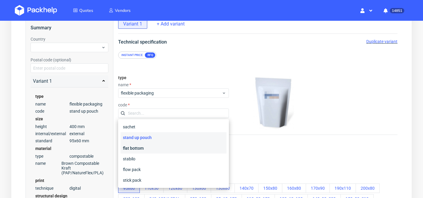
scroll to position [43, 0]
click at [138, 150] on div "flat bottom" at bounding box center [174, 148] width 106 height 11
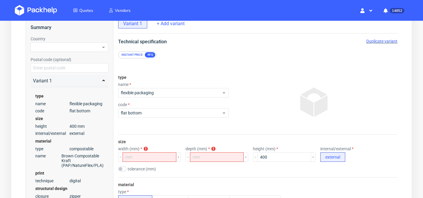
click at [153, 88] on div "name flexible packaging" at bounding box center [173, 89] width 111 height 15
click at [138, 114] on span "flat bottom" at bounding box center [171, 113] width 101 height 6
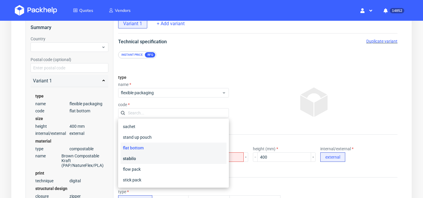
click at [140, 161] on div "stabilo" at bounding box center [174, 158] width 106 height 11
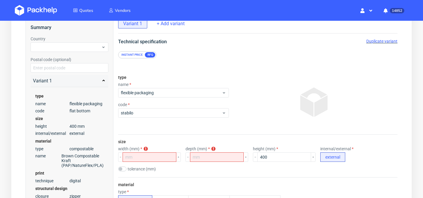
click at [148, 152] on div "width (mm) width is required" at bounding box center [149, 154] width 63 height 15
click at [147, 153] on input "number" at bounding box center [150, 157] width 54 height 9
type input "620"
click at [170, 136] on div "size width (mm) 620 depth (mm) depth is required height (mm) 400 internal/exter…" at bounding box center [257, 156] width 279 height 43
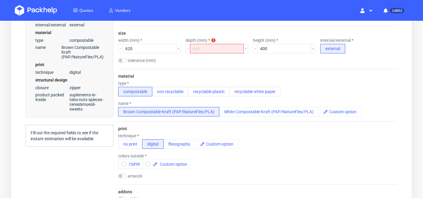
scroll to position [0, 0]
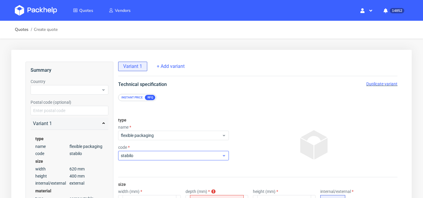
drag, startPoint x: 166, startPoint y: 162, endPoint x: 164, endPoint y: 156, distance: 6.8
click at [165, 162] on div "type name flexible packaging code stabilo" at bounding box center [173, 145] width 111 height 64
click at [164, 156] on span "stabilo" at bounding box center [171, 156] width 101 height 6
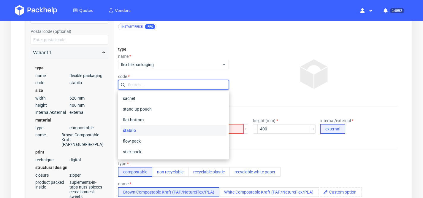
scroll to position [76, 0]
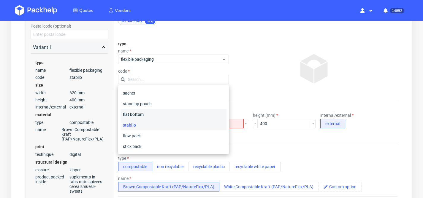
click at [142, 117] on div "flat bottom" at bounding box center [174, 114] width 106 height 11
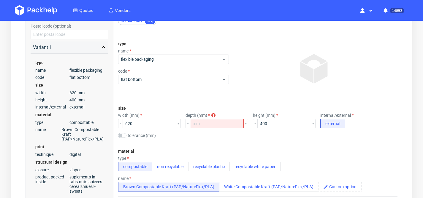
scroll to position [75, 0]
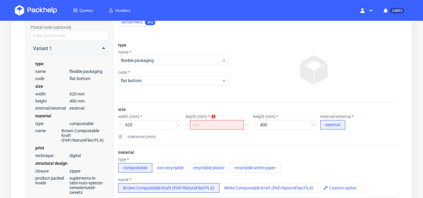
click at [131, 24] on div "Instant price" at bounding box center [132, 22] width 26 height 5
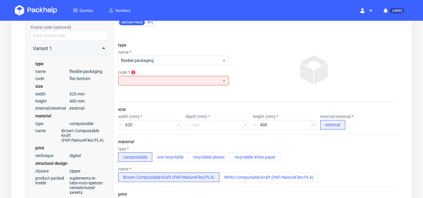
click at [147, 24] on div "RFQ" at bounding box center [150, 22] width 10 height 5
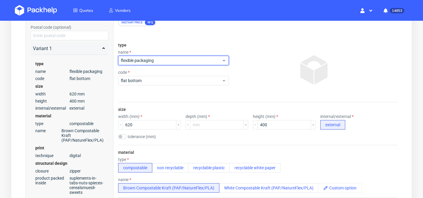
click at [152, 61] on span "flexible packaging" at bounding box center [171, 61] width 101 height 6
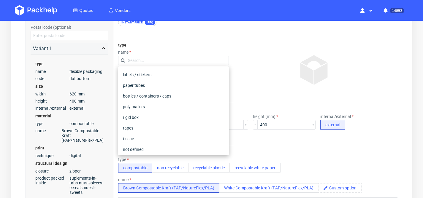
scroll to position [75, 0]
click at [146, 106] on div "poly mailers" at bounding box center [174, 106] width 106 height 11
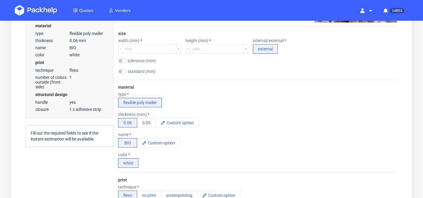
scroll to position [129, 0]
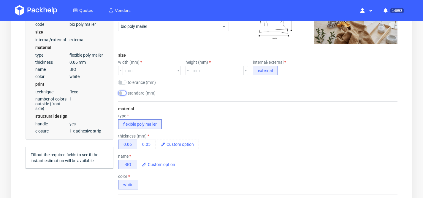
click at [124, 92] on input "checkbox" at bounding box center [122, 93] width 8 height 5
checkbox input "true"
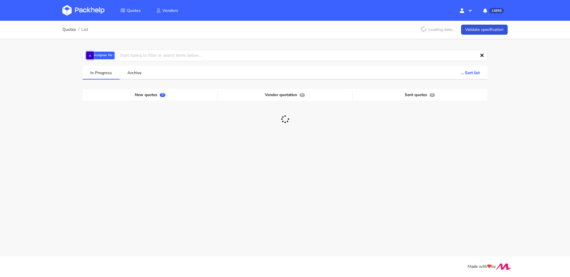
click at [91, 57] on button "×" at bounding box center [90, 56] width 8 height 8
click at [96, 56] on input "text" at bounding box center [285, 55] width 405 height 11
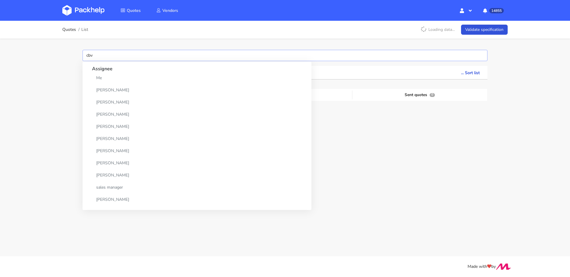
type input "cbvf"
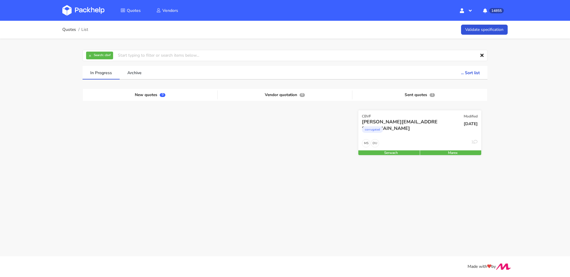
click at [422, 129] on div "corrugated" at bounding box center [401, 131] width 79 height 12
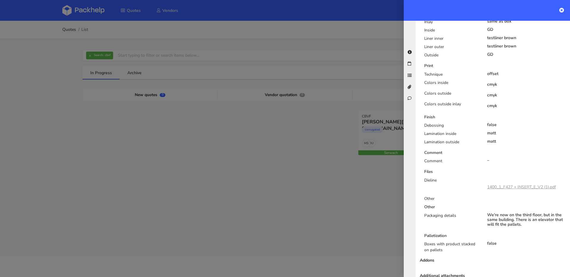
scroll to position [361, 0]
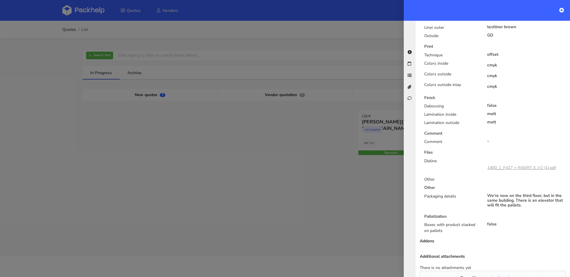
click at [507, 165] on link "1400_1_F427 + INSERT_E_V2 (1).pdf" at bounding box center [521, 168] width 69 height 6
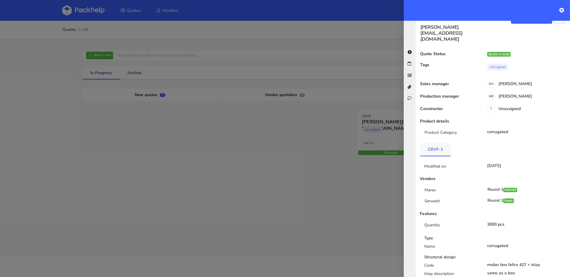
scroll to position [0, 0]
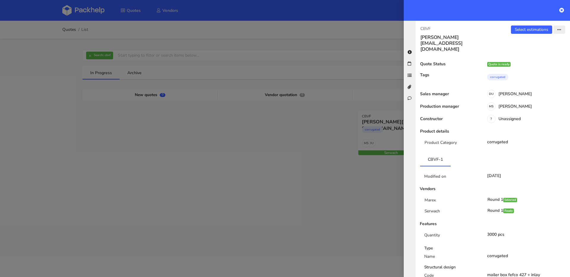
click at [557, 32] on button "button" at bounding box center [559, 30] width 12 height 8
click at [530, 51] on link "Edit quote" at bounding box center [540, 53] width 52 height 10
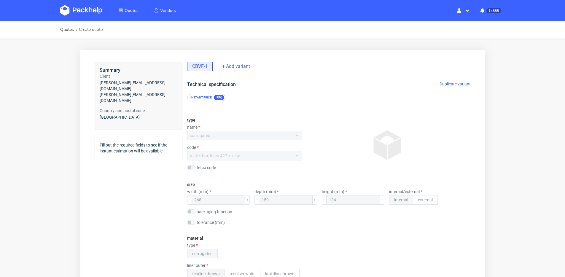
click at [452, 82] on span "Duplicate variant" at bounding box center [455, 84] width 31 height 5
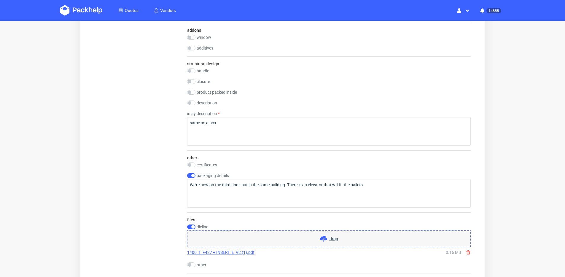
scroll to position [889, 0]
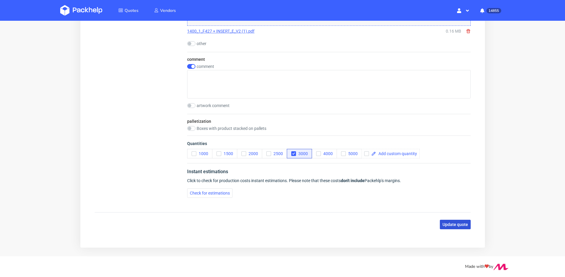
click at [456, 223] on span "Update quote" at bounding box center [456, 225] width 26 height 4
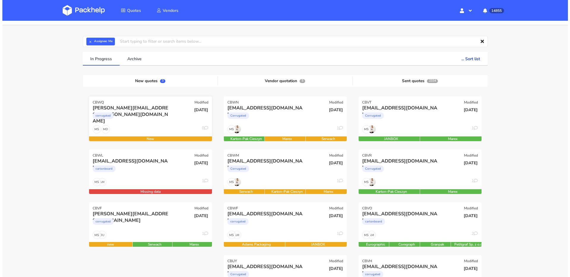
scroll to position [47, 0]
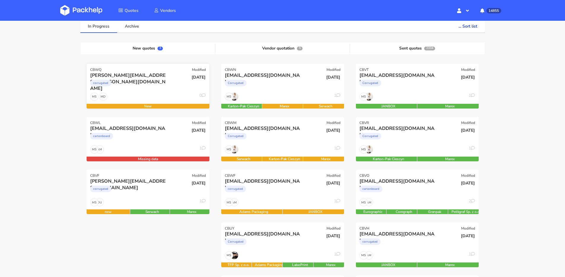
click at [146, 101] on div "MD MS 0" at bounding box center [148, 98] width 123 height 11
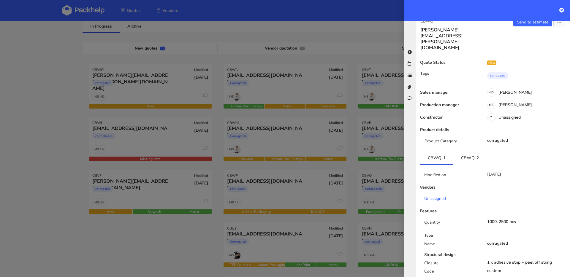
scroll to position [0, 0]
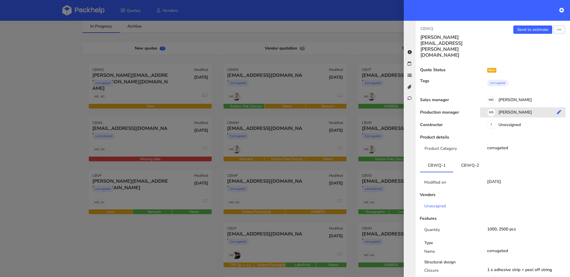
click at [511, 110] on div "[PERSON_NAME]" at bounding box center [525, 113] width 90 height 7
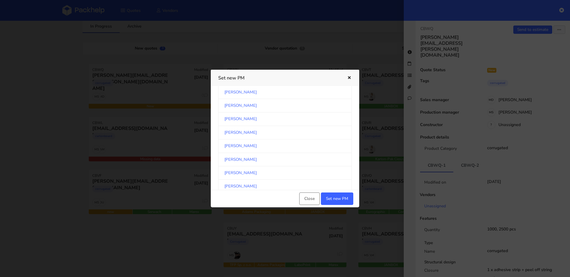
scroll to position [499, 0]
click at [248, 179] on link "Sebastian Markut" at bounding box center [285, 180] width 134 height 13
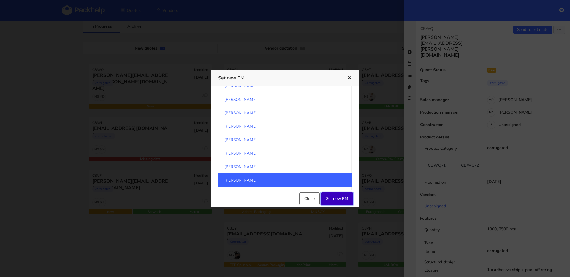
click at [337, 202] on button "Set new PM" at bounding box center [337, 199] width 32 height 12
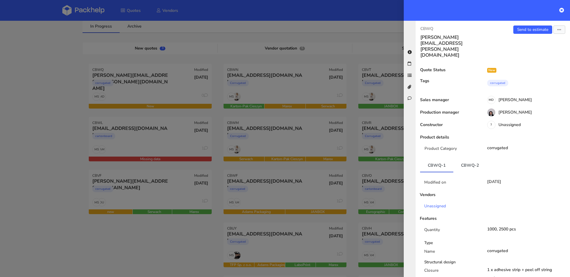
click at [49, 174] on div at bounding box center [285, 138] width 570 height 277
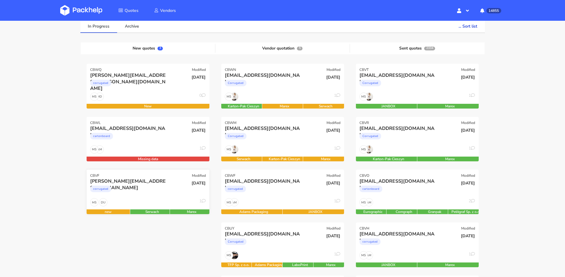
click at [138, 185] on div "corrugated" at bounding box center [129, 191] width 79 height 12
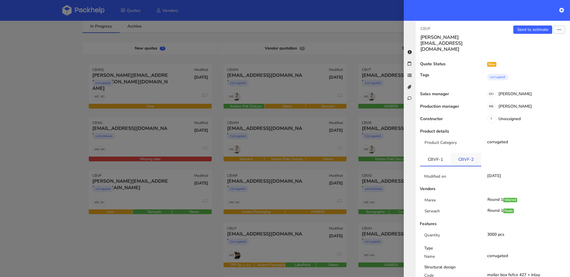
click at [462, 153] on link "CBVF-2" at bounding box center [466, 159] width 31 height 13
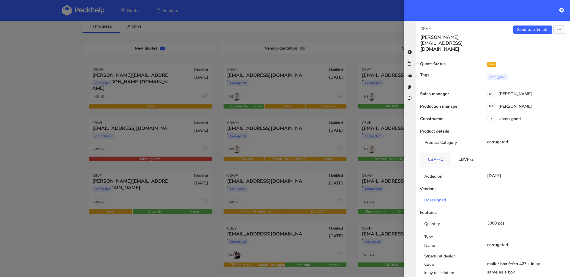
click at [431, 153] on link "CBVF-1" at bounding box center [435, 159] width 31 height 13
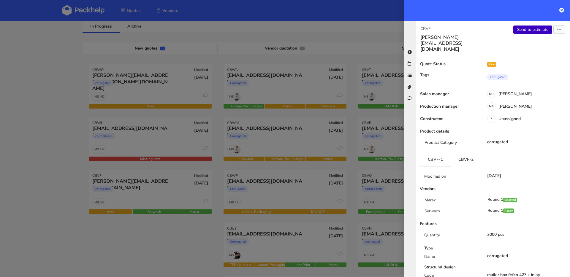
click at [525, 29] on link "Send to estimate" at bounding box center [532, 30] width 39 height 8
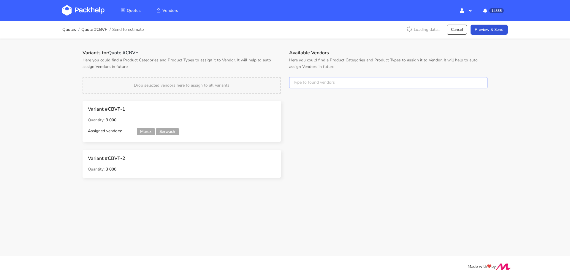
click at [316, 79] on input "text" at bounding box center [388, 82] width 198 height 11
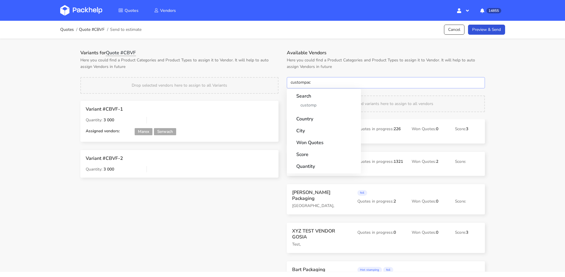
type input "custompack"
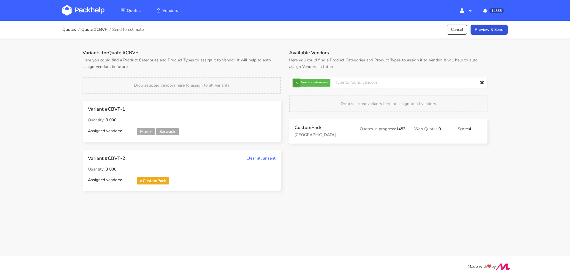
click at [296, 84] on button "×" at bounding box center [297, 83] width 8 height 8
click at [296, 84] on input "text" at bounding box center [388, 82] width 198 height 11
type input "adams"
click at [296, 83] on button "×" at bounding box center [297, 83] width 8 height 8
click at [296, 83] on input "text" at bounding box center [388, 82] width 198 height 11
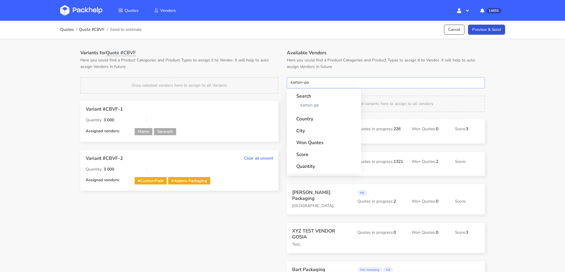
type input "karton-pak"
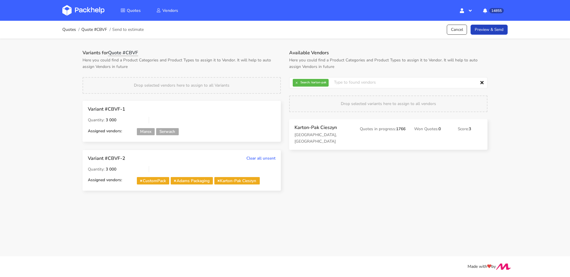
click at [499, 31] on link "Preview & Send" at bounding box center [488, 30] width 37 height 10
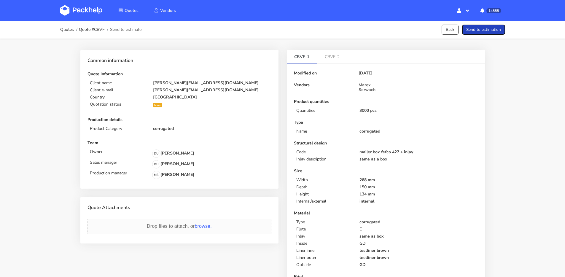
click at [499, 31] on button "Send to estimation" at bounding box center [483, 30] width 43 height 10
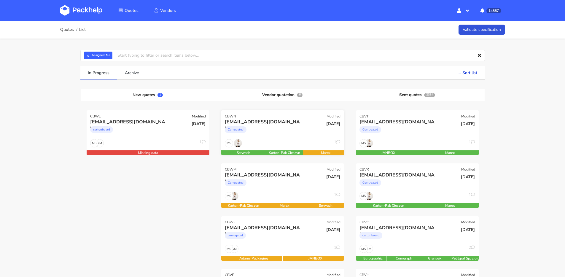
click at [298, 128] on div "Corrugated" at bounding box center [264, 131] width 79 height 12
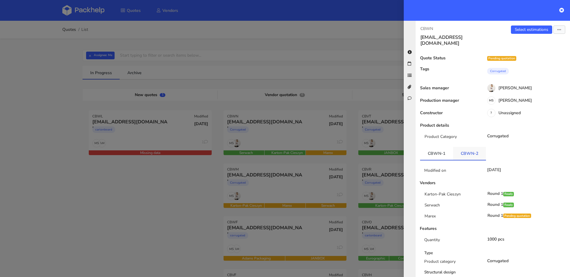
click at [470, 147] on link "CBWN-2" at bounding box center [469, 153] width 33 height 13
click at [438, 147] on link "CBWN-1" at bounding box center [436, 153] width 33 height 13
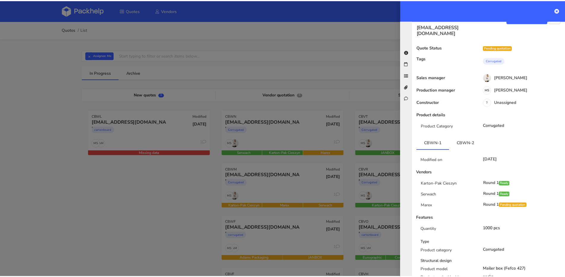
scroll to position [40, 0]
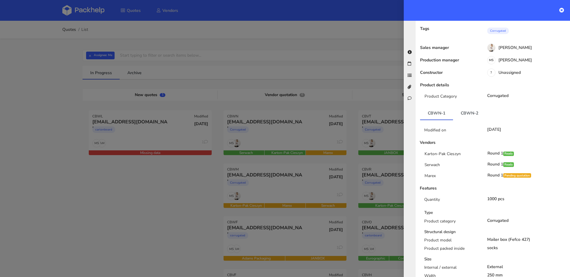
click at [270, 149] on div at bounding box center [285, 138] width 570 height 277
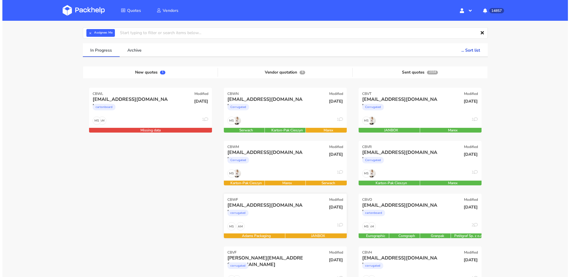
scroll to position [0, 0]
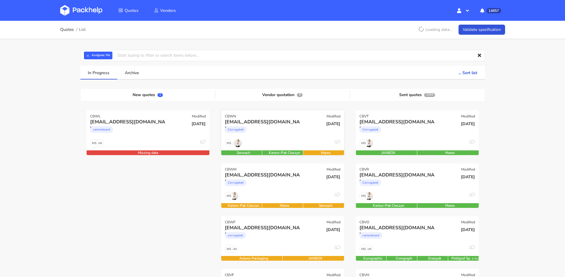
click at [287, 144] on div "MS 1" at bounding box center [282, 144] width 123 height 11
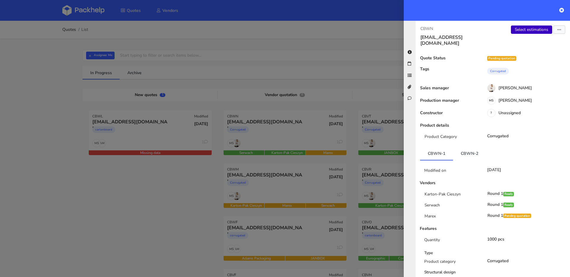
click at [513, 31] on link "Select estimations" at bounding box center [531, 30] width 41 height 8
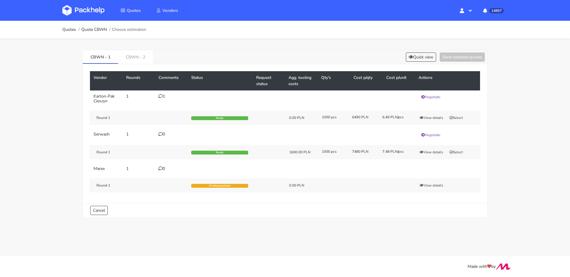
click at [167, 95] on div "1" at bounding box center [172, 96] width 26 height 5
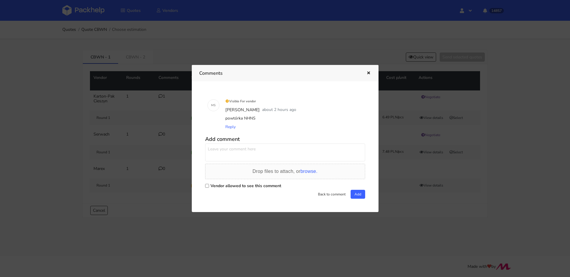
click at [162, 99] on div at bounding box center [285, 138] width 570 height 277
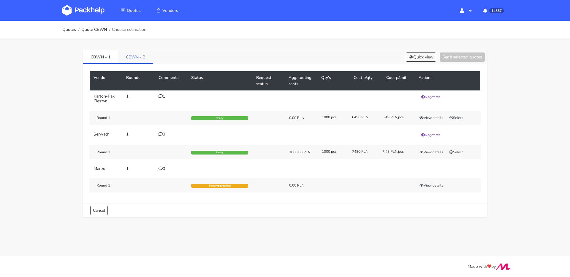
click at [131, 58] on link "CBWN - 2" at bounding box center [135, 56] width 35 height 13
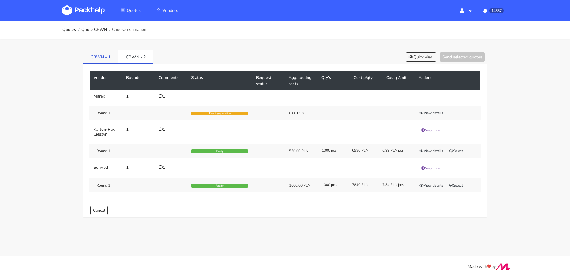
click at [107, 56] on link "CBWN - 1" at bounding box center [100, 56] width 35 height 13
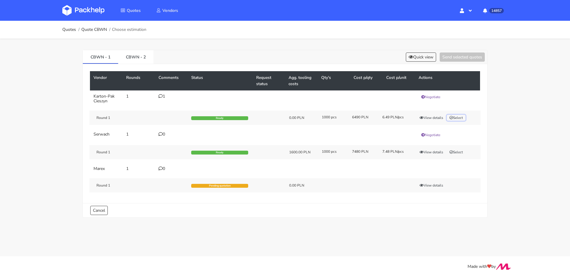
click at [458, 118] on button "Select" at bounding box center [456, 118] width 19 height 6
click at [457, 61] on div "CBWN - 1 CBWN - 2 Quick view Send selected quotes ( 1 )" at bounding box center [285, 57] width 404 height 14
click at [449, 59] on button "Send selected quotes ( 1 )" at bounding box center [457, 57] width 53 height 9
click at [141, 59] on link "CBWN - 2" at bounding box center [135, 56] width 35 height 13
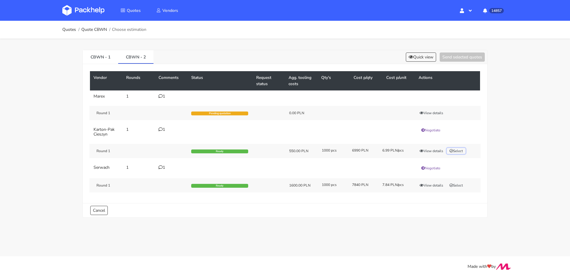
click at [456, 151] on button "Select" at bounding box center [456, 151] width 19 height 6
click at [452, 61] on button "Send selected quotes ( 1 )" at bounding box center [457, 57] width 53 height 9
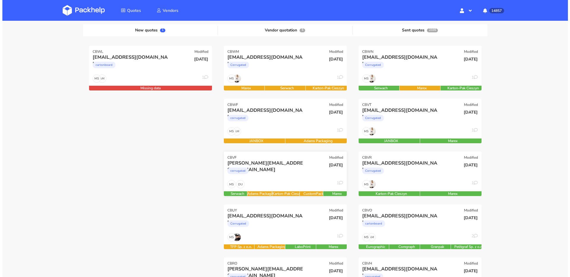
scroll to position [65, 0]
click at [279, 180] on div "DU MS 1" at bounding box center [282, 185] width 123 height 11
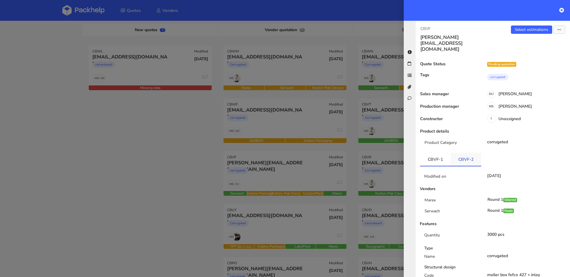
click at [465, 153] on link "CBVF-2" at bounding box center [466, 159] width 31 height 13
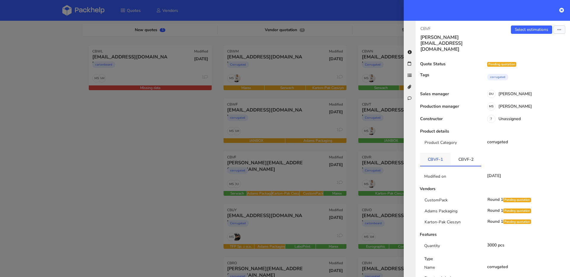
click at [434, 153] on link "CBVF-1" at bounding box center [435, 159] width 31 height 13
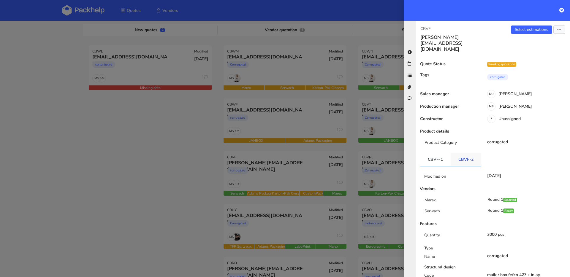
click at [455, 153] on link "CBVF-2" at bounding box center [466, 159] width 31 height 13
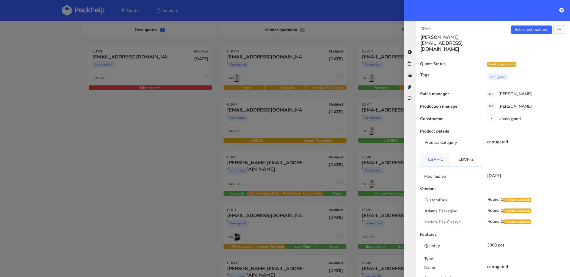
click at [442, 153] on link "CBVF-1" at bounding box center [435, 159] width 31 height 13
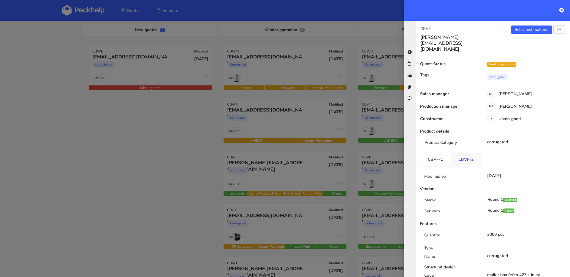
click at [462, 153] on link "CBVF-2" at bounding box center [466, 159] width 31 height 13
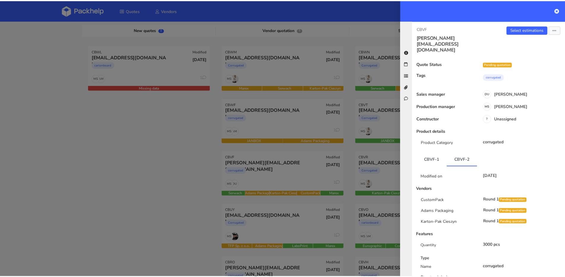
scroll to position [52, 0]
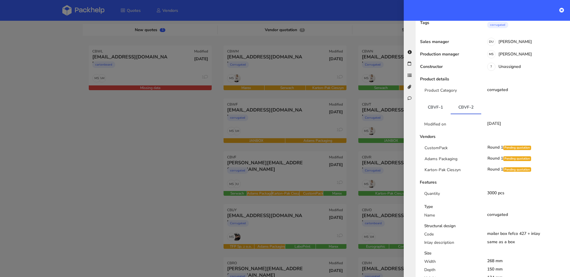
click at [288, 118] on div at bounding box center [285, 138] width 570 height 277
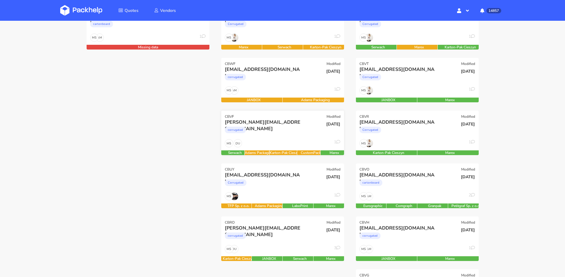
scroll to position [107, 0]
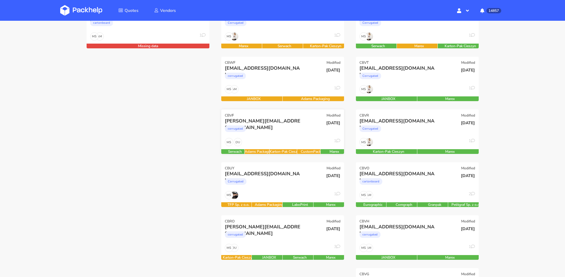
click at [279, 146] on div "DU MS 1" at bounding box center [282, 143] width 123 height 11
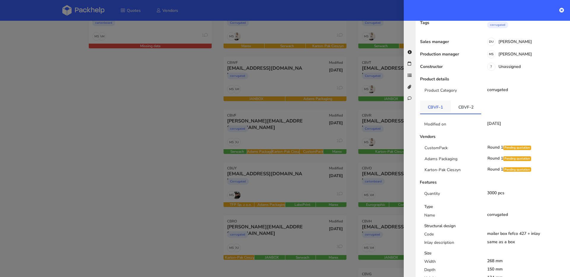
click at [441, 101] on link "CBVF-1" at bounding box center [435, 107] width 31 height 13
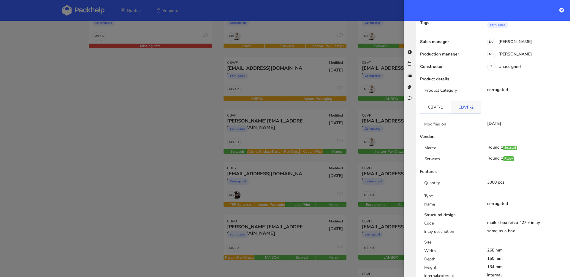
click at [455, 101] on link "CBVF-2" at bounding box center [466, 107] width 31 height 13
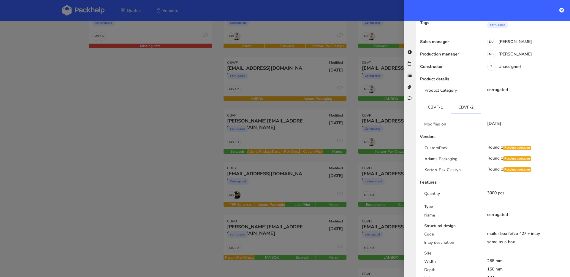
click at [270, 102] on div at bounding box center [285, 138] width 570 height 277
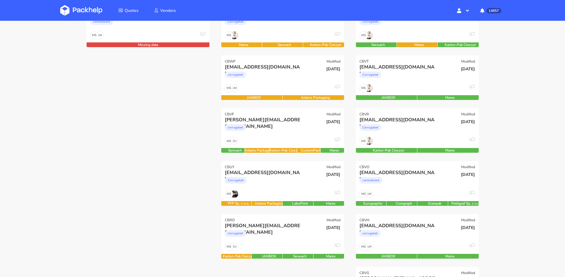
scroll to position [155, 0]
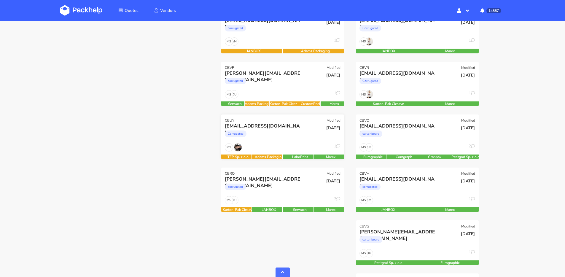
click at [291, 139] on div "Corrugated" at bounding box center [264, 135] width 79 height 12
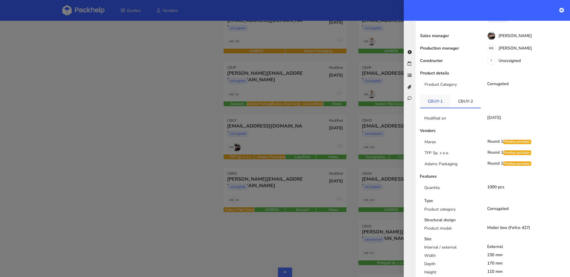
click at [444, 95] on link "CBUY-1" at bounding box center [435, 101] width 30 height 13
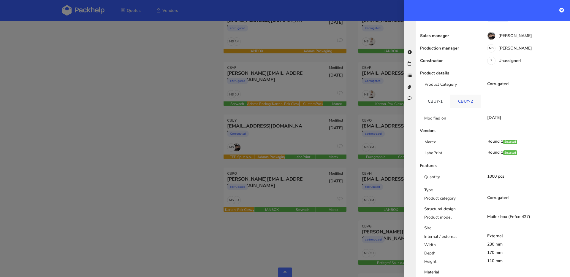
click at [457, 96] on link "CBUY-2" at bounding box center [465, 101] width 30 height 13
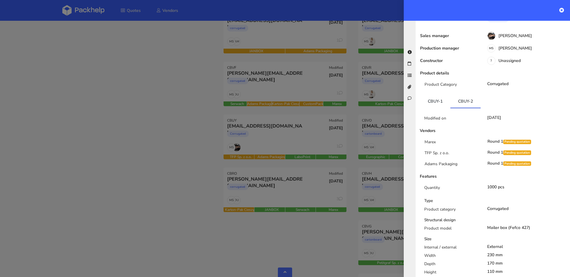
click at [159, 101] on div at bounding box center [285, 138] width 570 height 277
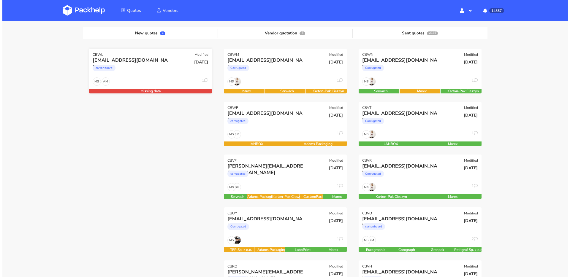
scroll to position [148, 0]
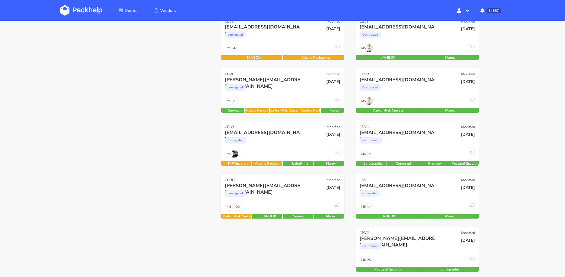
click at [286, 205] on div "DU MS 3" at bounding box center [282, 208] width 123 height 11
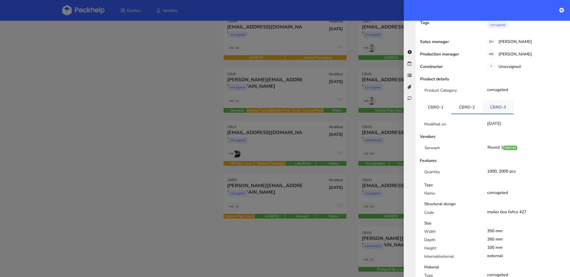
click at [495, 101] on link "CBRO-3" at bounding box center [497, 107] width 31 height 13
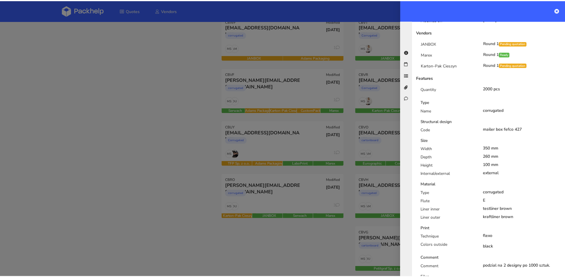
scroll to position [121, 0]
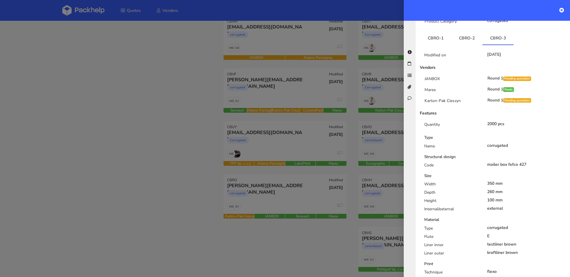
click at [73, 74] on div at bounding box center [285, 138] width 570 height 277
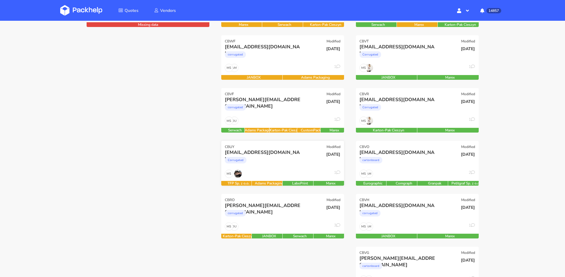
scroll to position [139, 0]
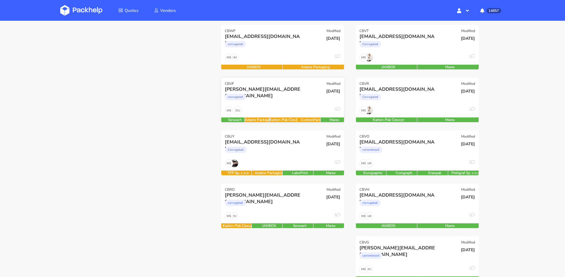
click at [302, 97] on div "corrugated" at bounding box center [264, 99] width 79 height 12
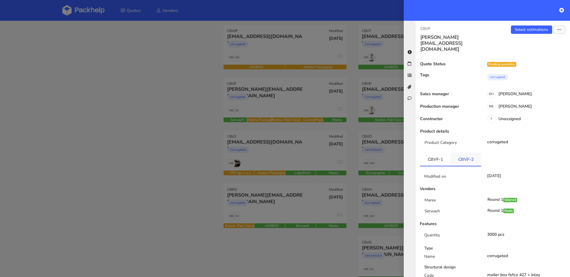
click at [456, 153] on link "CBVF-2" at bounding box center [466, 159] width 31 height 13
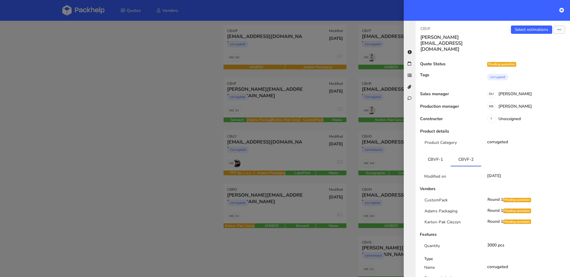
click at [284, 158] on div at bounding box center [285, 138] width 570 height 277
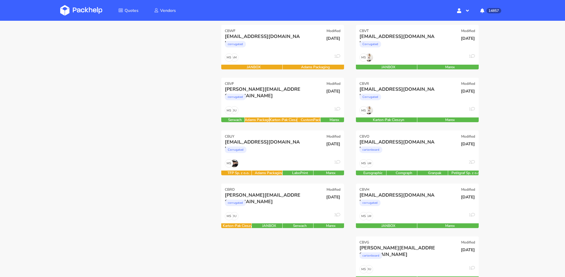
click at [284, 158] on div "info@anix-shop.com Corrugated" at bounding box center [262, 149] width 83 height 20
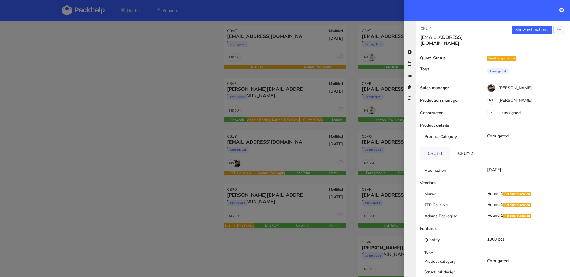
click at [438, 149] on link "CBUY-1" at bounding box center [435, 153] width 30 height 13
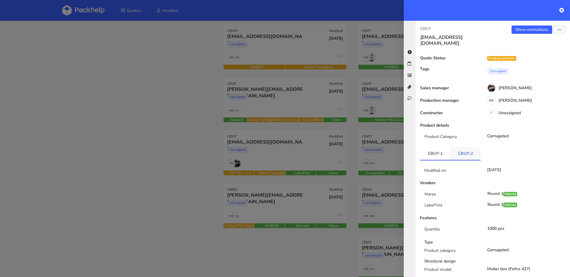
click at [466, 147] on link "CBUY-2" at bounding box center [465, 153] width 30 height 13
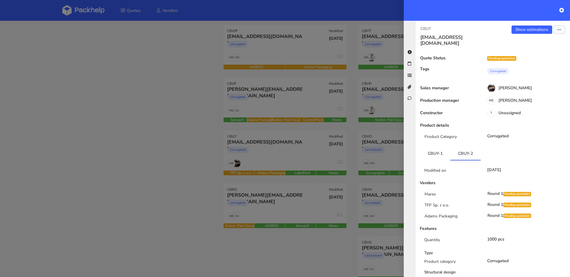
click at [322, 140] on div at bounding box center [285, 138] width 570 height 277
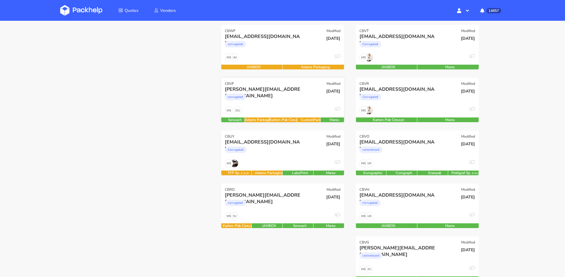
click at [299, 99] on div "corrugated" at bounding box center [264, 99] width 79 height 12
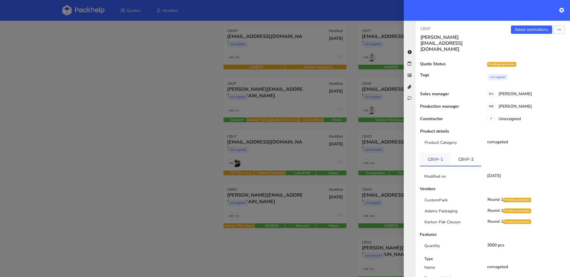
click at [441, 153] on link "CBVF-1" at bounding box center [435, 159] width 31 height 13
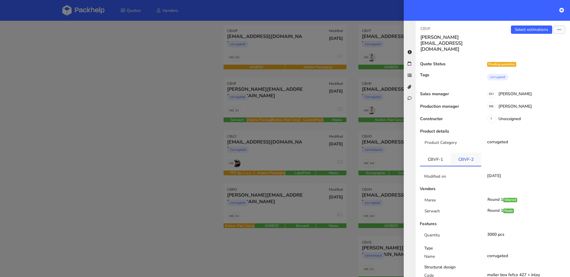
click at [461, 153] on link "CBVF-2" at bounding box center [466, 159] width 31 height 13
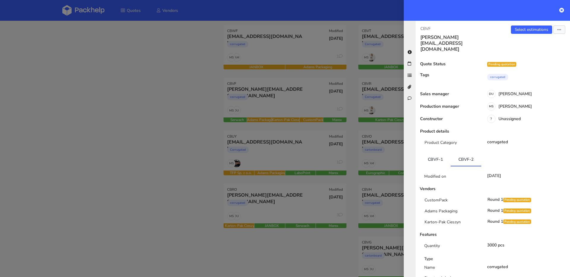
click at [342, 134] on div at bounding box center [285, 138] width 570 height 277
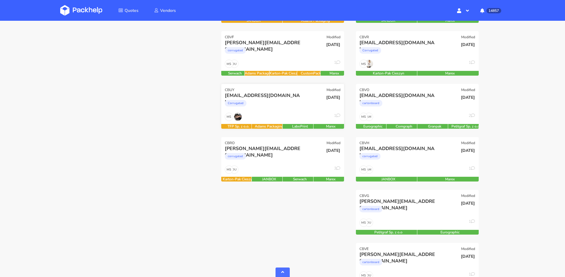
scroll to position [186, 0]
click at [290, 113] on div "MS 1" at bounding box center [282, 117] width 123 height 11
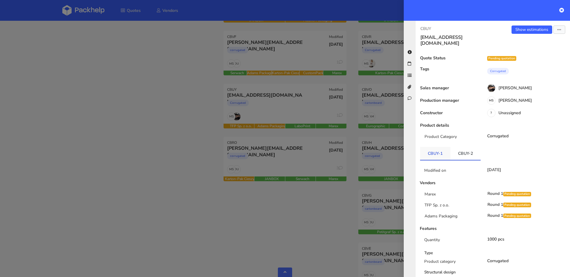
click at [435, 149] on link "CBUY-1" at bounding box center [435, 153] width 30 height 13
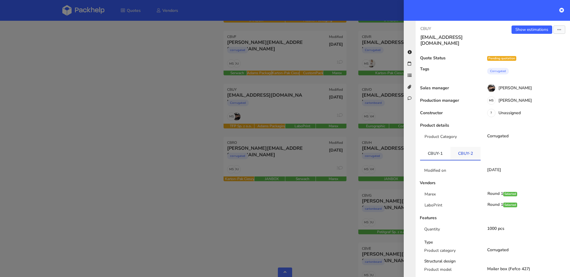
click at [458, 148] on link "CBUY-2" at bounding box center [465, 153] width 30 height 13
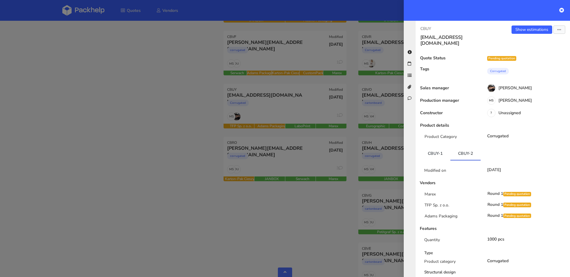
click at [278, 166] on div at bounding box center [285, 138] width 570 height 277
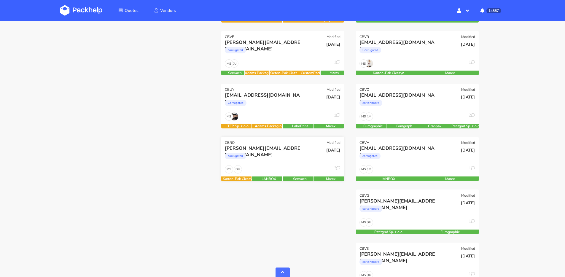
click at [308, 172] on div "DU MS 3" at bounding box center [282, 170] width 123 height 11
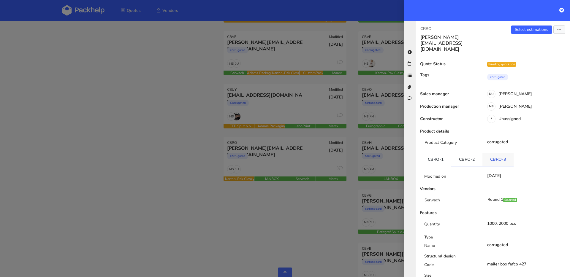
click at [484, 153] on link "CBRO-3" at bounding box center [497, 159] width 31 height 13
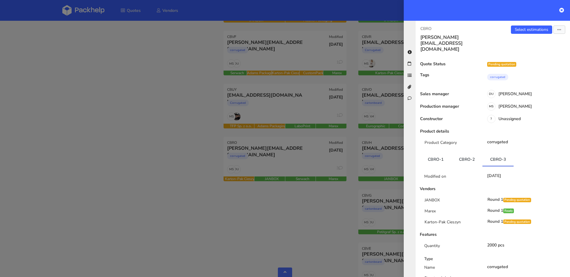
click at [290, 148] on div at bounding box center [285, 138] width 570 height 277
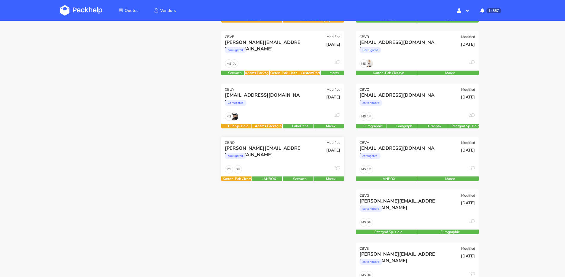
scroll to position [0, 0]
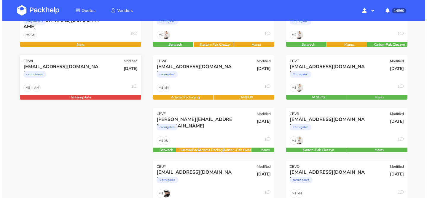
scroll to position [72, 0]
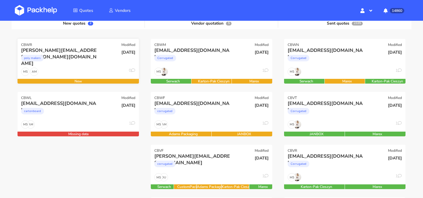
click at [97, 69] on div "AM MS 0" at bounding box center [78, 73] width 121 height 11
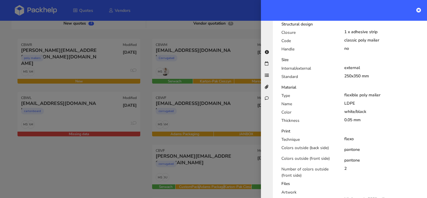
scroll to position [270, 0]
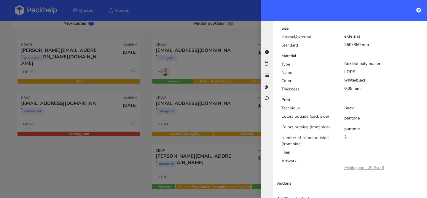
click at [356, 165] on link "Minilegends 2025.pdf" at bounding box center [365, 168] width 40 height 6
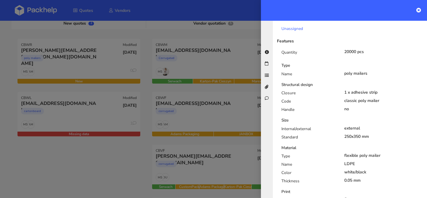
scroll to position [69, 0]
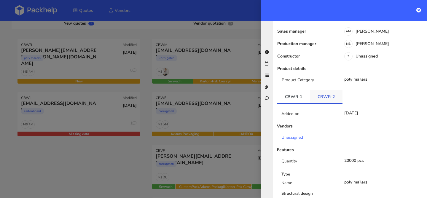
click at [323, 90] on link "CBWR-2" at bounding box center [326, 96] width 33 height 13
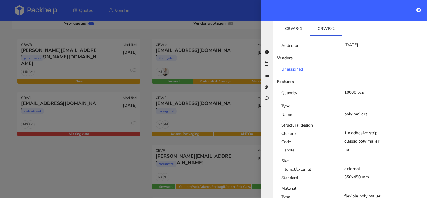
scroll to position [50, 0]
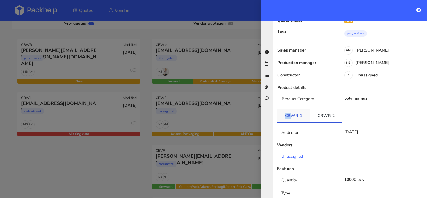
click at [291, 109] on link "CBWR-1" at bounding box center [294, 115] width 33 height 13
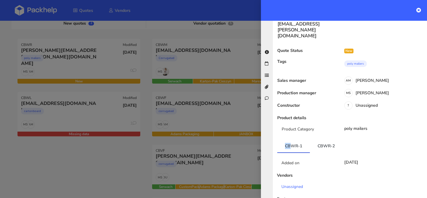
scroll to position [0, 0]
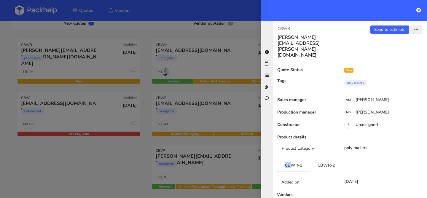
click at [415, 31] on icon "button" at bounding box center [417, 30] width 4 height 4
click at [394, 51] on link "Edit quote" at bounding box center [397, 53] width 52 height 10
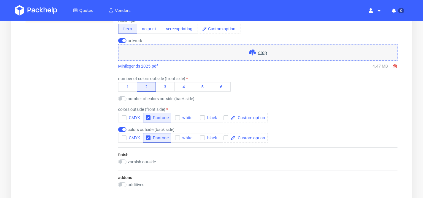
scroll to position [333, 0]
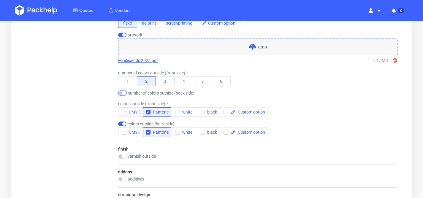
click at [126, 93] on input "checkbox" at bounding box center [122, 93] width 8 height 5
checkbox input "true"
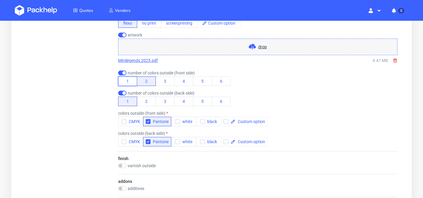
click at [133, 84] on button "1" at bounding box center [127, 81] width 19 height 9
click at [150, 100] on button "2" at bounding box center [146, 101] width 19 height 9
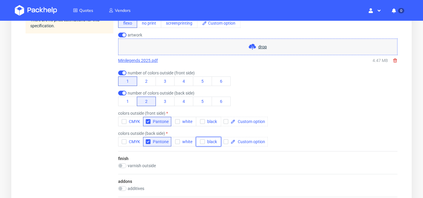
click at [206, 142] on span "black" at bounding box center [211, 142] width 12 height 5
click at [251, 118] on div at bounding box center [244, 121] width 47 height 9
click at [263, 122] on div "colors outside (front side) CMYK Pantone white black red" at bounding box center [257, 118] width 279 height 15
checkbox input "true"
click at [251, 140] on span at bounding box center [250, 142] width 30 height 4
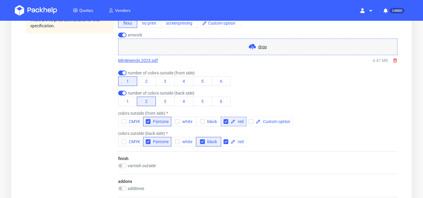
click at [289, 144] on div "colors outside (back side) CMYK Pantone white black red" at bounding box center [257, 138] width 279 height 15
checkbox input "true"
drag, startPoint x: 148, startPoint y: 122, endPoint x: 149, endPoint y: 126, distance: 3.3
click at [148, 122] on icon "button" at bounding box center [148, 122] width 4 height 4
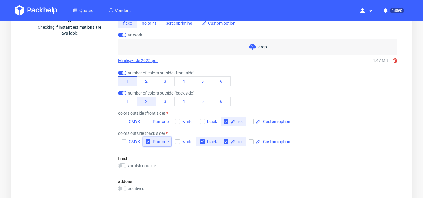
click at [149, 142] on icon "button" at bounding box center [148, 142] width 4 height 4
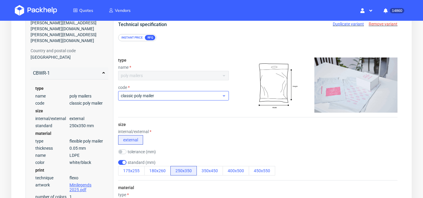
scroll to position [0, 0]
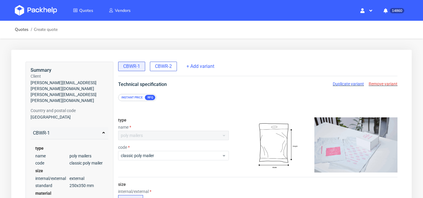
click at [166, 66] on span "CBWR-2" at bounding box center [163, 66] width 17 height 7
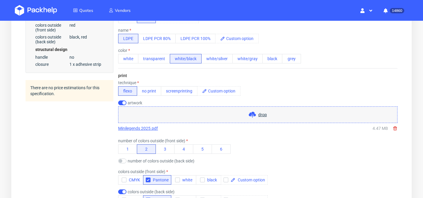
scroll to position [289, 0]
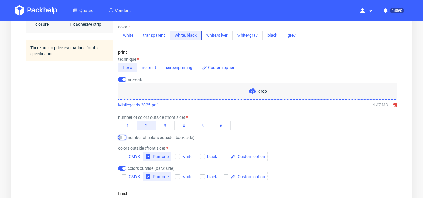
click at [120, 137] on input "checkbox" at bounding box center [122, 137] width 8 height 5
checkbox input "true"
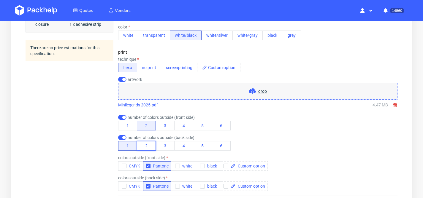
click at [148, 148] on button "2" at bounding box center [146, 145] width 19 height 9
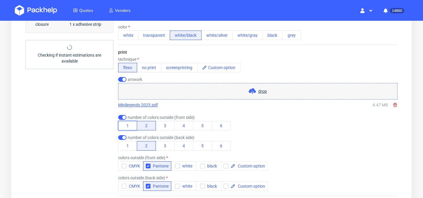
click at [130, 130] on button "1" at bounding box center [127, 125] width 19 height 9
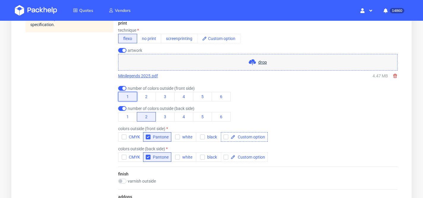
scroll to position [318, 0]
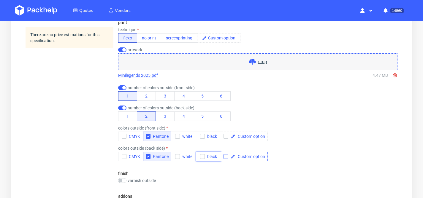
click at [215, 157] on span "black" at bounding box center [211, 156] width 12 height 5
click at [249, 158] on span at bounding box center [250, 157] width 30 height 4
click at [300, 156] on div "colors outside (back side) CMYK Pantone white black red" at bounding box center [257, 153] width 279 height 15
checkbox input "true"
click at [254, 136] on span at bounding box center [250, 136] width 30 height 4
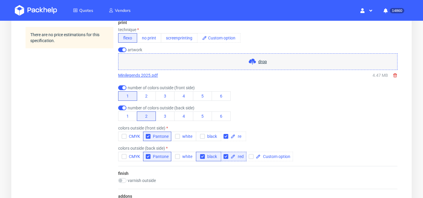
click at [300, 138] on div "colors outside (front side) CMYK Pantone white black re" at bounding box center [257, 133] width 279 height 15
checkbox input "true"
click at [159, 137] on span "Pantone" at bounding box center [159, 136] width 18 height 5
click at [154, 153] on button "Pantone" at bounding box center [157, 156] width 28 height 9
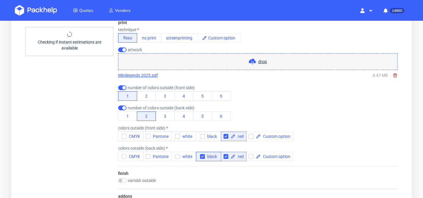
click at [321, 178] on div "finish varnish outside gloss [PERSON_NAME]" at bounding box center [257, 177] width 279 height 23
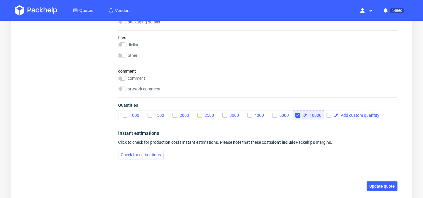
click at [374, 184] on span "Update quote" at bounding box center [382, 186] width 26 height 4
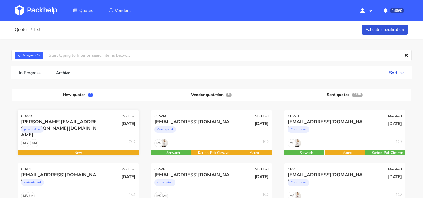
click at [104, 127] on div "[DATE]" at bounding box center [119, 129] width 41 height 20
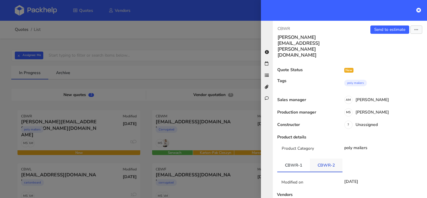
click at [321, 159] on link "CBWR-2" at bounding box center [326, 165] width 33 height 13
click at [377, 30] on link "Send to estimate" at bounding box center [390, 30] width 39 height 8
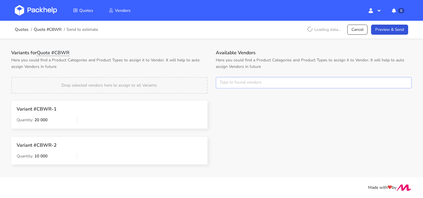
click at [247, 83] on input "text" at bounding box center [314, 82] width 196 height 11
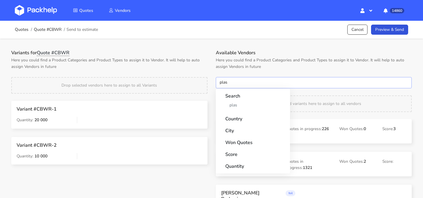
type input "plast"
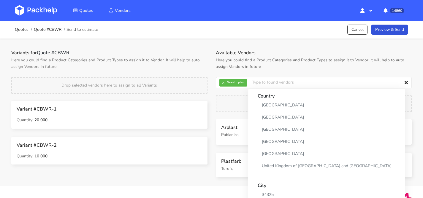
click at [221, 164] on h3 "Plastfarb" at bounding box center [249, 162] width 56 height 6
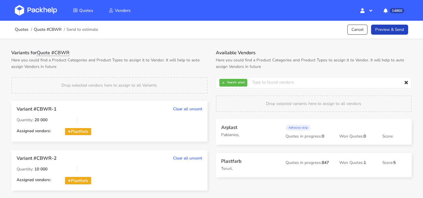
click at [395, 26] on link "Preview & Send" at bounding box center [389, 30] width 37 height 10
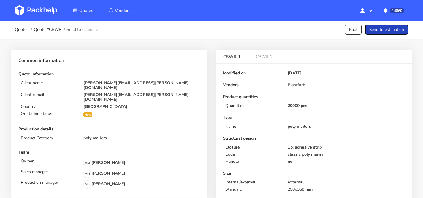
click at [396, 31] on button "Send to estimation" at bounding box center [386, 30] width 43 height 10
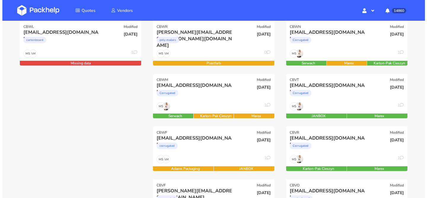
scroll to position [78, 0]
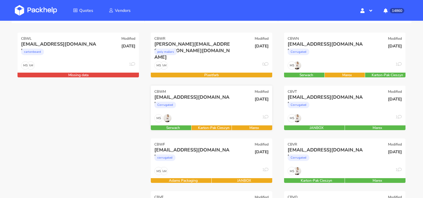
click at [208, 110] on div "Corrugated" at bounding box center [192, 107] width 77 height 12
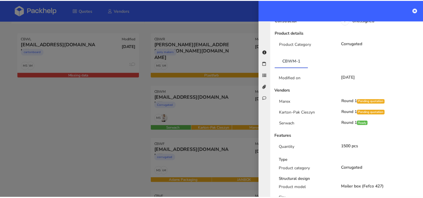
scroll to position [449, 0]
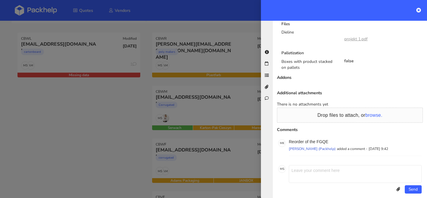
click at [210, 106] on div at bounding box center [213, 99] width 427 height 198
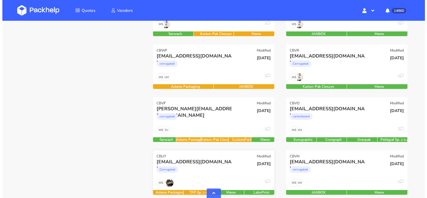
scroll to position [200, 0]
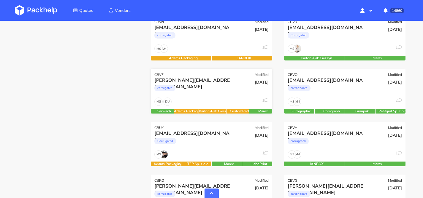
click at [220, 99] on div "DU MS 1" at bounding box center [211, 103] width 121 height 11
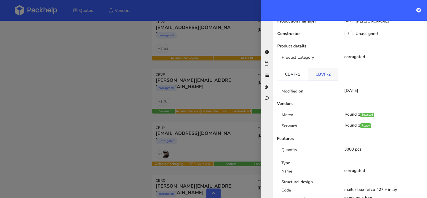
scroll to position [0, 0]
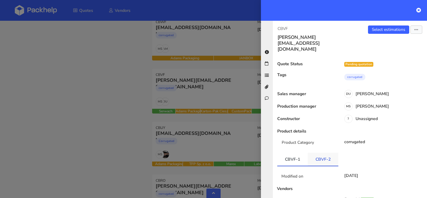
click at [318, 153] on link "CBVF-2" at bounding box center [323, 159] width 31 height 13
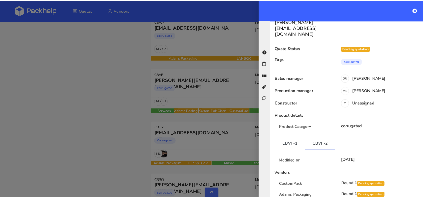
scroll to position [49, 0]
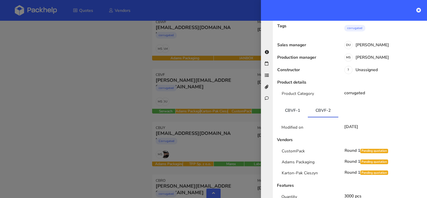
click at [207, 122] on div at bounding box center [213, 99] width 427 height 198
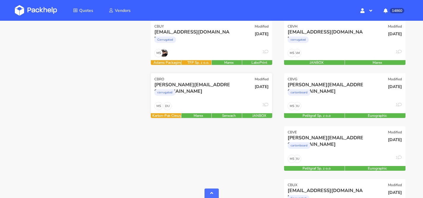
scroll to position [302, 0]
click at [210, 101] on div "christoph@biglittlethings.de corrugated" at bounding box center [191, 92] width 82 height 20
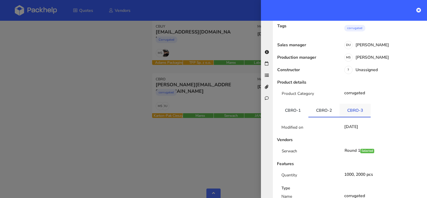
click at [357, 104] on link "CBRO-3" at bounding box center [355, 110] width 31 height 13
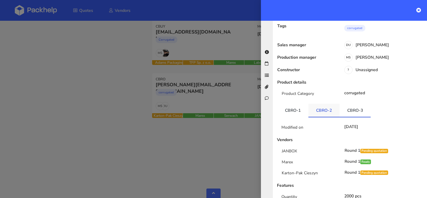
click at [326, 104] on link "CBRO-2" at bounding box center [324, 110] width 31 height 13
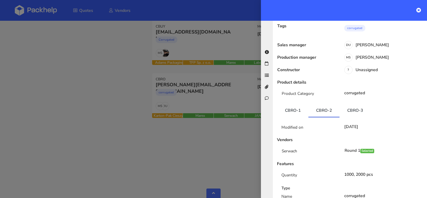
click at [126, 110] on div at bounding box center [213, 99] width 427 height 198
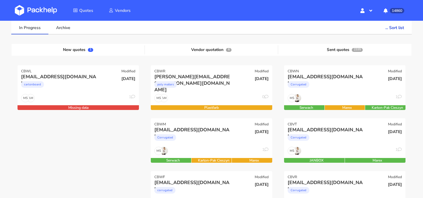
scroll to position [45, 0]
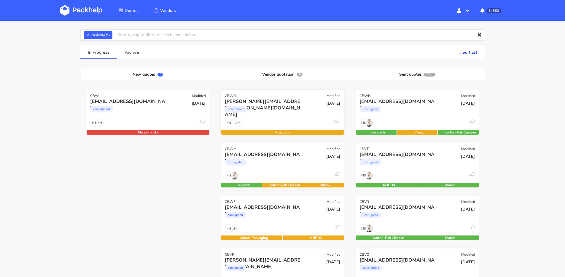
scroll to position [45, 0]
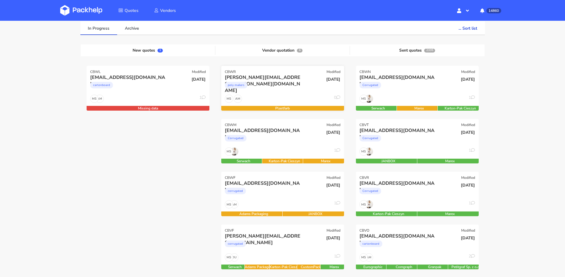
click at [291, 93] on div "[PERSON_NAME][EMAIL_ADDRESS][PERSON_NAME][DOMAIN_NAME] poly mailers" at bounding box center [262, 84] width 83 height 20
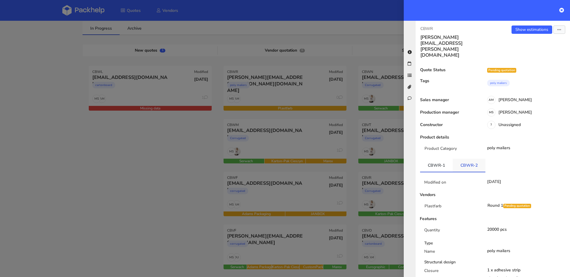
click at [466, 159] on link "CBWR-2" at bounding box center [469, 165] width 33 height 13
click at [448, 159] on link "CBWR-1" at bounding box center [436, 165] width 33 height 13
click at [262, 126] on div at bounding box center [285, 138] width 570 height 277
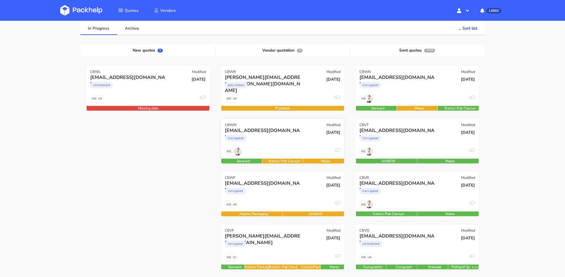
click at [287, 142] on div "Corrugated" at bounding box center [264, 140] width 79 height 12
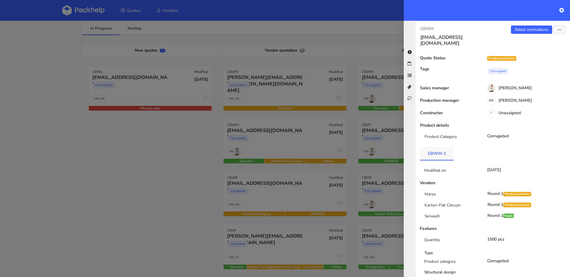
click at [436, 150] on link "CBWM-1" at bounding box center [437, 153] width 34 height 13
click at [320, 142] on div at bounding box center [285, 138] width 570 height 277
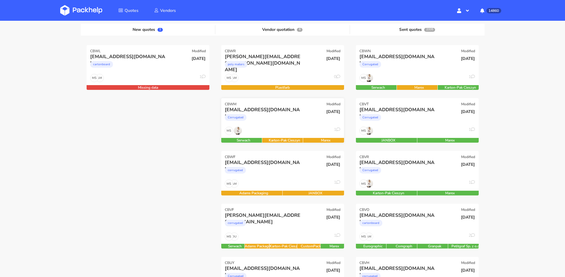
scroll to position [95, 0]
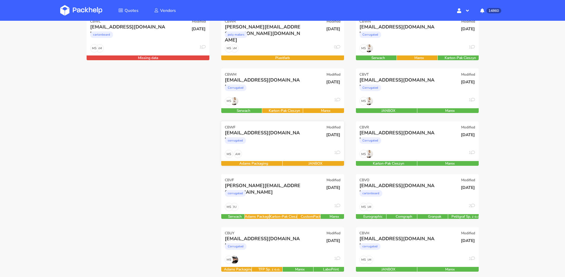
click at [297, 140] on div "corrugated" at bounding box center [264, 142] width 79 height 12
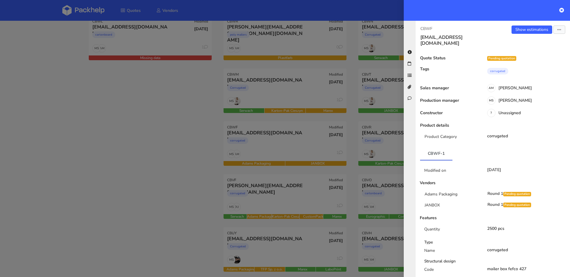
click at [184, 148] on div at bounding box center [285, 138] width 570 height 277
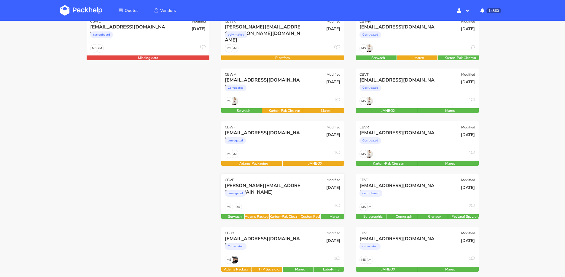
click at [266, 181] on div "CBVF Modified" at bounding box center [282, 178] width 123 height 8
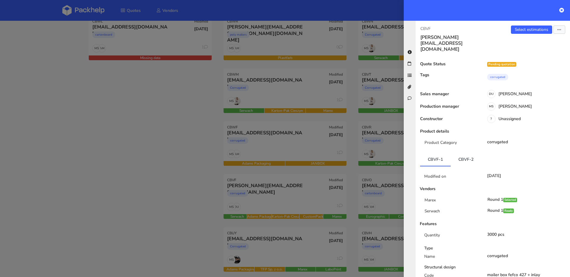
click at [481, 153] on ul "CBVF-1 CBVF-2" at bounding box center [492, 160] width 145 height 14
click at [464, 153] on link "CBVF-2" at bounding box center [466, 159] width 31 height 13
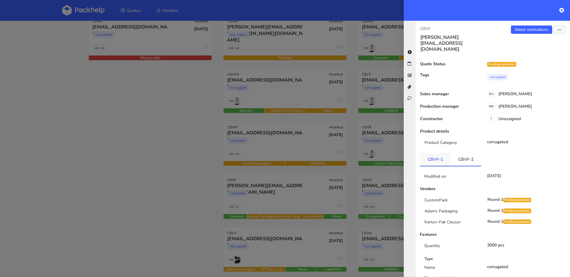
click at [442, 153] on link "CBVF-1" at bounding box center [435, 159] width 31 height 13
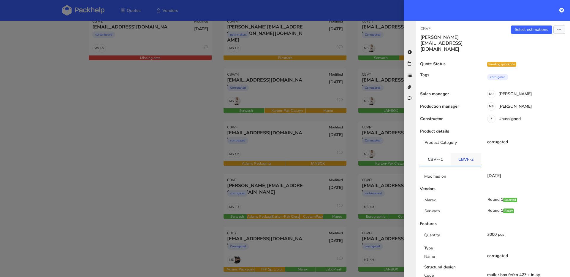
click at [462, 153] on link "CBVF-2" at bounding box center [466, 159] width 31 height 13
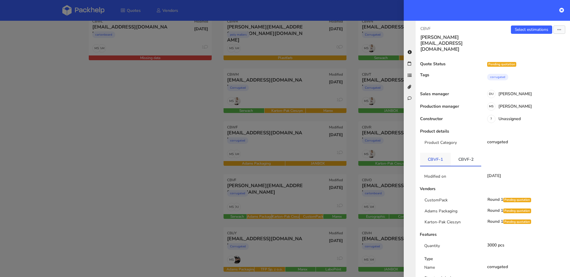
click at [442, 153] on link "CBVF-1" at bounding box center [435, 159] width 31 height 13
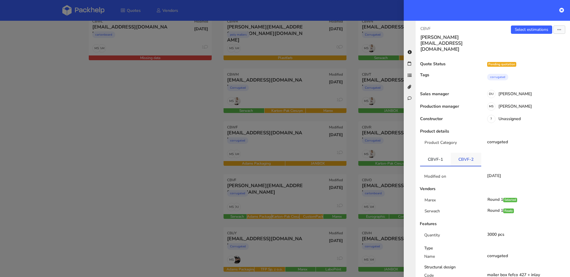
click at [462, 153] on link "CBVF-2" at bounding box center [466, 159] width 31 height 13
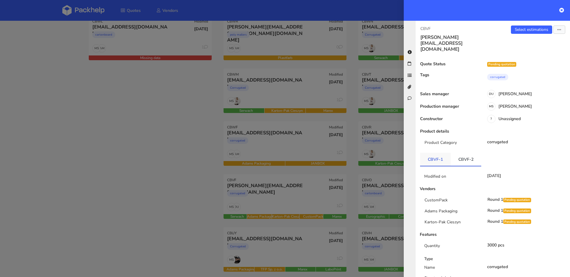
click at [440, 153] on link "CBVF-1" at bounding box center [435, 159] width 31 height 13
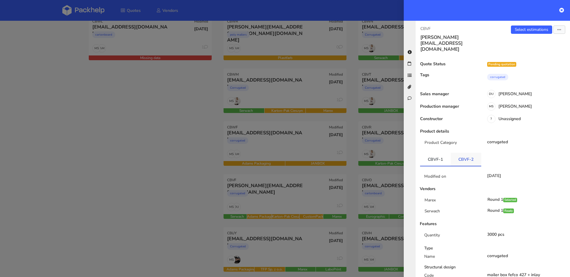
click at [456, 153] on link "CBVF-2" at bounding box center [466, 159] width 31 height 13
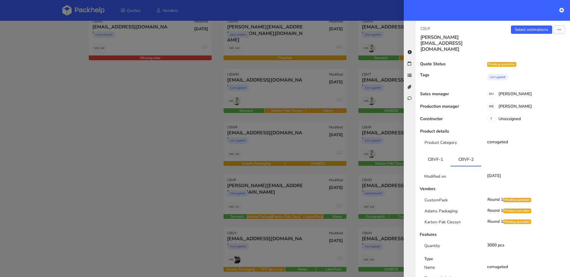
click at [272, 194] on div at bounding box center [285, 138] width 570 height 277
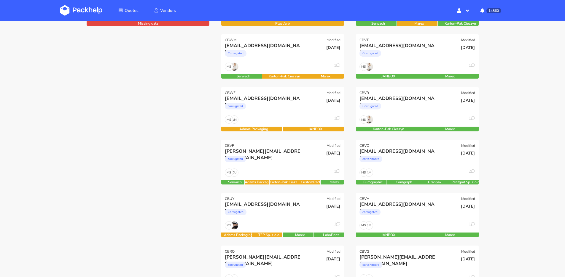
scroll to position [145, 0]
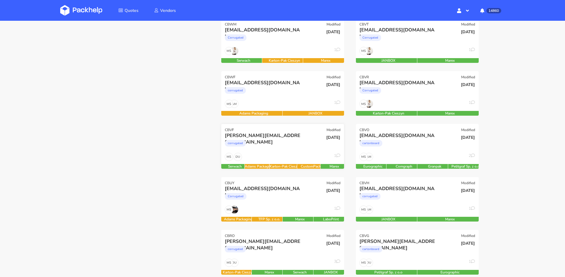
click at [290, 151] on div "[PERSON_NAME][EMAIL_ADDRESS][DOMAIN_NAME] corrugated" at bounding box center [262, 142] width 83 height 20
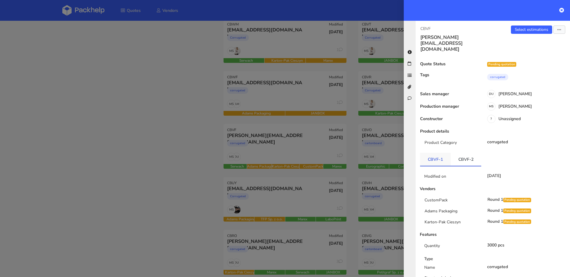
click at [434, 153] on link "CBVF-1" at bounding box center [435, 159] width 31 height 13
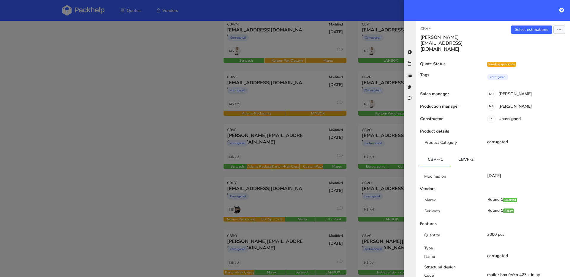
click at [311, 102] on div at bounding box center [285, 138] width 570 height 277
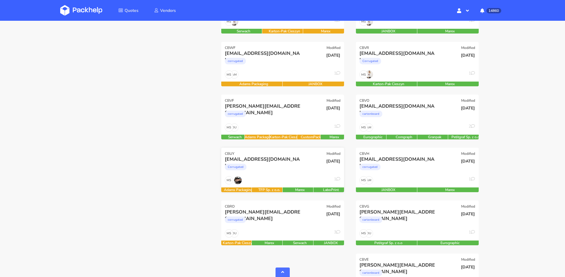
scroll to position [232, 0]
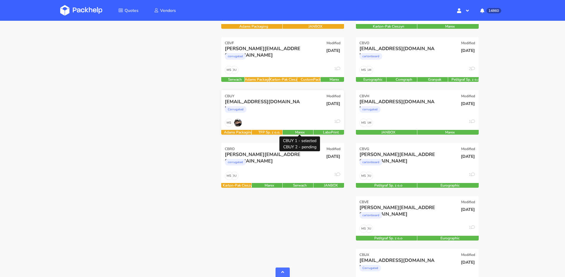
click at [299, 128] on div "MS 1" at bounding box center [282, 124] width 123 height 11
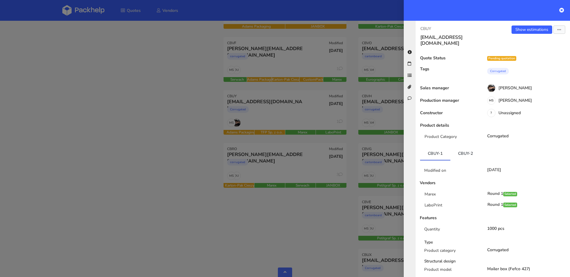
drag, startPoint x: 484, startPoint y: 142, endPoint x: 467, endPoint y: 145, distance: 17.0
click at [484, 147] on ul "CBUY-1 CBUY-2" at bounding box center [492, 154] width 145 height 14
click at [467, 147] on link "CBUY-2" at bounding box center [465, 153] width 30 height 13
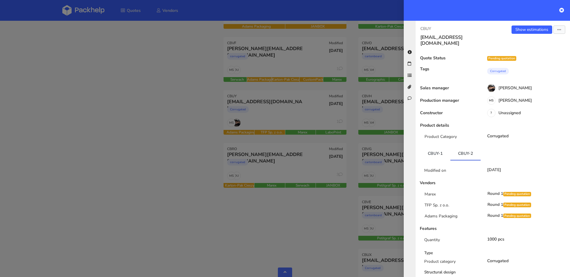
click at [309, 162] on div at bounding box center [285, 138] width 570 height 277
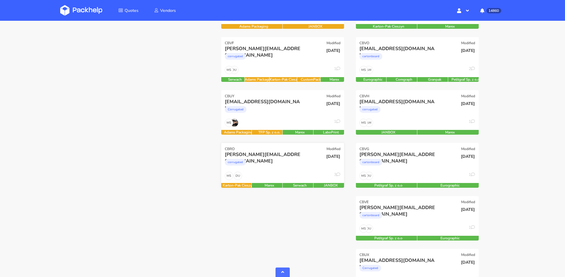
click at [305, 166] on div "[DATE]" at bounding box center [323, 161] width 41 height 20
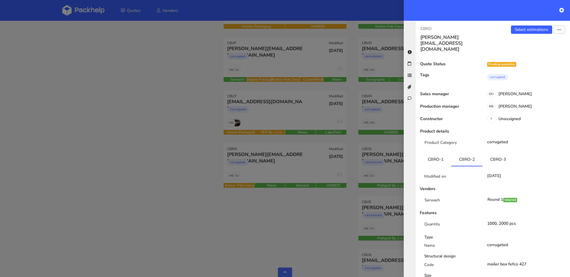
click at [499, 153] on link "CBRO-3" at bounding box center [497, 159] width 31 height 13
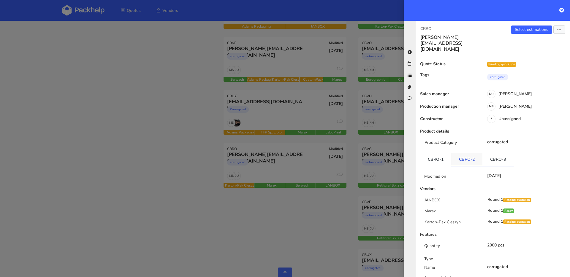
click at [470, 153] on link "CBRO-2" at bounding box center [466, 159] width 31 height 13
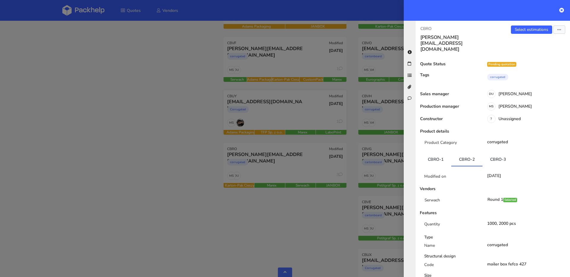
drag, startPoint x: 244, startPoint y: 128, endPoint x: 239, endPoint y: 131, distance: 6.8
click at [244, 128] on div at bounding box center [285, 138] width 570 height 277
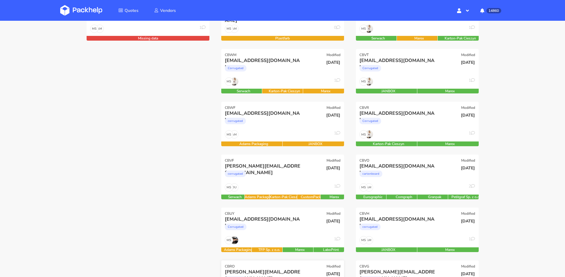
scroll to position [0, 0]
